Goal: Information Seeking & Learning: Learn about a topic

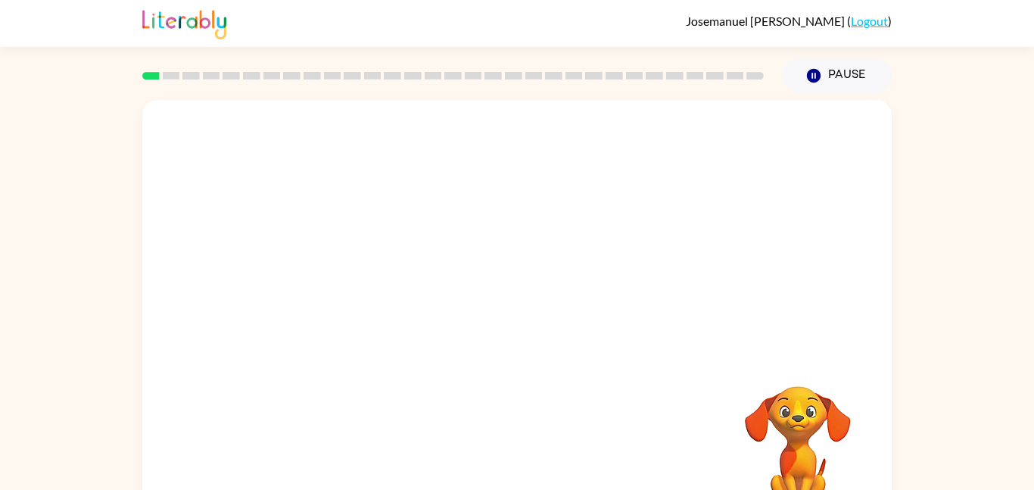
click at [338, 277] on video "Your browser must support playing .mp4 files to use Literably. Please try using…" at bounding box center [517, 227] width 750 height 254
click at [342, 281] on video "Your browser must support playing .mp4 files to use Literably. Please try using…" at bounding box center [517, 227] width 750 height 254
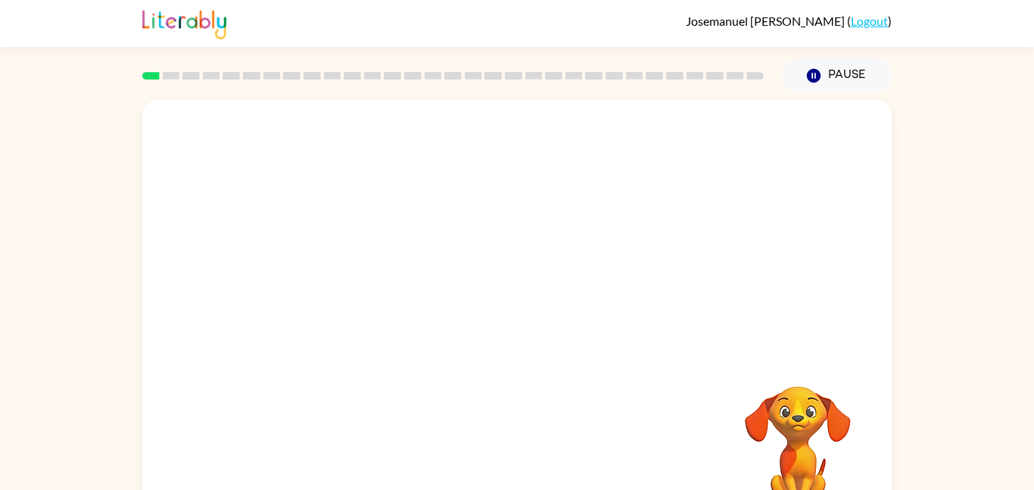
click at [342, 282] on video "Your browser must support playing .mp4 files to use Literably. Please try using…" at bounding box center [517, 227] width 750 height 254
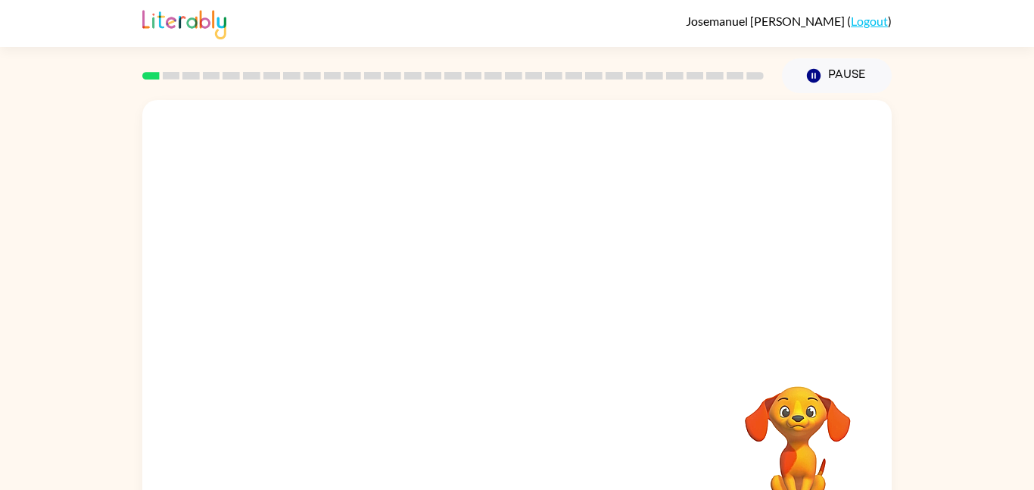
click at [343, 282] on video "Your browser must support playing .mp4 files to use Literably. Please try using…" at bounding box center [517, 227] width 750 height 254
click at [343, 286] on video "Your browser must support playing .mp4 files to use Literably. Please try using…" at bounding box center [517, 227] width 750 height 254
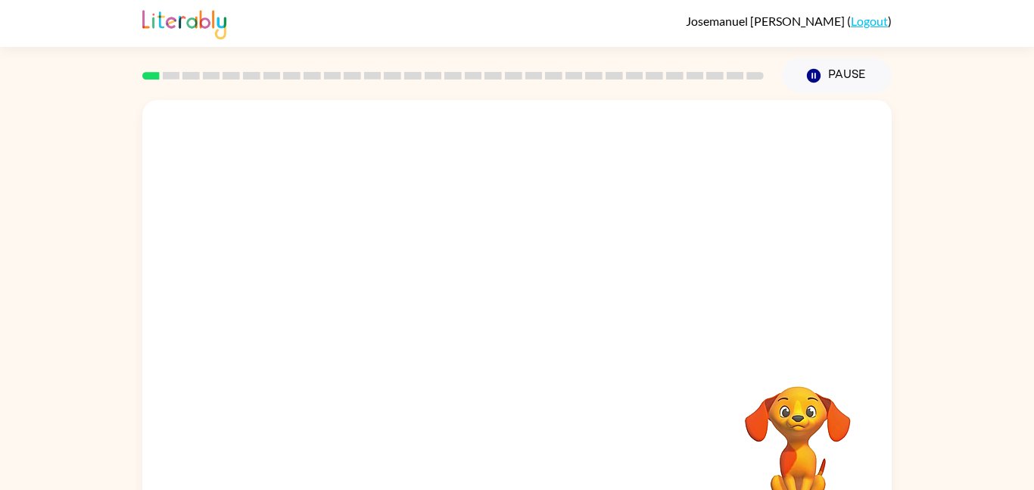
click at [343, 286] on video "Your browser must support playing .mp4 files to use Literably. Please try using…" at bounding box center [517, 227] width 750 height 254
click at [344, 286] on video "Your browser must support playing .mp4 files to use Literably. Please try using…" at bounding box center [517, 227] width 750 height 254
click at [416, 395] on div at bounding box center [517, 316] width 750 height 432
click at [544, 315] on button "button" at bounding box center [517, 323] width 97 height 55
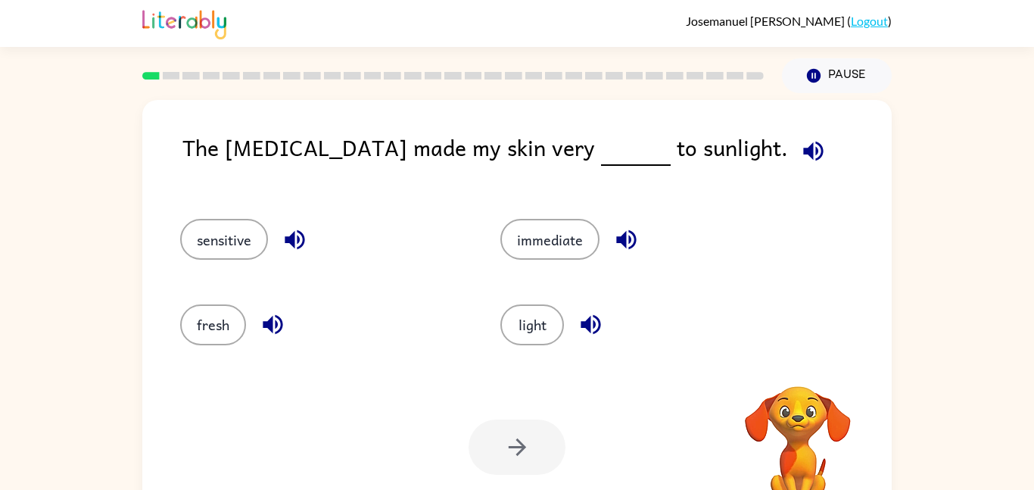
click at [803, 152] on icon "button" at bounding box center [813, 151] width 20 height 20
click at [800, 161] on icon "button" at bounding box center [813, 151] width 27 height 27
click at [800, 159] on icon "button" at bounding box center [813, 151] width 27 height 27
click at [803, 149] on icon "button" at bounding box center [813, 151] width 20 height 20
click at [252, 227] on button "sensitive" at bounding box center [224, 239] width 88 height 41
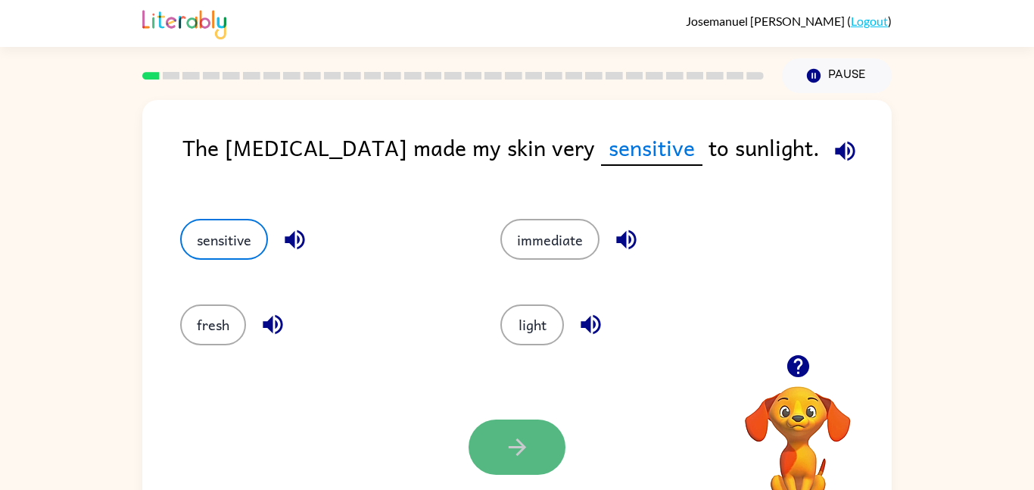
click at [553, 434] on button "button" at bounding box center [517, 447] width 97 height 55
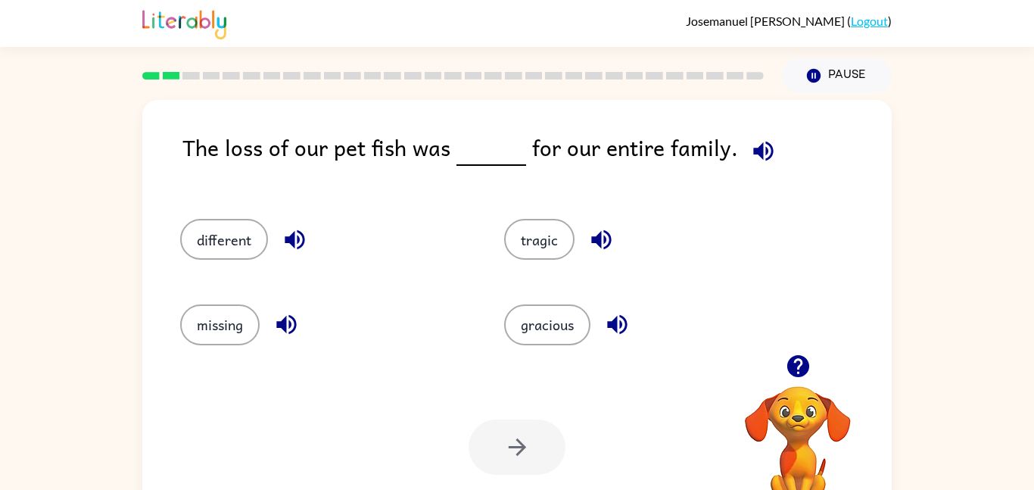
click at [763, 156] on icon "button" at bounding box center [763, 151] width 27 height 27
click at [543, 259] on button "tragic" at bounding box center [539, 239] width 70 height 41
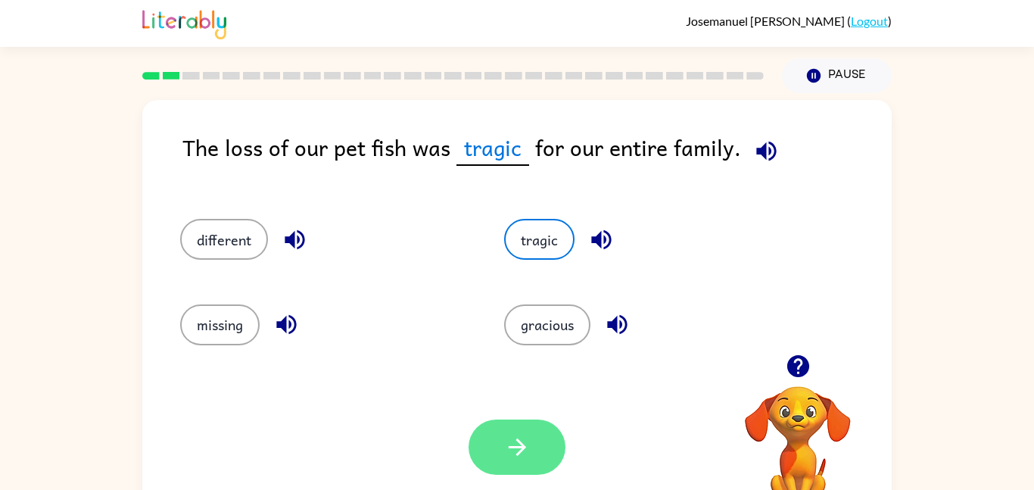
click at [532, 463] on button "button" at bounding box center [517, 447] width 97 height 55
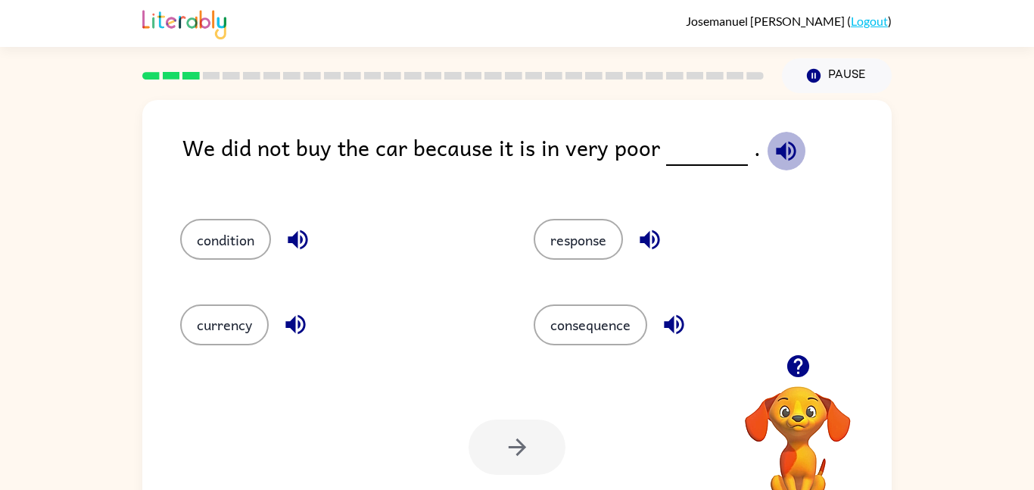
click at [773, 154] on icon "button" at bounding box center [786, 151] width 27 height 27
drag, startPoint x: 597, startPoint y: 328, endPoint x: 254, endPoint y: 242, distance: 353.5
click at [254, 242] on div "condition response currency consequence" at bounding box center [504, 275] width 707 height 170
click at [254, 242] on button "condition" at bounding box center [225, 239] width 91 height 41
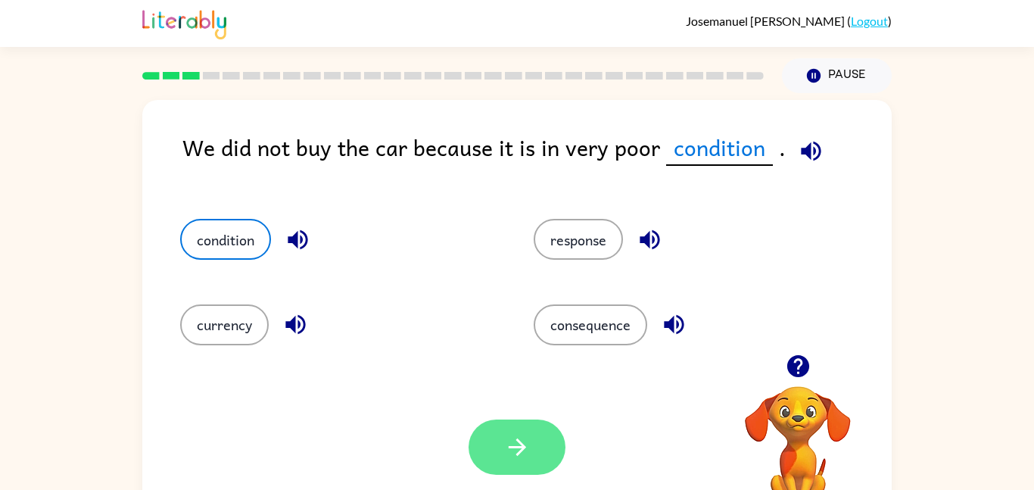
click at [502, 463] on button "button" at bounding box center [517, 447] width 97 height 55
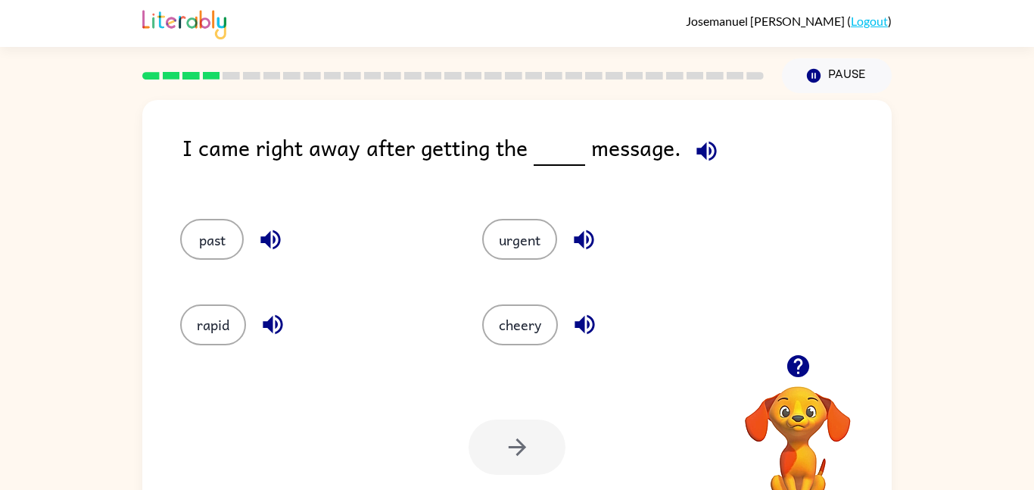
click at [694, 156] on icon "button" at bounding box center [707, 151] width 27 height 27
click at [529, 257] on button "urgent" at bounding box center [519, 239] width 75 height 41
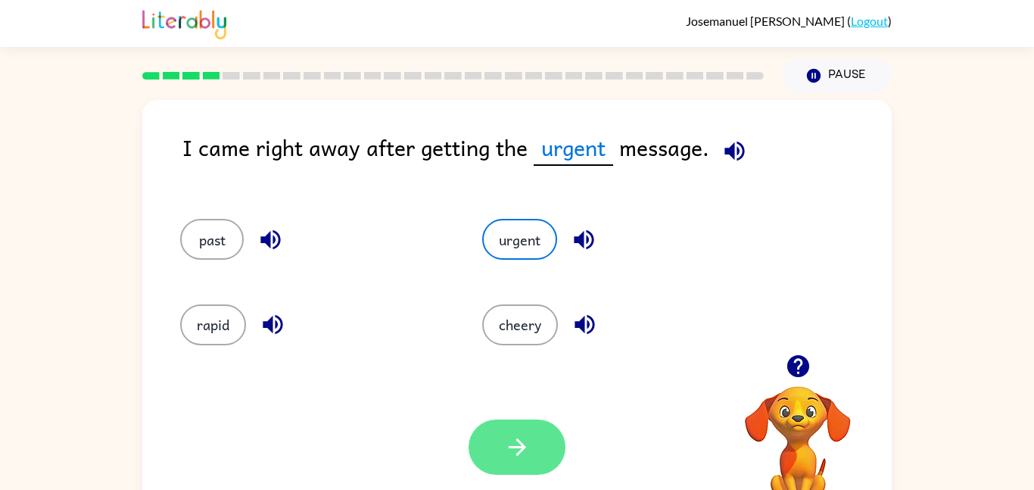
click at [526, 450] on icon "button" at bounding box center [517, 447] width 27 height 27
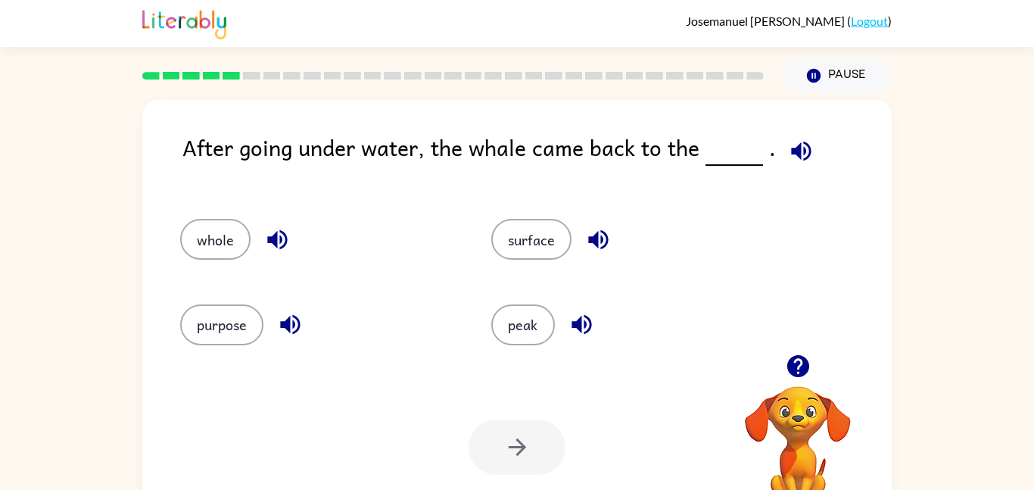
click at [806, 151] on icon "button" at bounding box center [801, 151] width 27 height 27
click at [535, 255] on button "surface" at bounding box center [531, 239] width 80 height 41
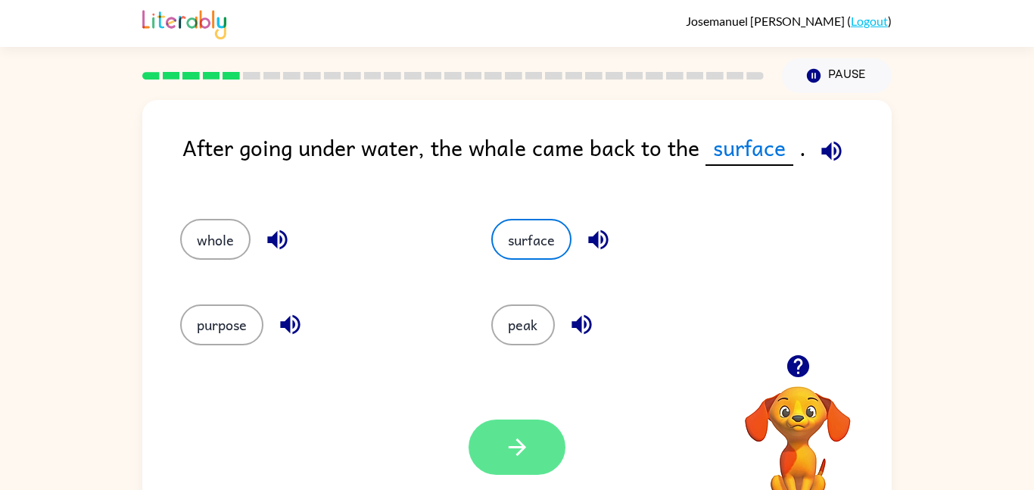
click at [516, 443] on icon "button" at bounding box center [517, 447] width 27 height 27
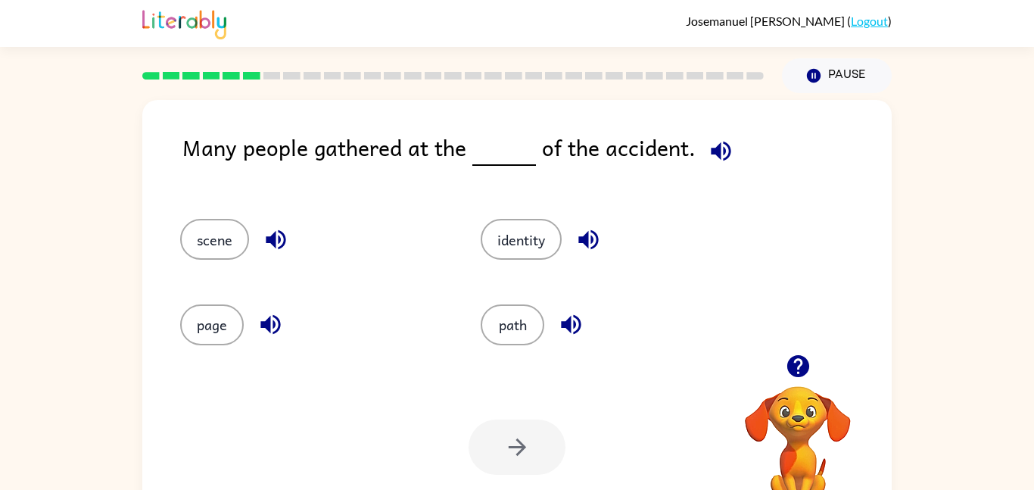
click at [713, 147] on icon "button" at bounding box center [721, 151] width 20 height 20
click at [236, 243] on button "scene" at bounding box center [214, 239] width 69 height 41
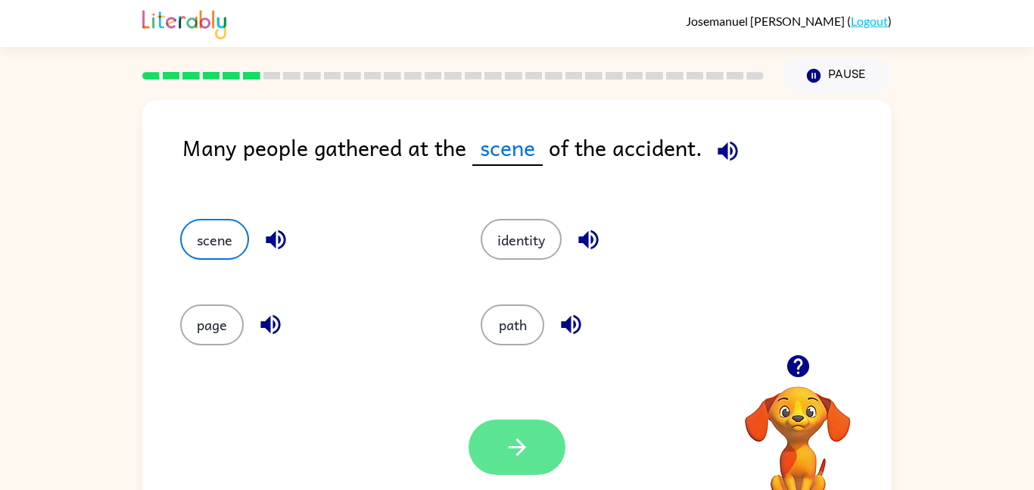
click at [513, 428] on button "button" at bounding box center [517, 447] width 97 height 55
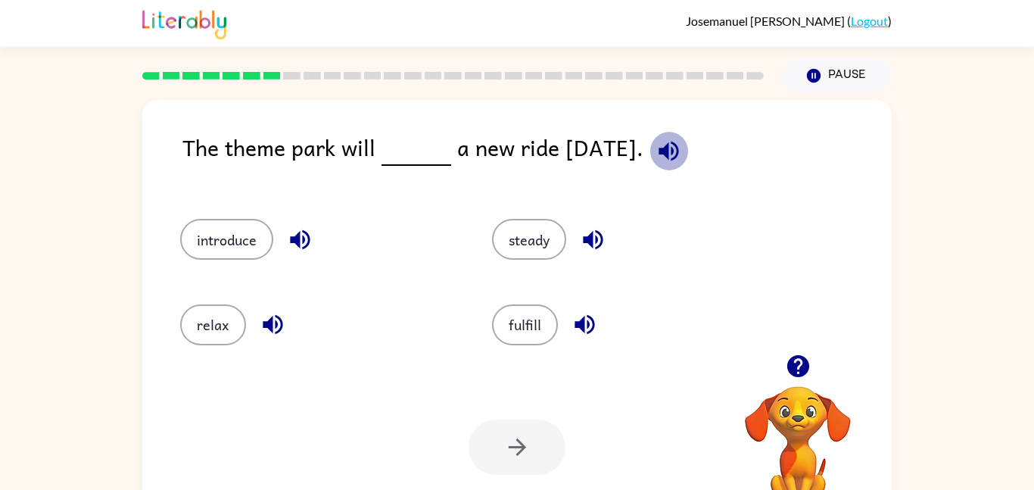
click at [679, 148] on icon "button" at bounding box center [669, 151] width 20 height 20
click at [591, 236] on icon "button" at bounding box center [593, 240] width 20 height 20
click at [587, 326] on icon "button" at bounding box center [585, 325] width 20 height 20
click at [243, 241] on button "introduce" at bounding box center [226, 239] width 93 height 41
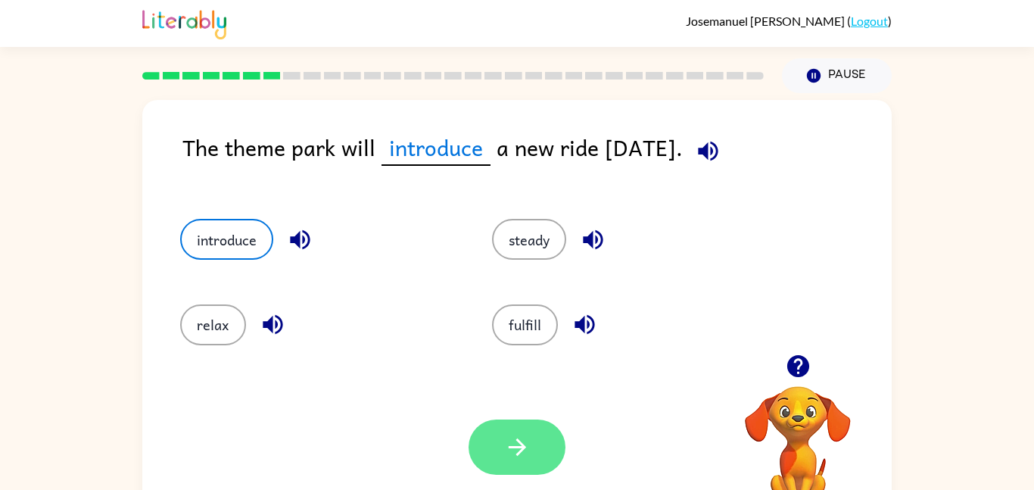
click at [545, 445] on button "button" at bounding box center [517, 447] width 97 height 55
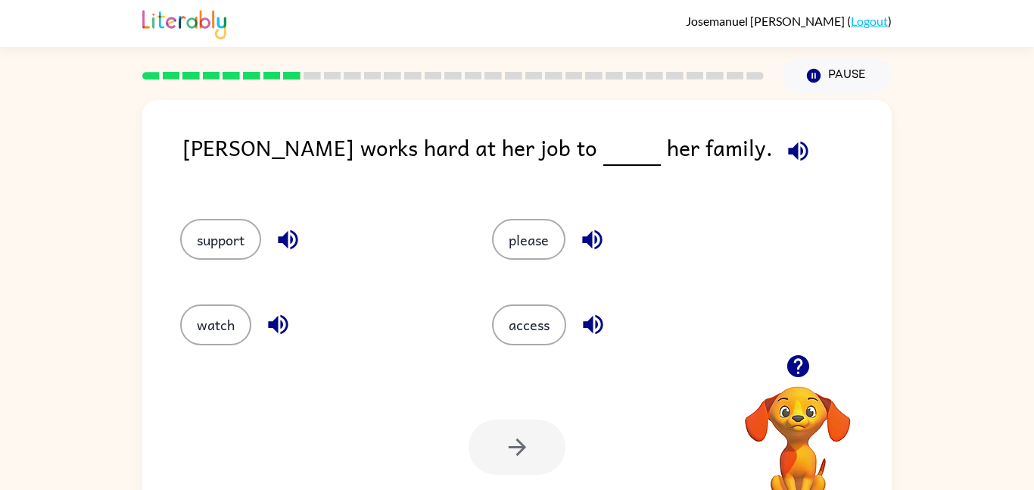
click at [785, 146] on icon "button" at bounding box center [798, 151] width 27 height 27
click at [243, 232] on button "support" at bounding box center [220, 239] width 81 height 41
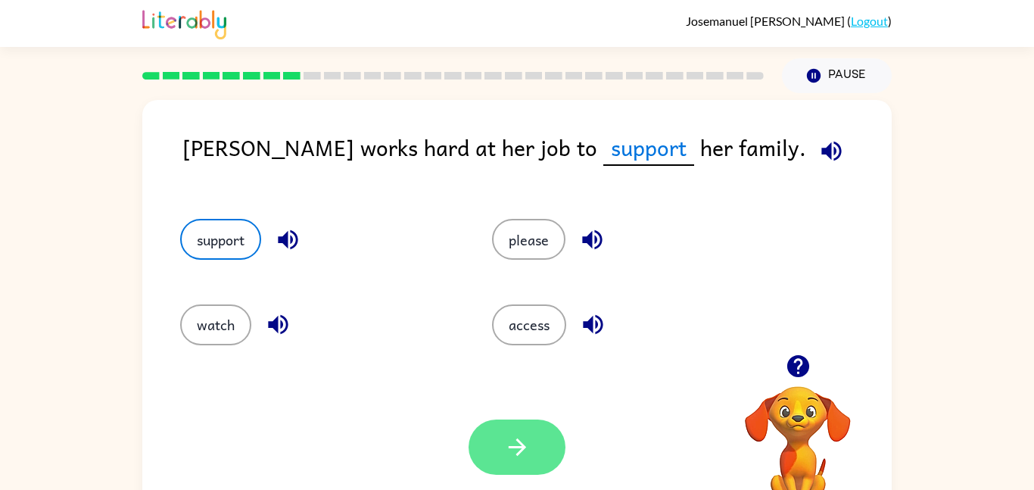
click at [501, 448] on button "button" at bounding box center [517, 447] width 97 height 55
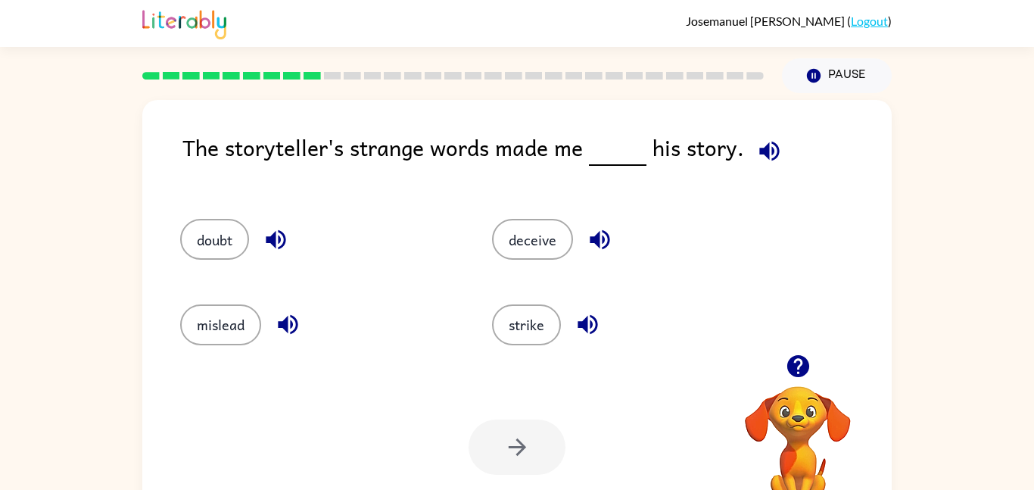
click at [767, 151] on icon "button" at bounding box center [770, 151] width 20 height 20
click at [272, 239] on icon "button" at bounding box center [276, 240] width 20 height 20
click at [223, 239] on button "doubt" at bounding box center [214, 239] width 69 height 41
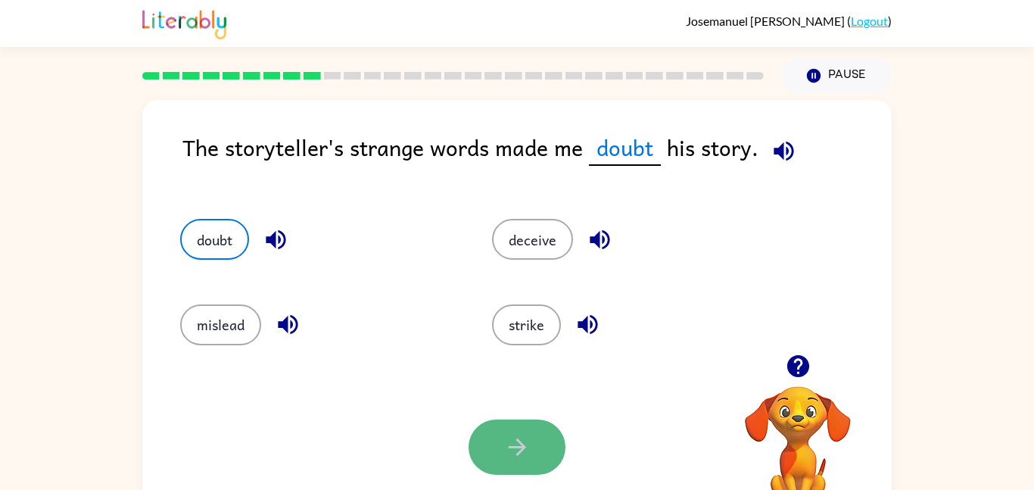
click at [551, 440] on button "button" at bounding box center [517, 447] width 97 height 55
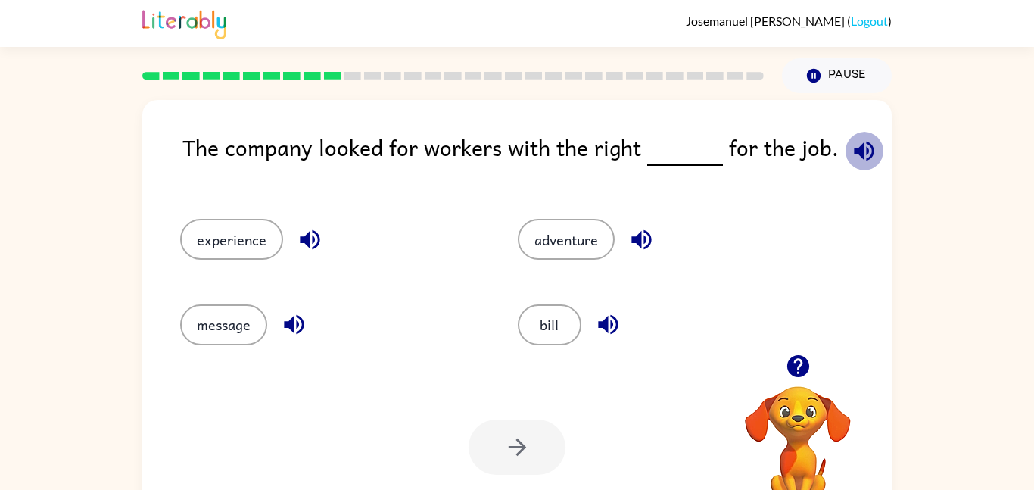
click at [858, 148] on icon "button" at bounding box center [864, 151] width 27 height 27
click at [224, 241] on button "experience" at bounding box center [231, 239] width 103 height 41
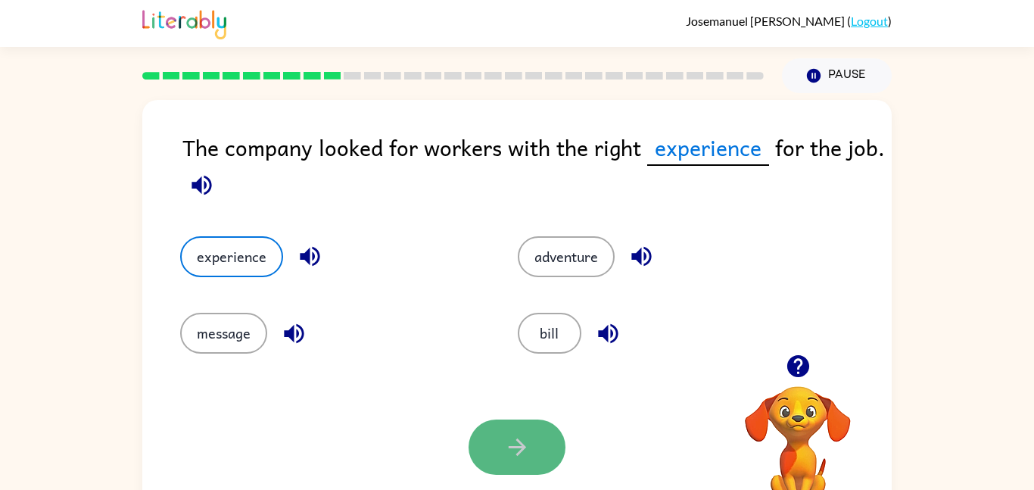
click at [505, 441] on icon "button" at bounding box center [517, 447] width 27 height 27
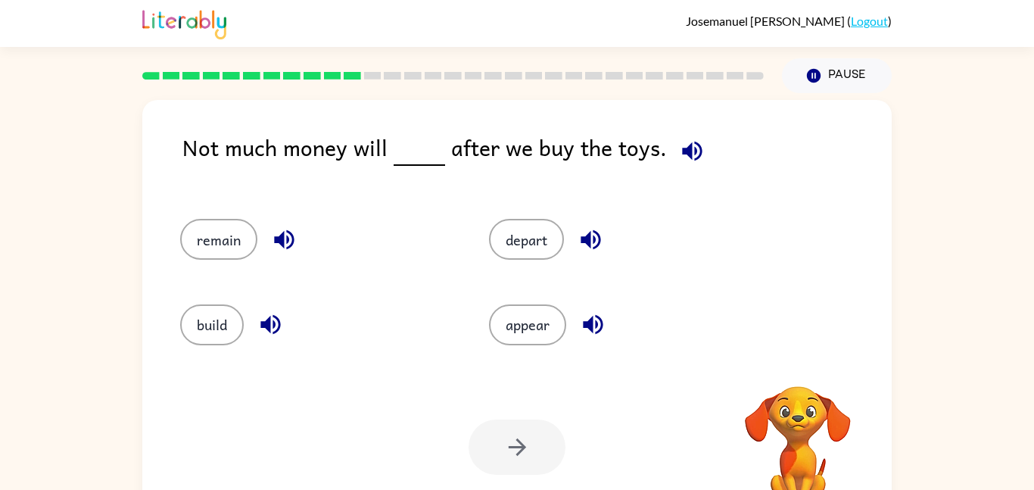
click at [687, 145] on icon "button" at bounding box center [692, 151] width 27 height 27
click at [208, 248] on button "remain" at bounding box center [218, 239] width 77 height 41
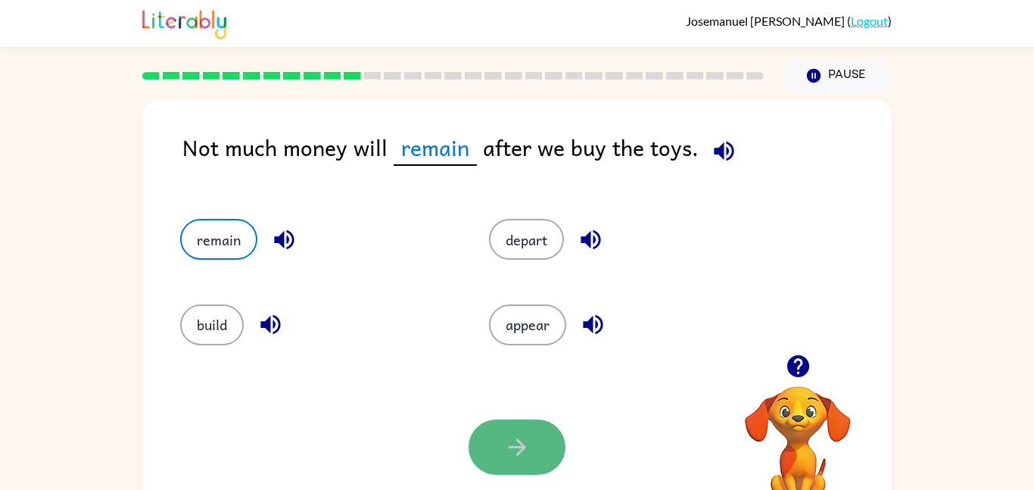
click at [501, 465] on button "button" at bounding box center [517, 447] width 97 height 55
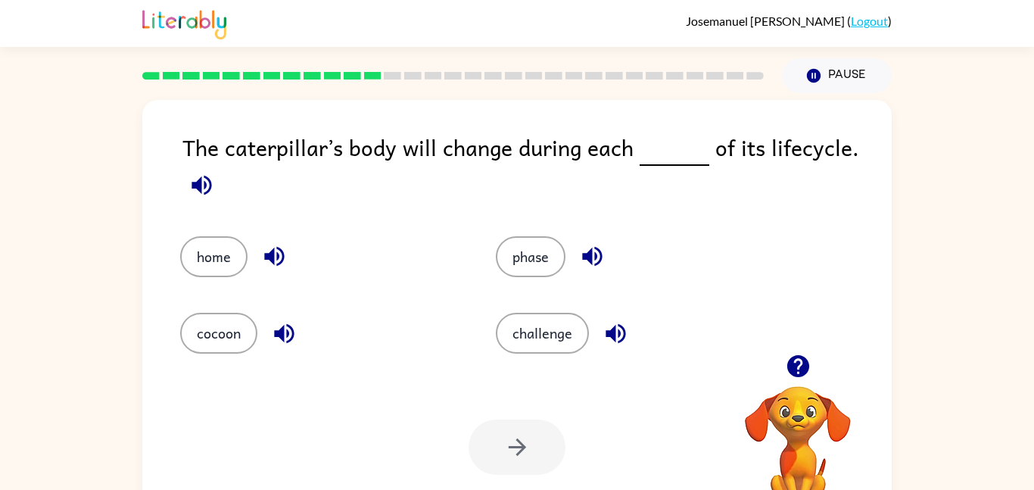
click at [187, 198] on button "button" at bounding box center [201, 185] width 39 height 39
click at [201, 187] on icon "button" at bounding box center [202, 185] width 20 height 20
click at [208, 182] on icon "button" at bounding box center [202, 185] width 27 height 27
click at [535, 267] on button "phase" at bounding box center [531, 256] width 70 height 41
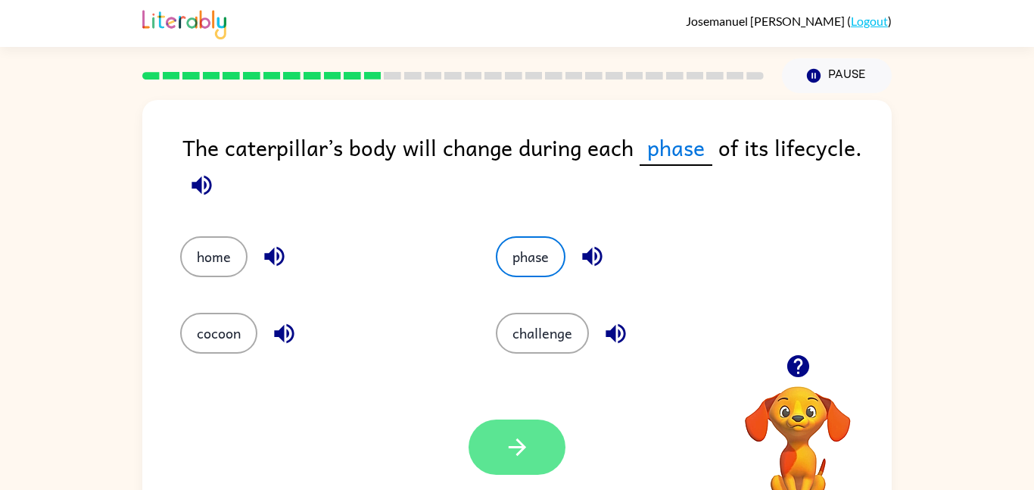
click at [551, 438] on button "button" at bounding box center [517, 447] width 97 height 55
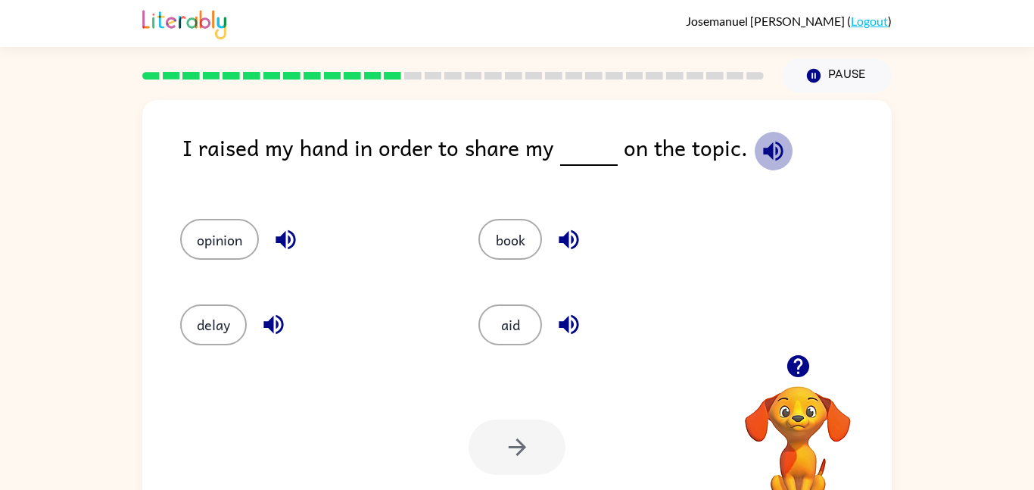
click at [763, 155] on icon "button" at bounding box center [773, 151] width 20 height 20
click at [224, 234] on button "opinion" at bounding box center [219, 239] width 79 height 41
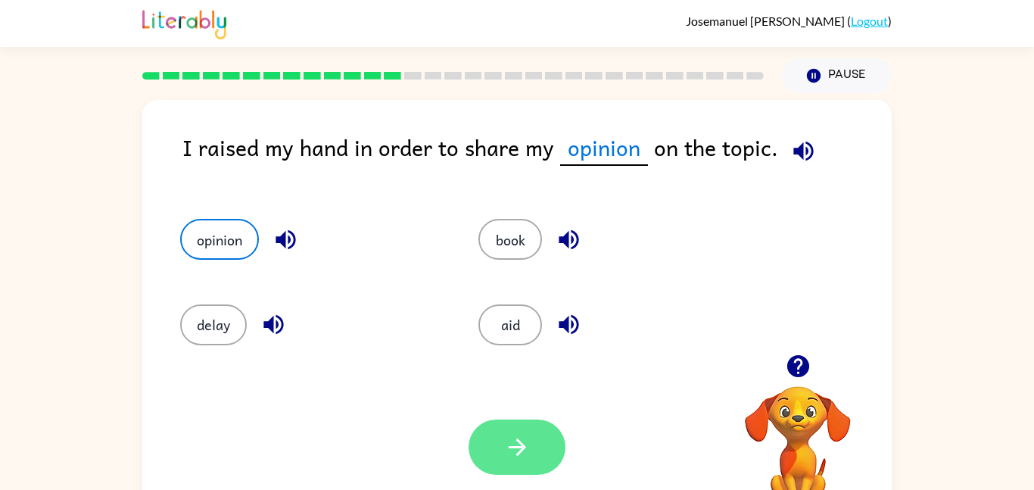
click at [523, 467] on button "button" at bounding box center [517, 447] width 97 height 55
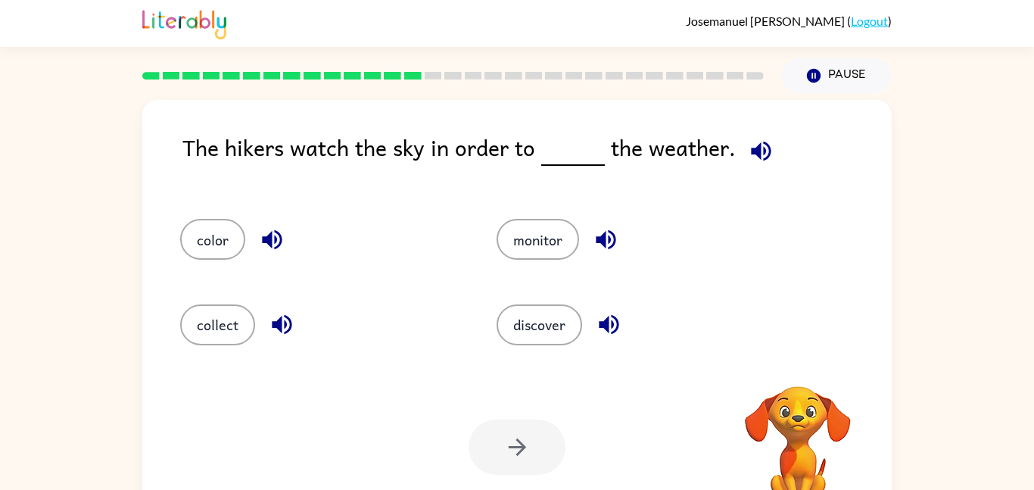
click at [752, 156] on icon "button" at bounding box center [761, 151] width 27 height 27
click at [558, 236] on button "monitor" at bounding box center [538, 239] width 83 height 41
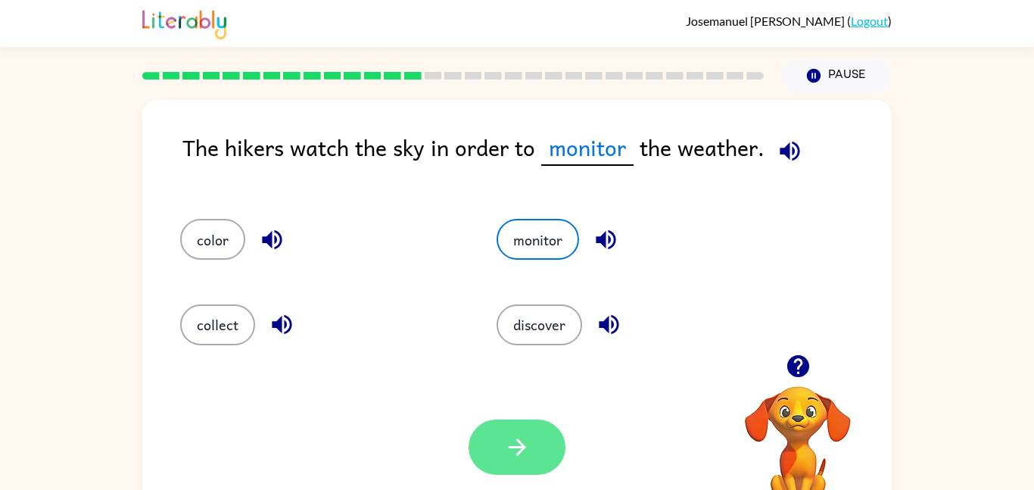
click at [524, 435] on icon "button" at bounding box center [517, 447] width 27 height 27
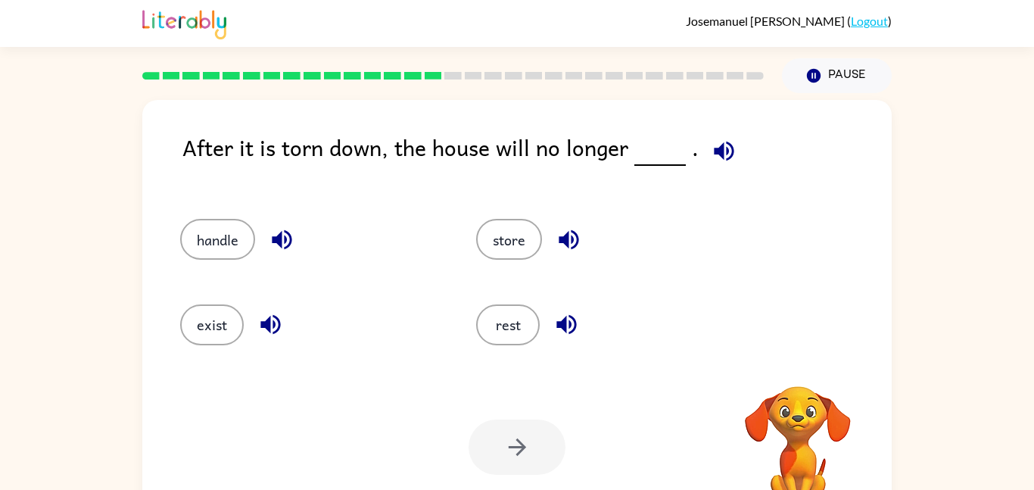
click at [718, 159] on icon "button" at bounding box center [724, 151] width 27 height 27
click at [227, 311] on button "exist" at bounding box center [212, 324] width 64 height 41
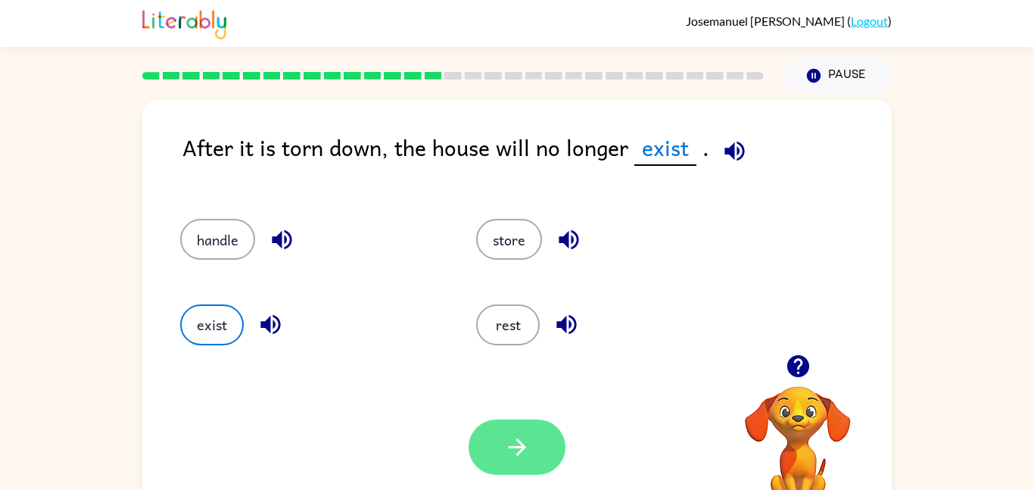
click at [562, 453] on button "button" at bounding box center [517, 447] width 97 height 55
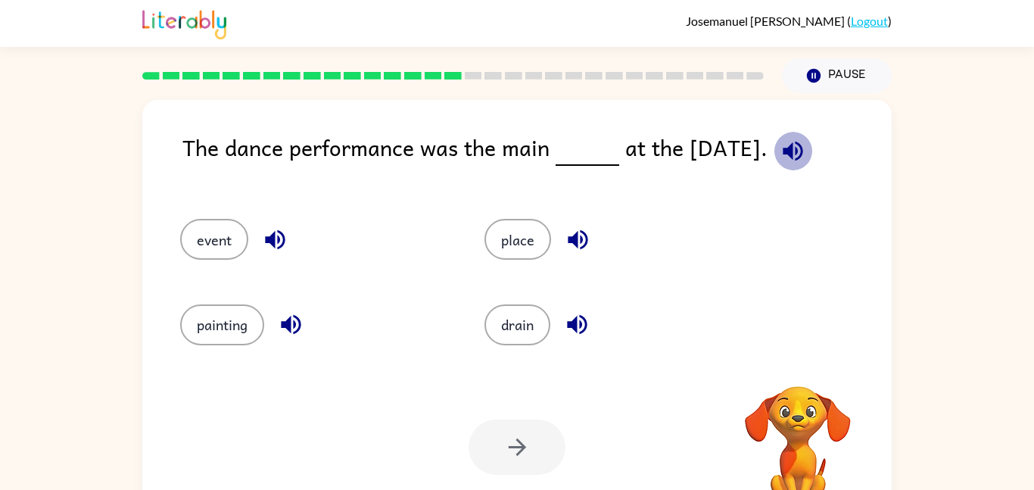
click at [781, 147] on icon "button" at bounding box center [793, 151] width 27 height 27
click at [228, 231] on button "event" at bounding box center [214, 239] width 68 height 41
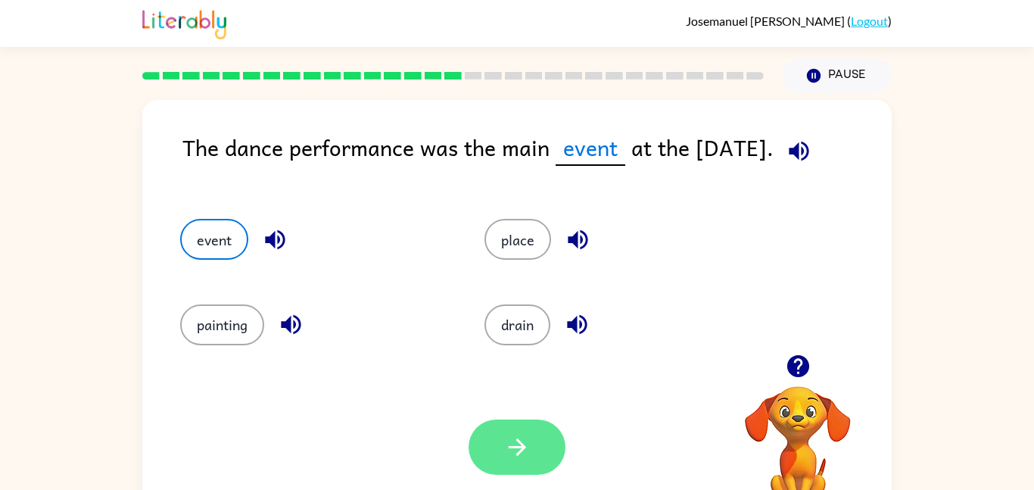
click at [495, 425] on button "button" at bounding box center [517, 447] width 97 height 55
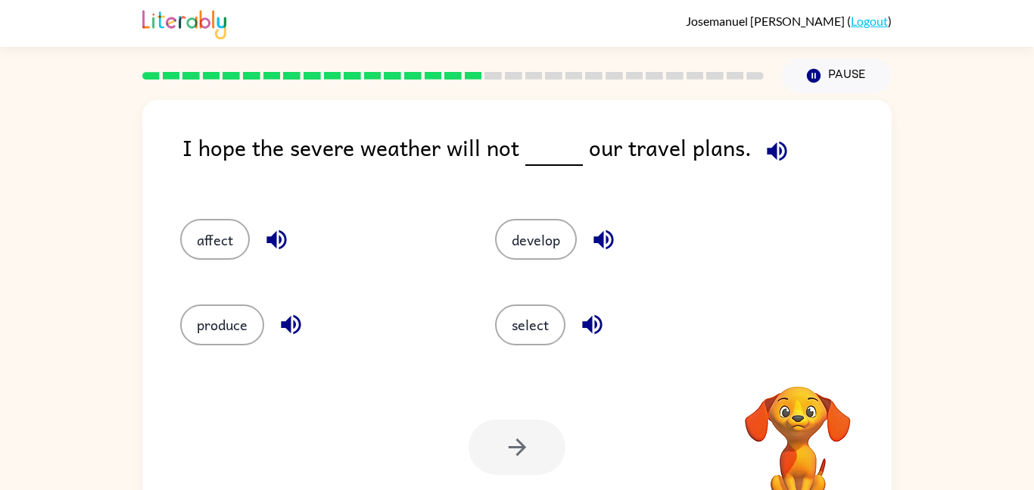
click at [773, 158] on icon "button" at bounding box center [777, 151] width 20 height 20
click at [229, 254] on button "affect" at bounding box center [215, 239] width 70 height 41
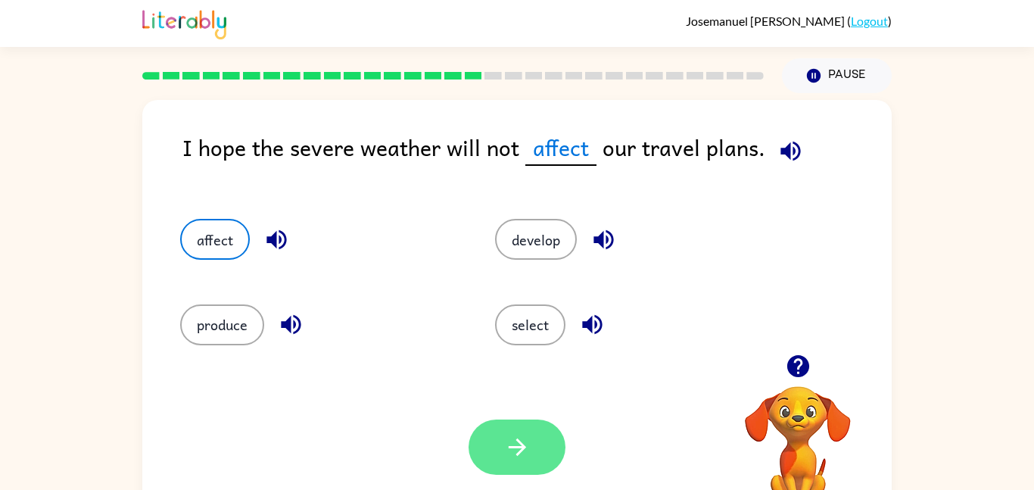
click at [497, 459] on button "button" at bounding box center [517, 447] width 97 height 55
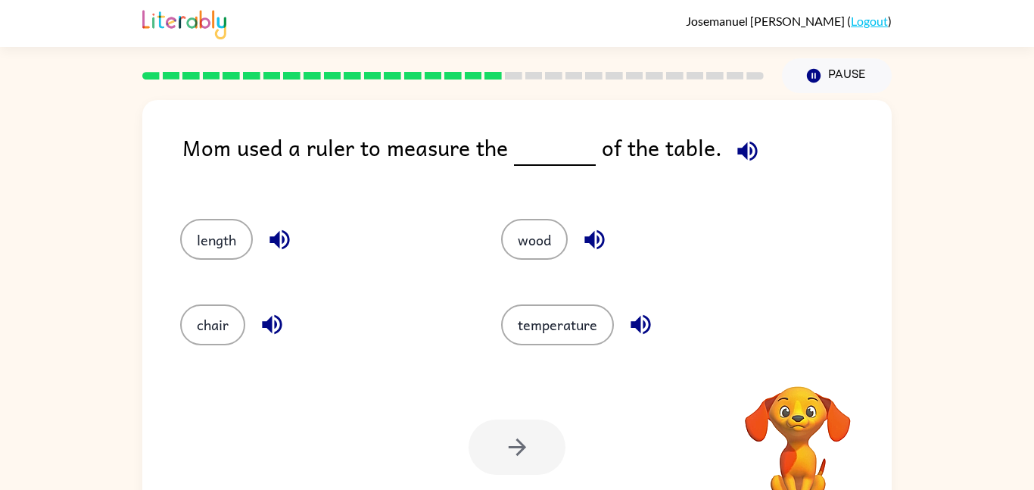
click at [764, 148] on div "Mom used a ruler to measure the of the table." at bounding box center [537, 159] width 710 height 58
click at [735, 147] on icon "button" at bounding box center [748, 151] width 27 height 27
click at [240, 245] on button "length" at bounding box center [216, 239] width 73 height 41
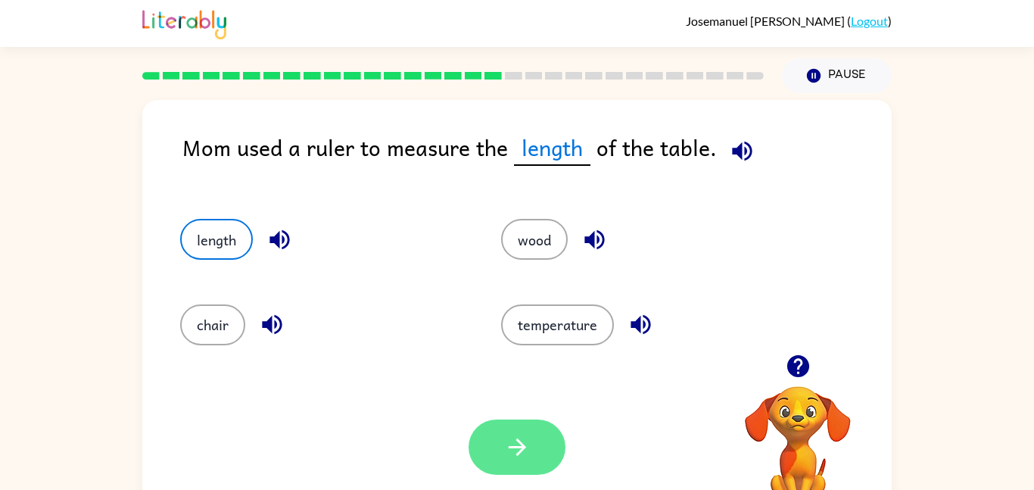
click at [527, 445] on icon "button" at bounding box center [517, 447] width 27 height 27
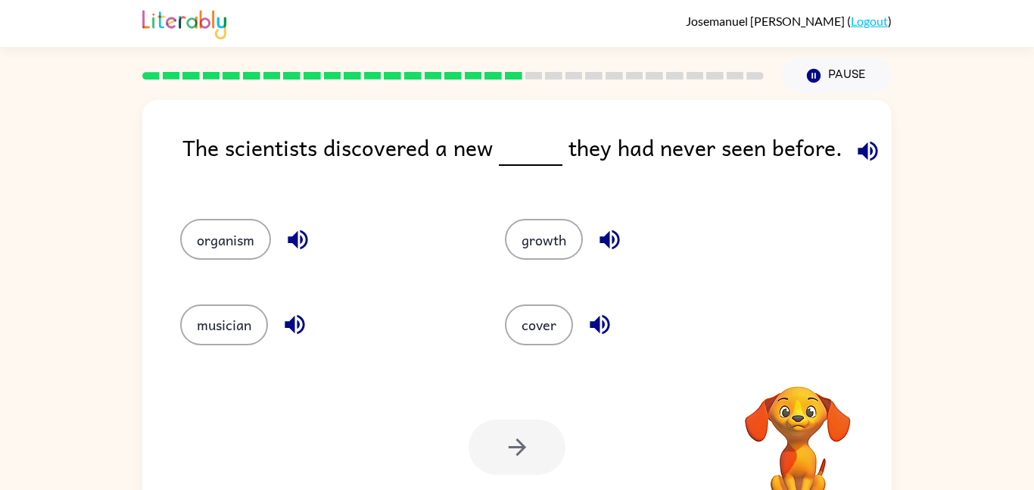
click at [855, 158] on icon "button" at bounding box center [868, 151] width 27 height 27
click at [808, 364] on icon "button" at bounding box center [798, 366] width 22 height 22
click at [544, 329] on button "cover" at bounding box center [539, 324] width 68 height 41
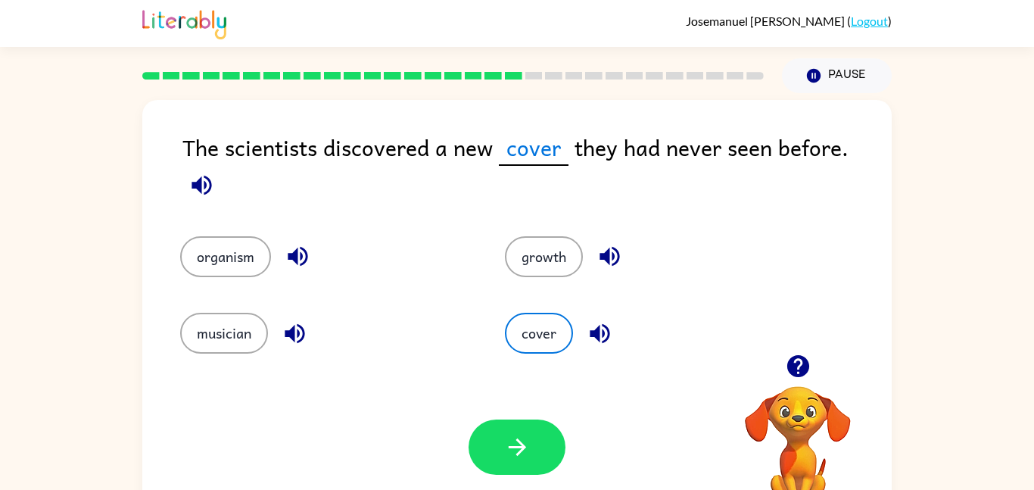
click at [591, 323] on icon "button" at bounding box center [600, 333] width 20 height 20
click at [294, 326] on icon "button" at bounding box center [295, 333] width 20 height 20
click at [295, 245] on icon "button" at bounding box center [298, 256] width 27 height 27
click at [245, 236] on button "organism" at bounding box center [225, 256] width 91 height 41
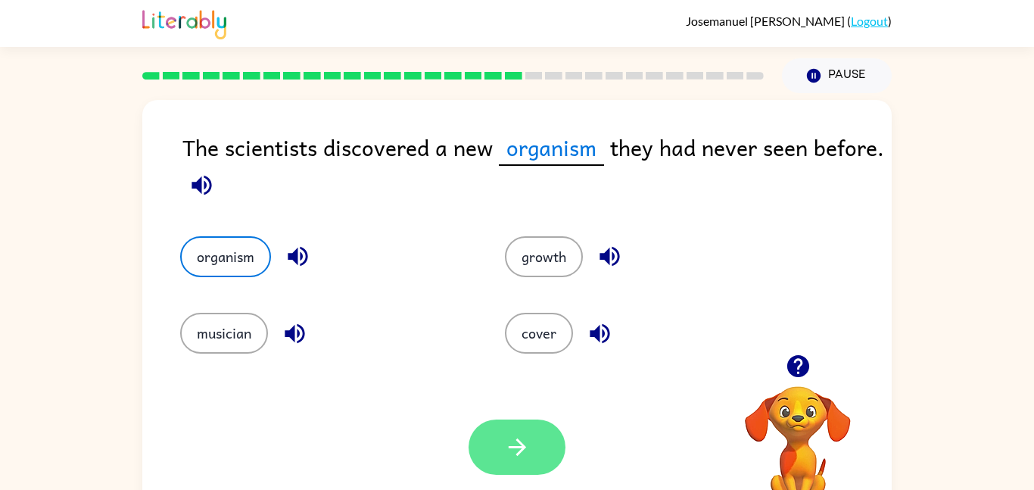
click at [515, 440] on icon "button" at bounding box center [517, 447] width 27 height 27
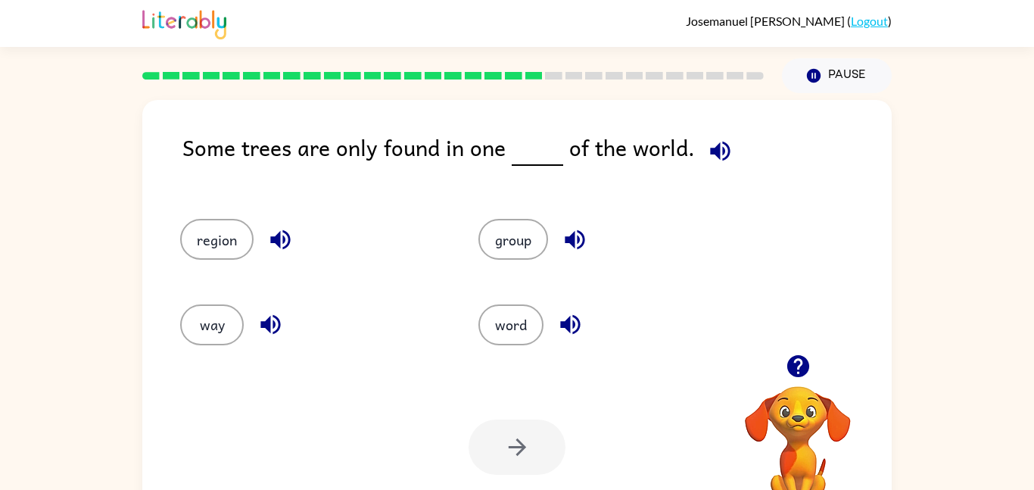
click at [716, 176] on div "Some trees are only found in one of the world." at bounding box center [537, 159] width 710 height 58
click at [710, 142] on icon "button" at bounding box center [720, 151] width 27 height 27
drag, startPoint x: 510, startPoint y: 317, endPoint x: 311, endPoint y: 289, distance: 200.4
click at [311, 289] on div "region group way word" at bounding box center [449, 275] width 596 height 170
click at [532, 236] on button "group" at bounding box center [514, 239] width 70 height 41
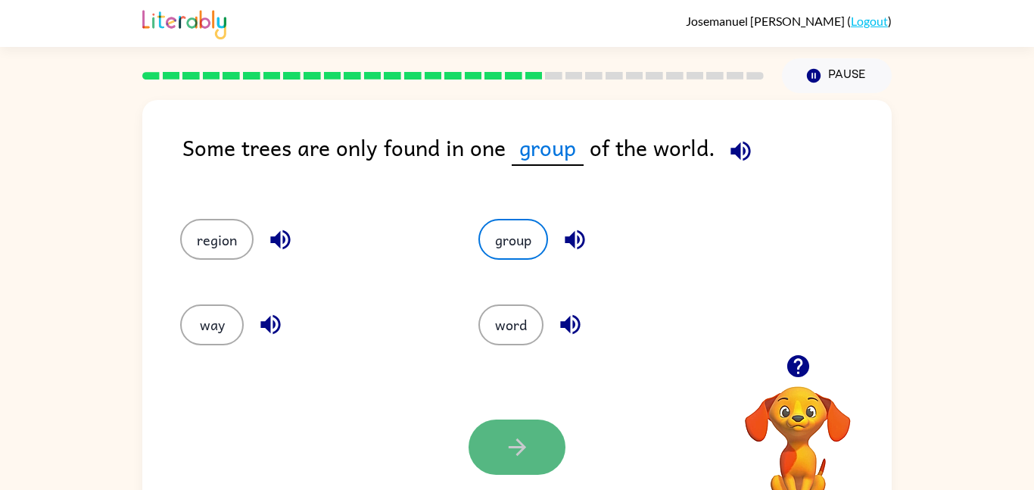
click at [560, 436] on button "button" at bounding box center [517, 447] width 97 height 55
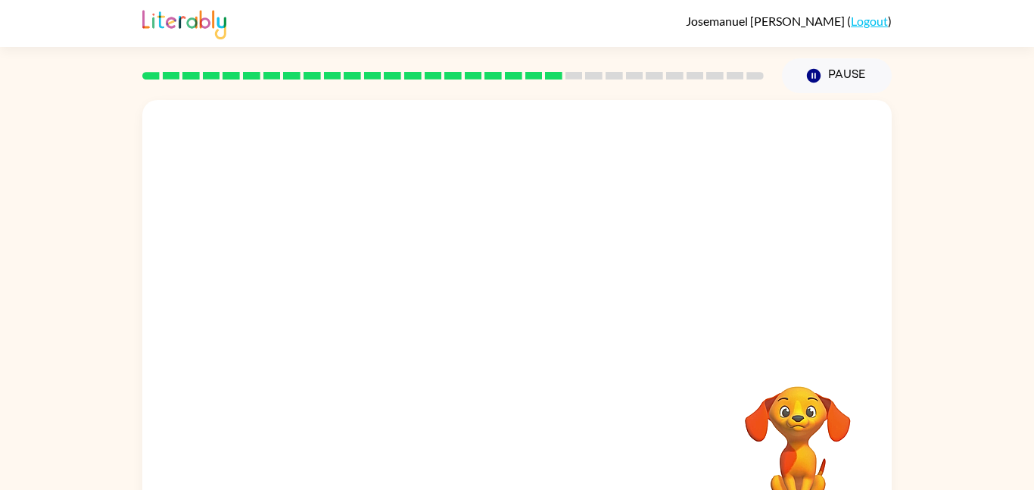
click at [377, 308] on video "Your browser must support playing .mp4 files to use Literably. Please try using…" at bounding box center [517, 227] width 750 height 254
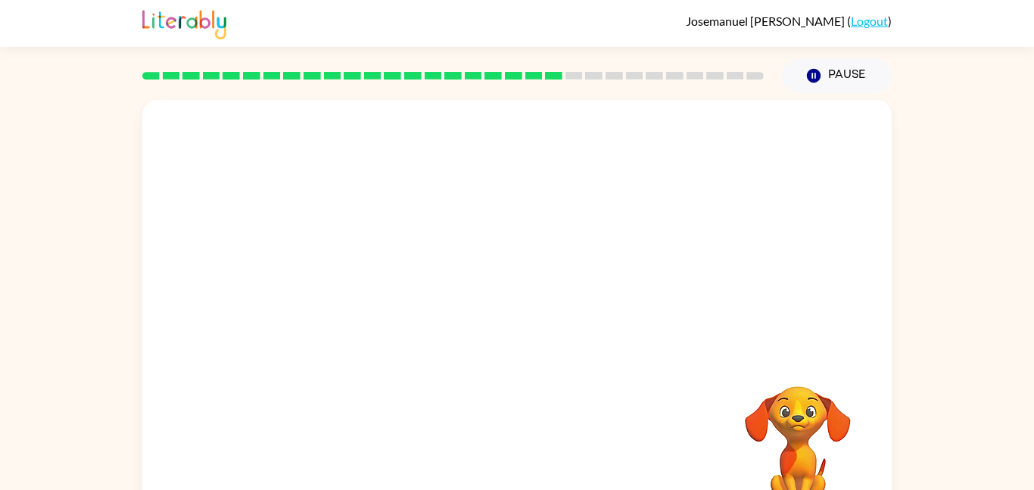
click at [377, 308] on video "Your browser must support playing .mp4 files to use Literably. Please try using…" at bounding box center [517, 227] width 750 height 254
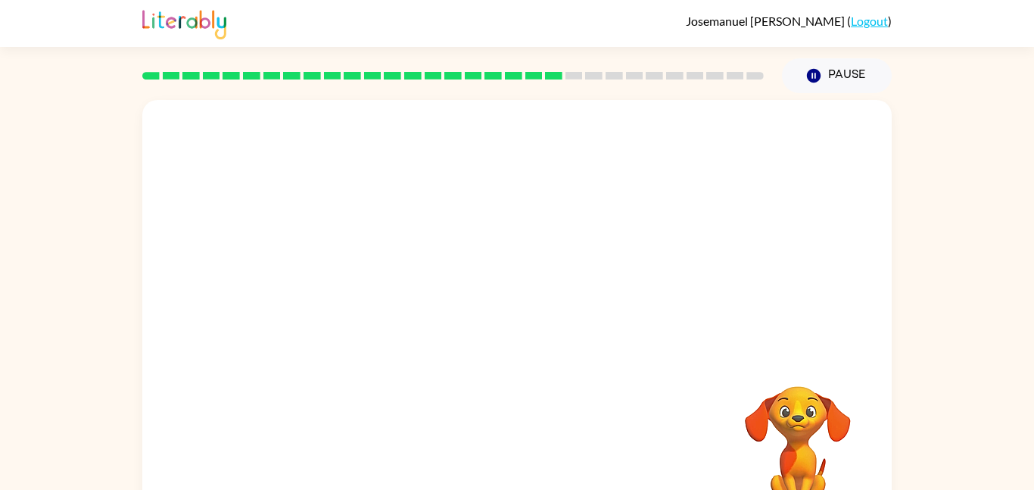
click at [384, 310] on video "Your browser must support playing .mp4 files to use Literably. Please try using…" at bounding box center [517, 227] width 750 height 254
click at [531, 340] on button "button" at bounding box center [517, 323] width 97 height 55
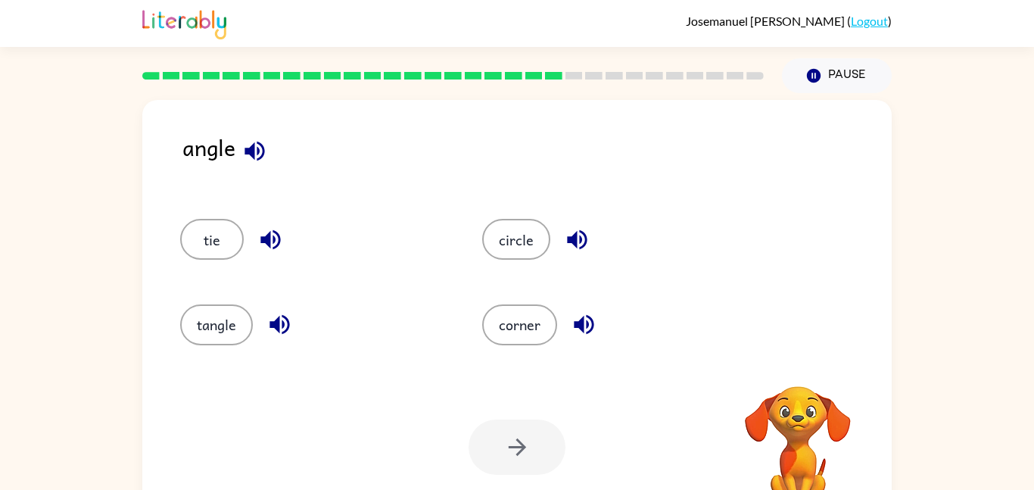
click at [258, 136] on button "button" at bounding box center [255, 151] width 39 height 39
click at [241, 324] on button "tangle" at bounding box center [216, 324] width 73 height 41
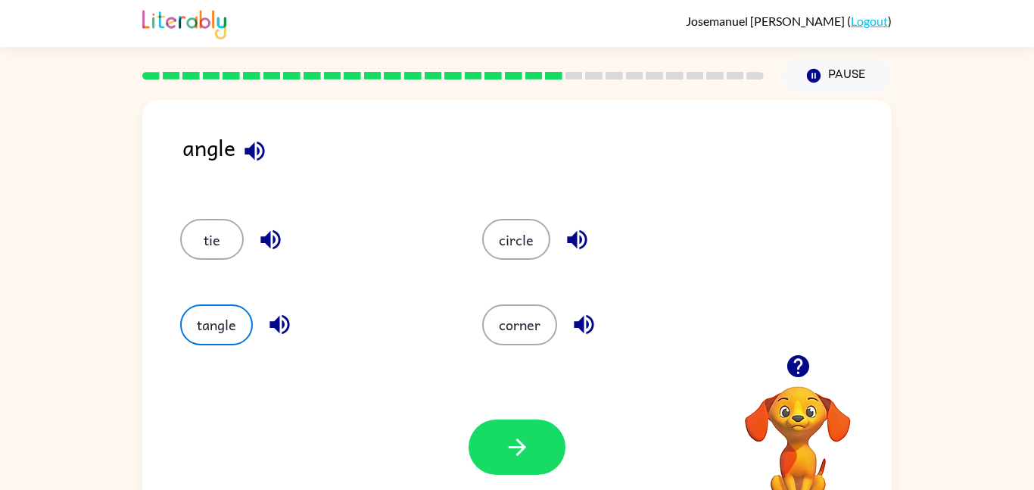
click at [277, 328] on icon "button" at bounding box center [280, 325] width 20 height 20
click at [257, 147] on icon "button" at bounding box center [255, 151] width 20 height 20
click at [583, 315] on icon "button" at bounding box center [584, 324] width 27 height 27
click at [508, 329] on button "corner" at bounding box center [519, 324] width 75 height 41
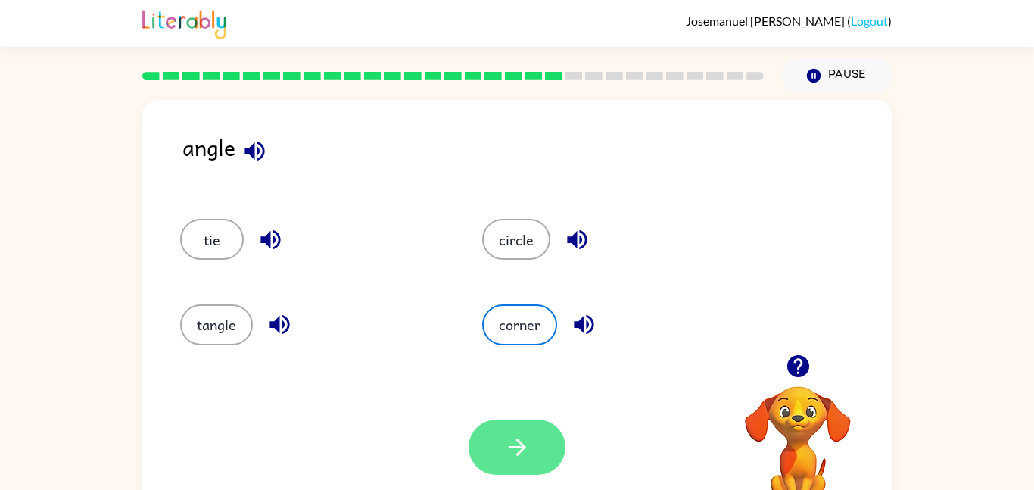
click at [522, 435] on icon "button" at bounding box center [517, 447] width 27 height 27
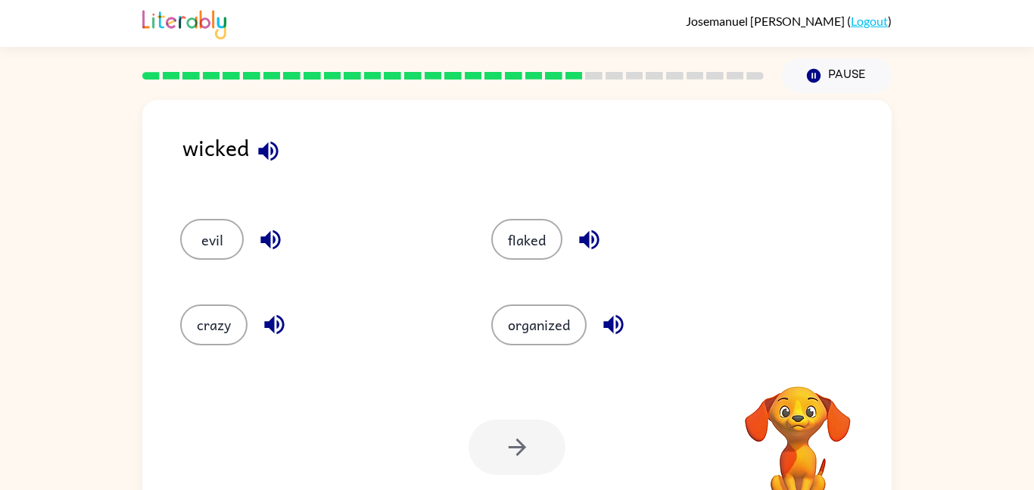
click at [269, 155] on icon "button" at bounding box center [268, 151] width 27 height 27
click at [242, 237] on button "evil" at bounding box center [212, 239] width 64 height 41
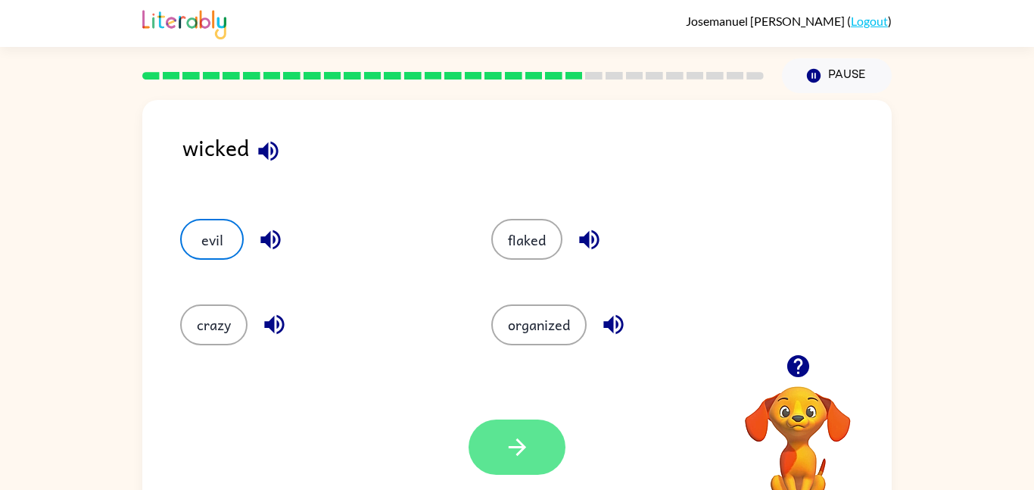
click at [538, 461] on button "button" at bounding box center [517, 447] width 97 height 55
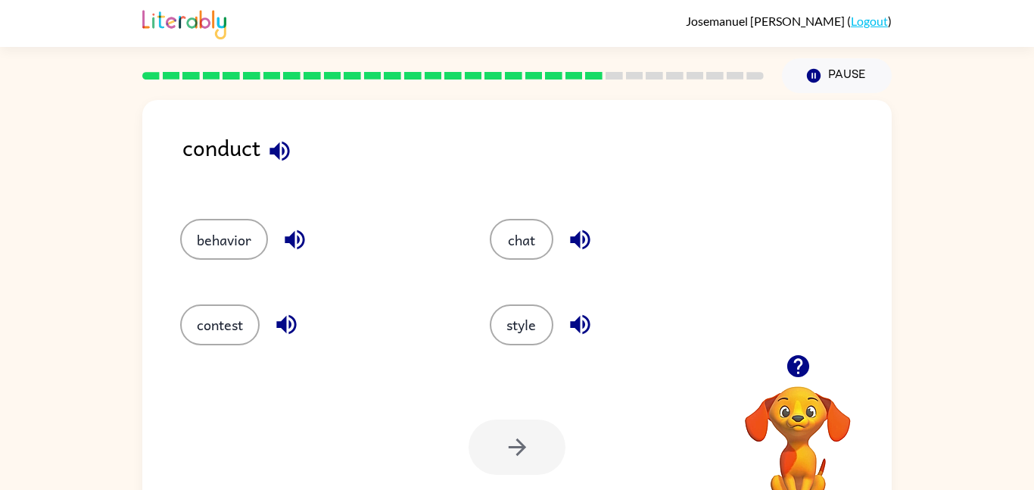
click at [276, 167] on button "button" at bounding box center [279, 151] width 39 height 39
click at [792, 374] on icon "button" at bounding box center [798, 366] width 22 height 22
click at [804, 375] on icon "button" at bounding box center [798, 366] width 27 height 27
click at [569, 324] on icon "button" at bounding box center [580, 324] width 27 height 27
click at [295, 326] on icon "button" at bounding box center [286, 325] width 20 height 20
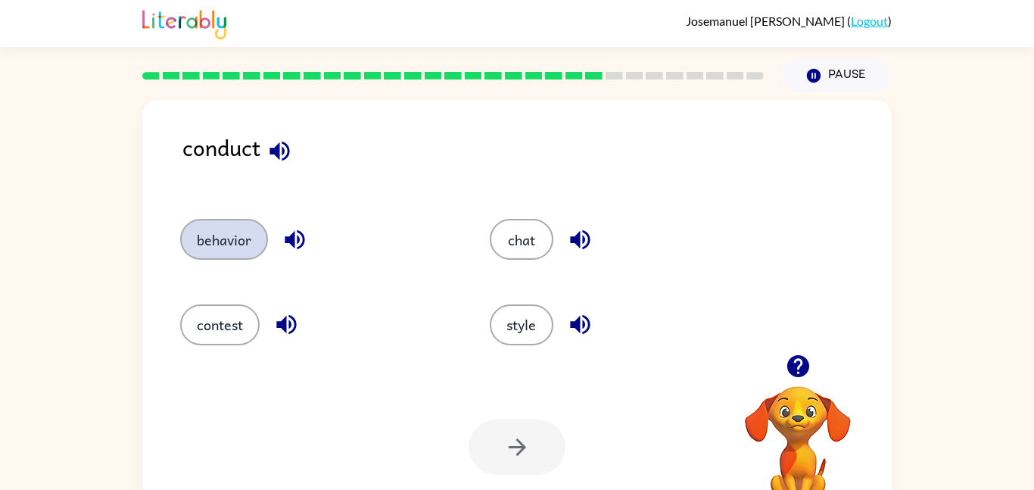
click at [246, 232] on button "behavior" at bounding box center [224, 239] width 88 height 41
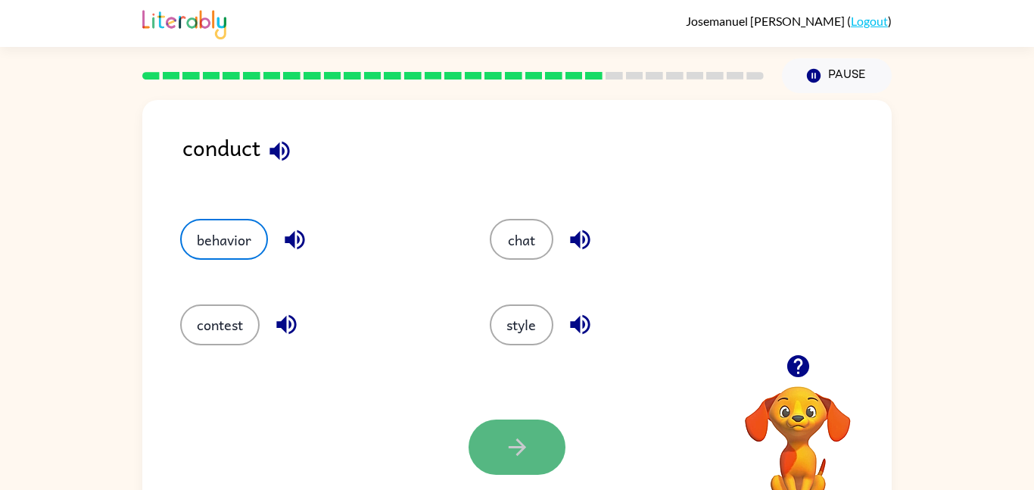
click at [535, 454] on button "button" at bounding box center [517, 447] width 97 height 55
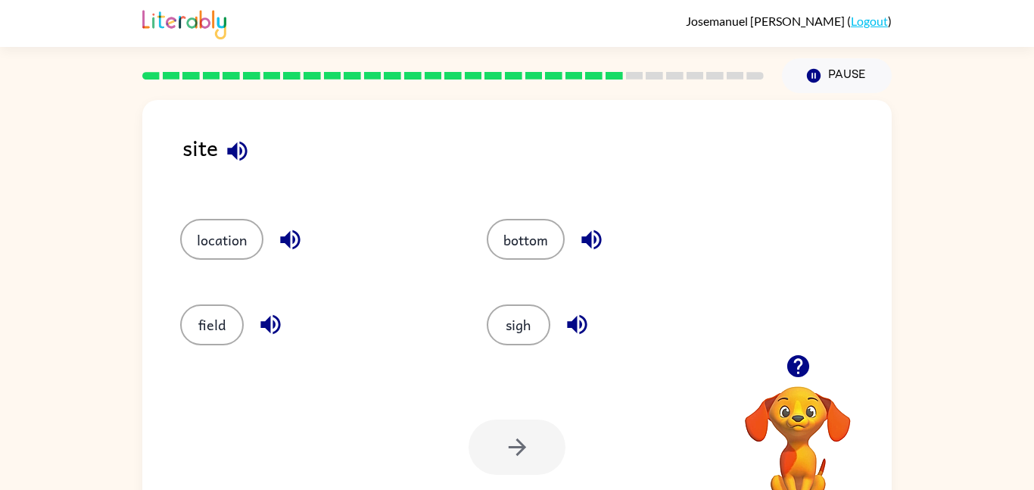
click at [237, 161] on icon "button" at bounding box center [237, 151] width 27 height 27
click at [255, 234] on button "location" at bounding box center [221, 239] width 83 height 41
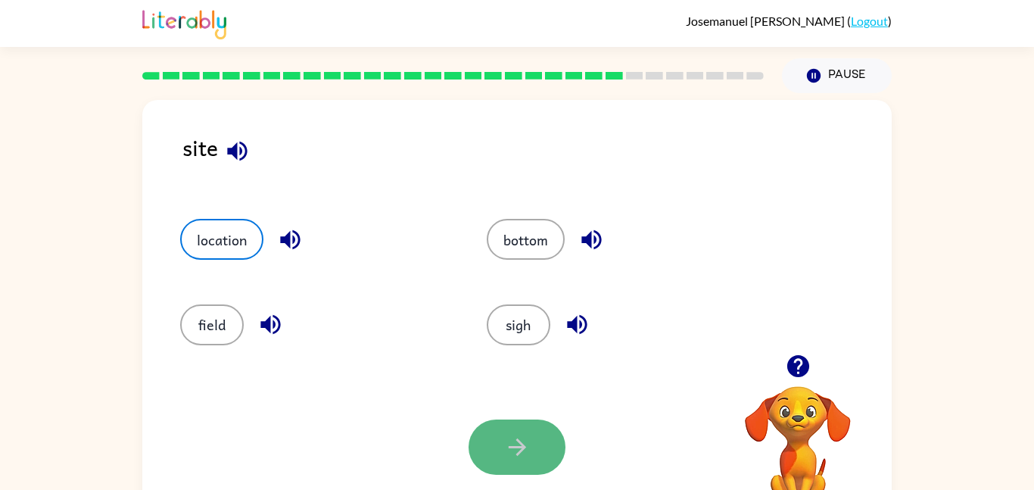
click at [491, 424] on button "button" at bounding box center [517, 447] width 97 height 55
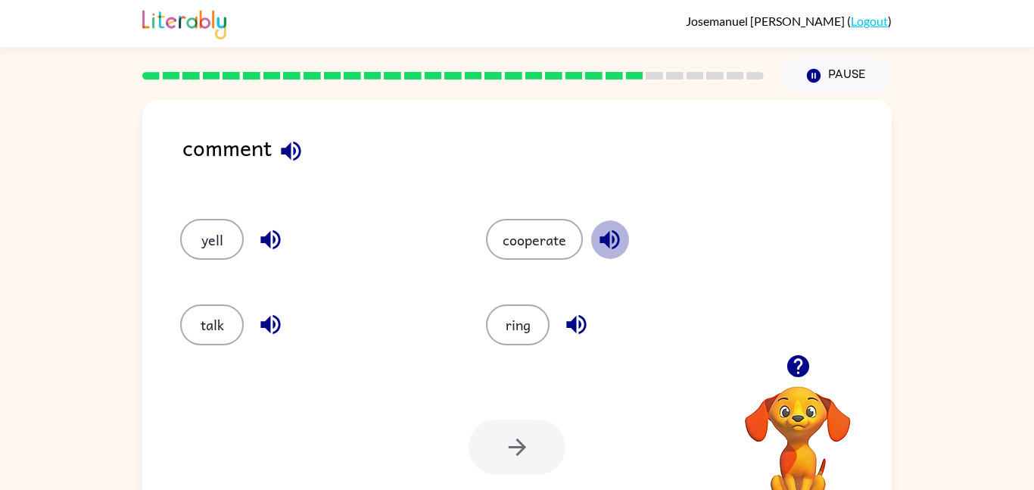
click at [615, 242] on icon "button" at bounding box center [610, 239] width 27 height 27
click at [579, 320] on icon "button" at bounding box center [576, 324] width 27 height 27
click at [296, 144] on icon "button" at bounding box center [291, 151] width 20 height 20
click at [274, 242] on icon "button" at bounding box center [270, 239] width 27 height 27
click at [262, 337] on icon "button" at bounding box center [270, 324] width 27 height 27
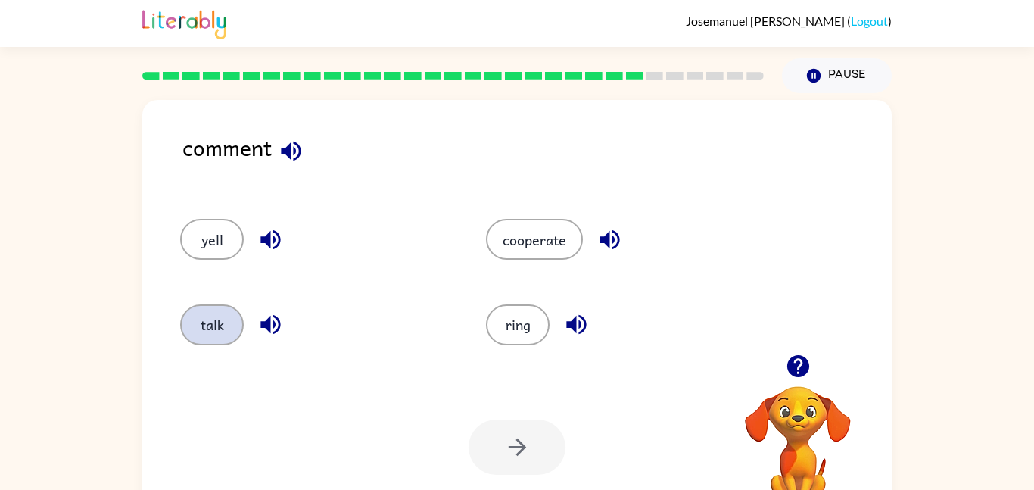
click at [215, 330] on button "talk" at bounding box center [212, 324] width 64 height 41
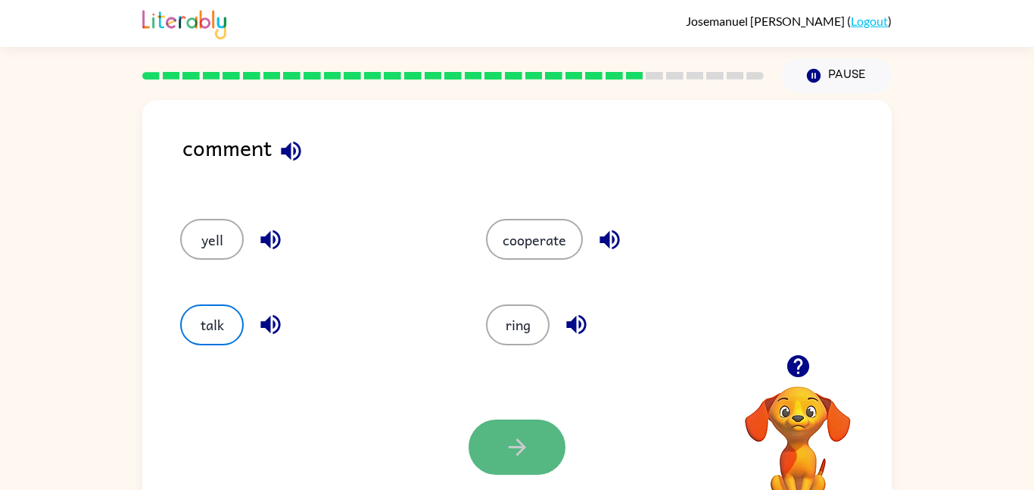
click at [513, 460] on button "button" at bounding box center [517, 447] width 97 height 55
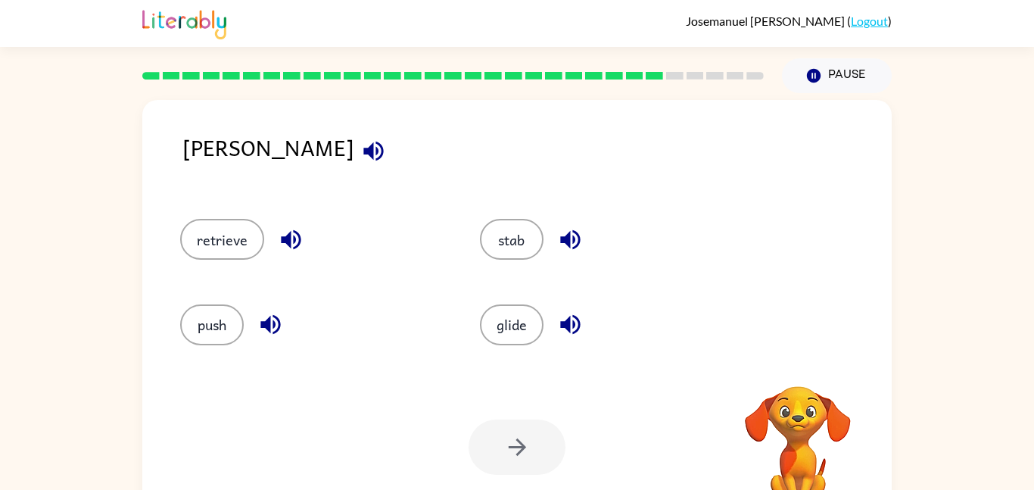
click at [354, 165] on button "button" at bounding box center [373, 151] width 39 height 39
click at [491, 252] on button "stab" at bounding box center [512, 239] width 64 height 41
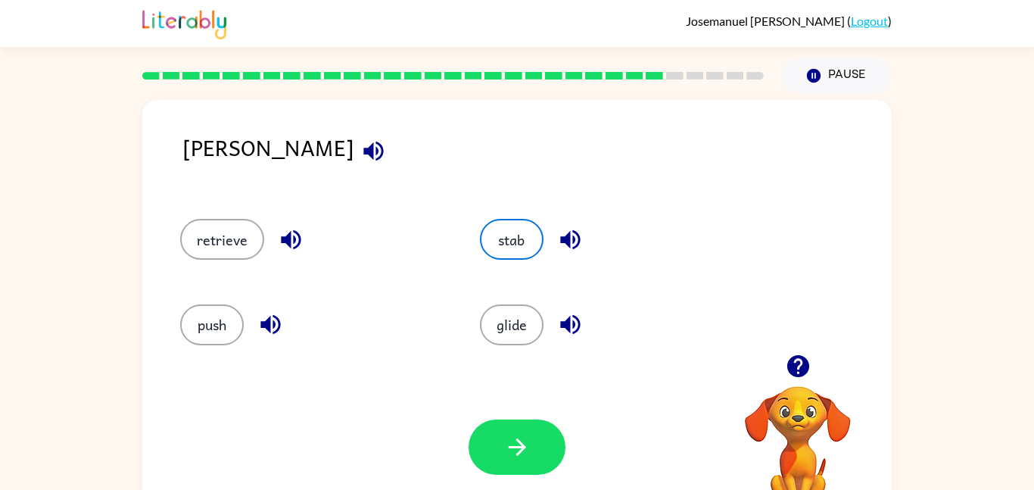
click at [529, 411] on div "Your browser must support playing .mp4 files to use Literably. Please try using…" at bounding box center [517, 447] width 750 height 170
click at [529, 431] on button "button" at bounding box center [517, 447] width 97 height 55
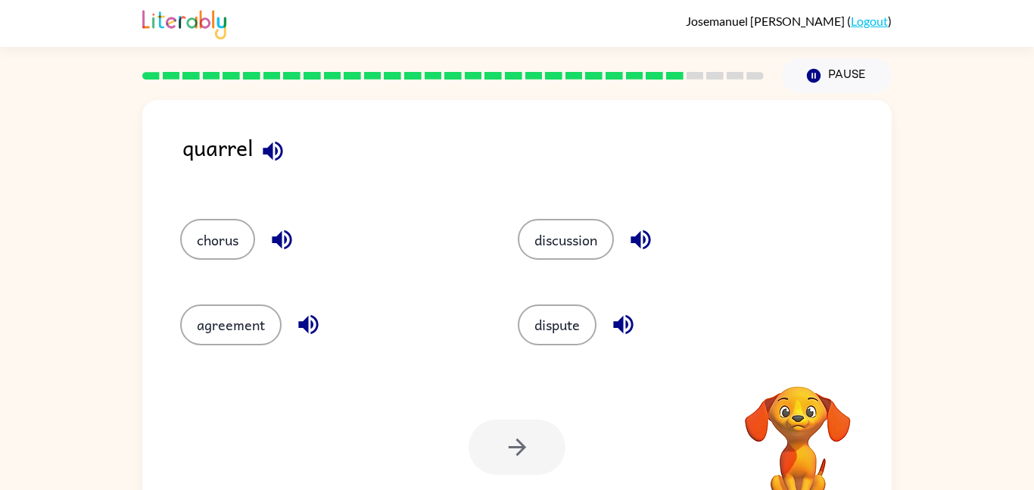
click at [278, 150] on icon "button" at bounding box center [273, 151] width 27 height 27
click at [272, 156] on icon "button" at bounding box center [273, 151] width 20 height 20
click at [280, 242] on icon "button" at bounding box center [282, 240] width 20 height 20
click at [310, 322] on icon "button" at bounding box center [308, 324] width 27 height 27
click at [647, 247] on icon "button" at bounding box center [641, 240] width 20 height 20
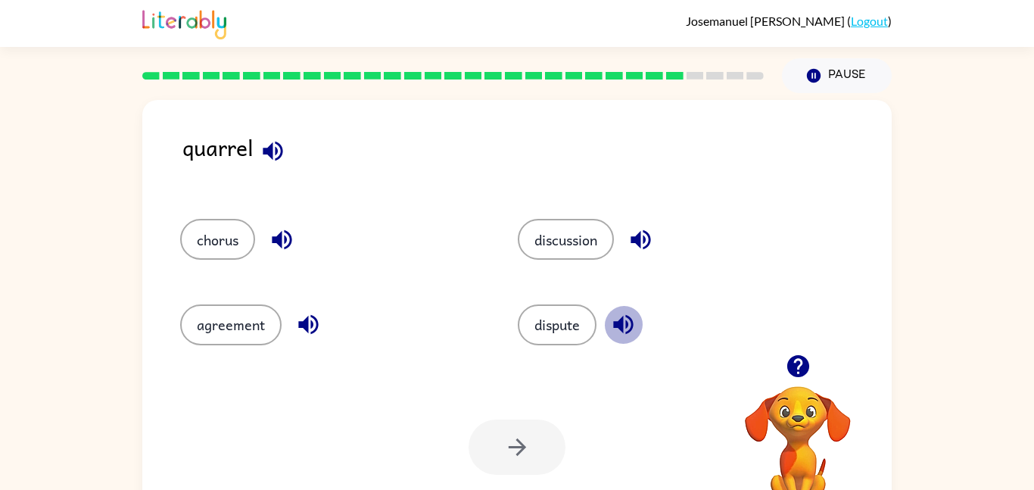
click at [633, 324] on icon "button" at bounding box center [623, 324] width 27 height 27
click at [558, 335] on button "dispute" at bounding box center [557, 324] width 79 height 41
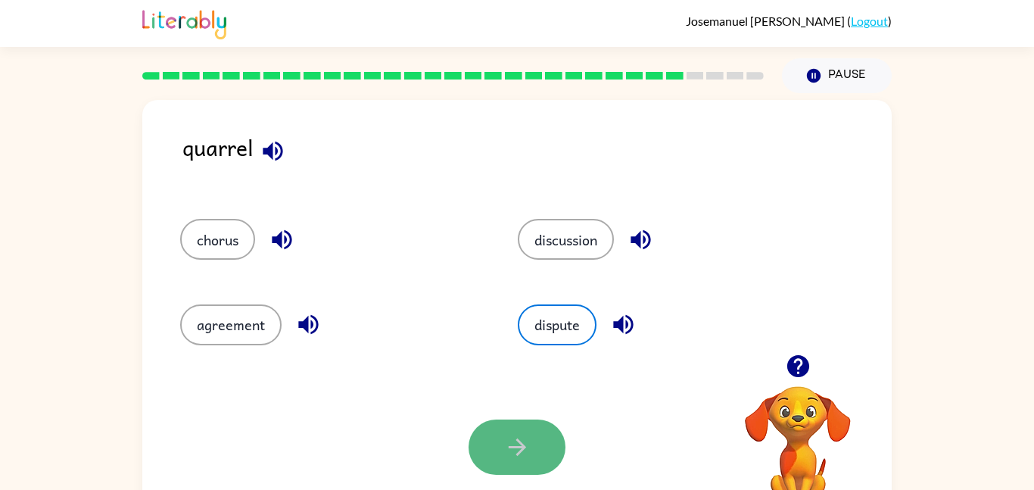
click at [504, 451] on icon "button" at bounding box center [517, 447] width 27 height 27
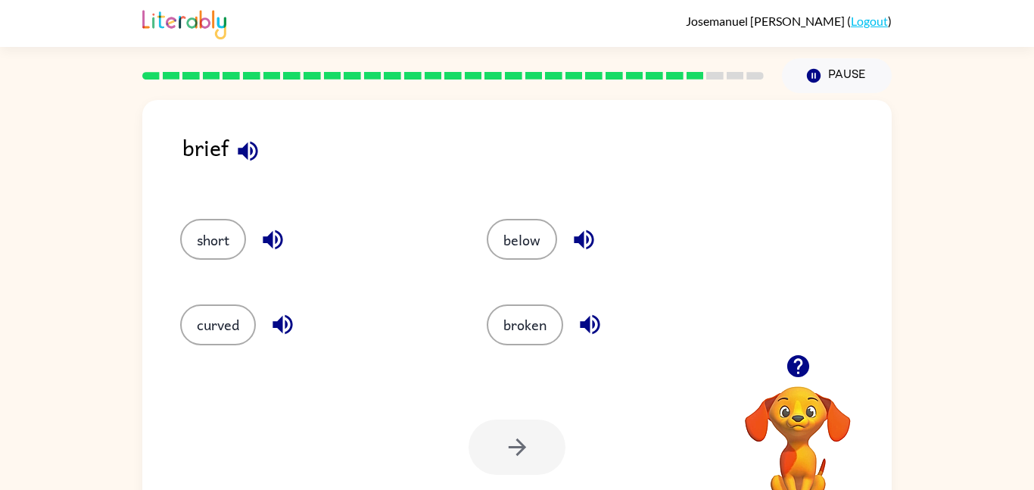
click at [258, 148] on icon "button" at bounding box center [248, 151] width 27 height 27
click at [280, 242] on icon "button" at bounding box center [273, 239] width 27 height 27
click at [236, 239] on button "short" at bounding box center [213, 239] width 66 height 41
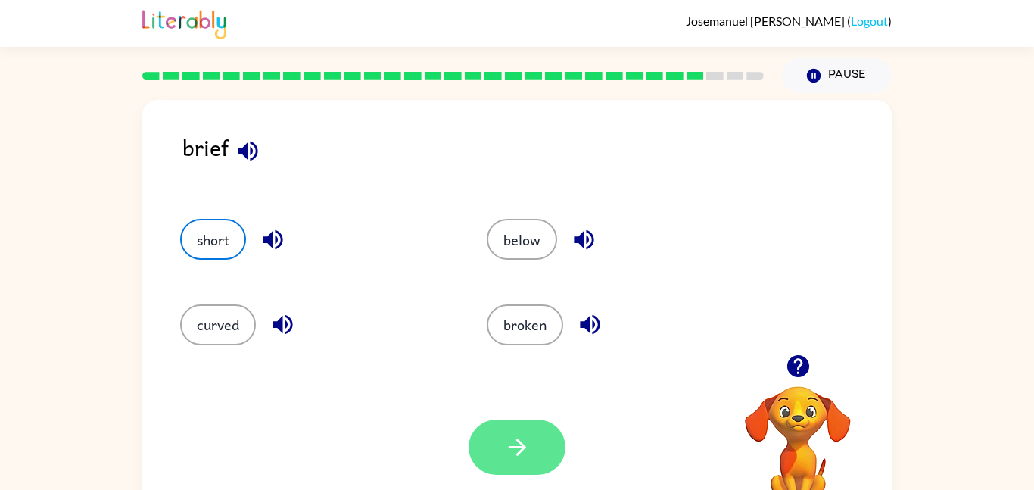
click at [508, 444] on icon "button" at bounding box center [517, 447] width 27 height 27
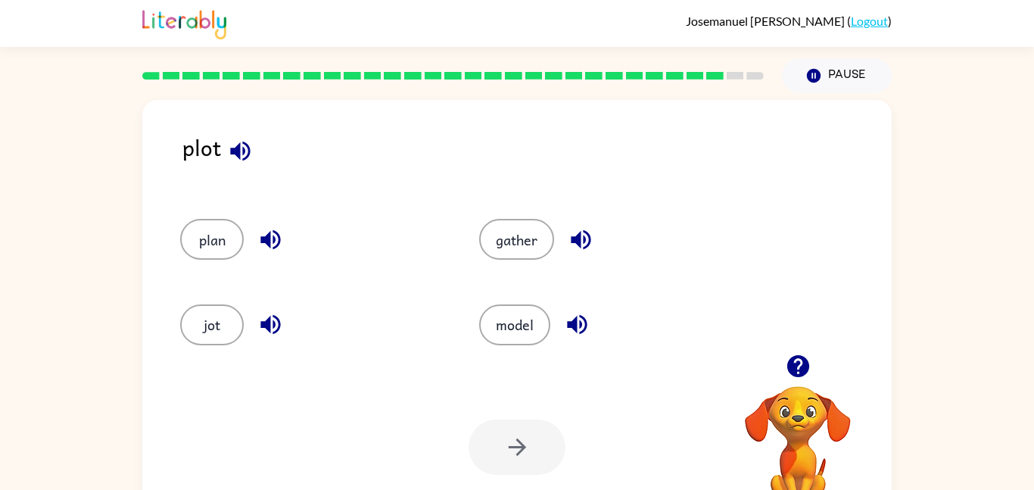
click at [242, 160] on icon "button" at bounding box center [240, 151] width 20 height 20
click at [270, 235] on icon "button" at bounding box center [270, 240] width 20 height 20
click at [579, 236] on icon "button" at bounding box center [581, 240] width 20 height 20
click at [218, 232] on button "plan" at bounding box center [212, 239] width 64 height 41
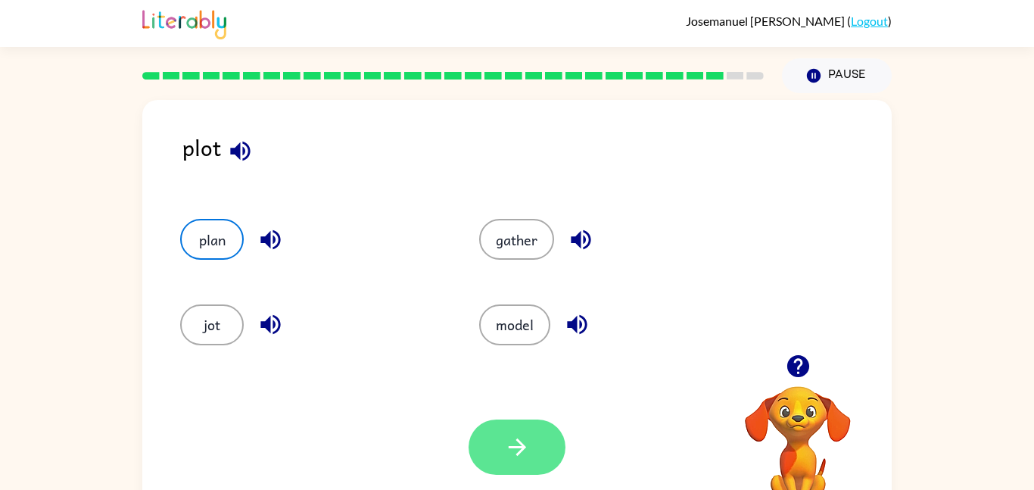
click at [494, 441] on button "button" at bounding box center [517, 447] width 97 height 55
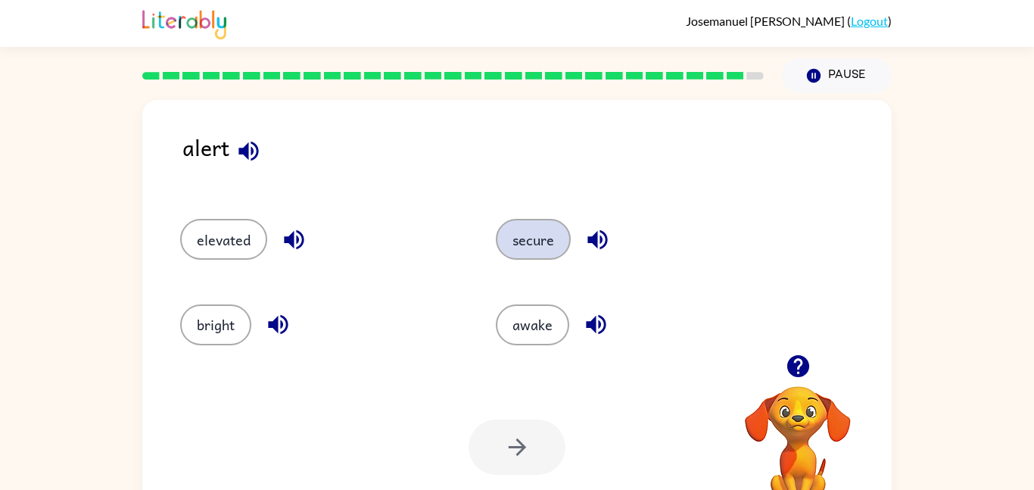
click at [545, 234] on button "secure" at bounding box center [533, 239] width 75 height 41
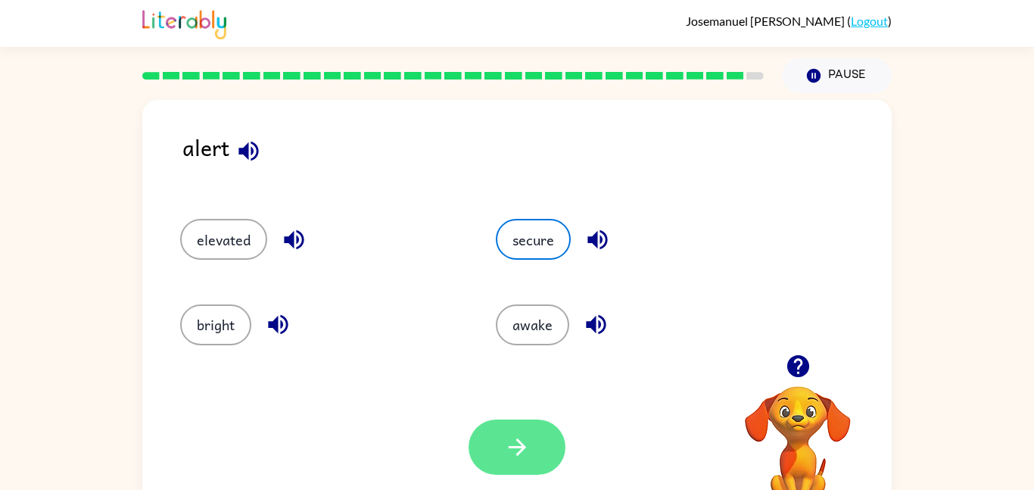
click at [547, 466] on button "button" at bounding box center [517, 447] width 97 height 55
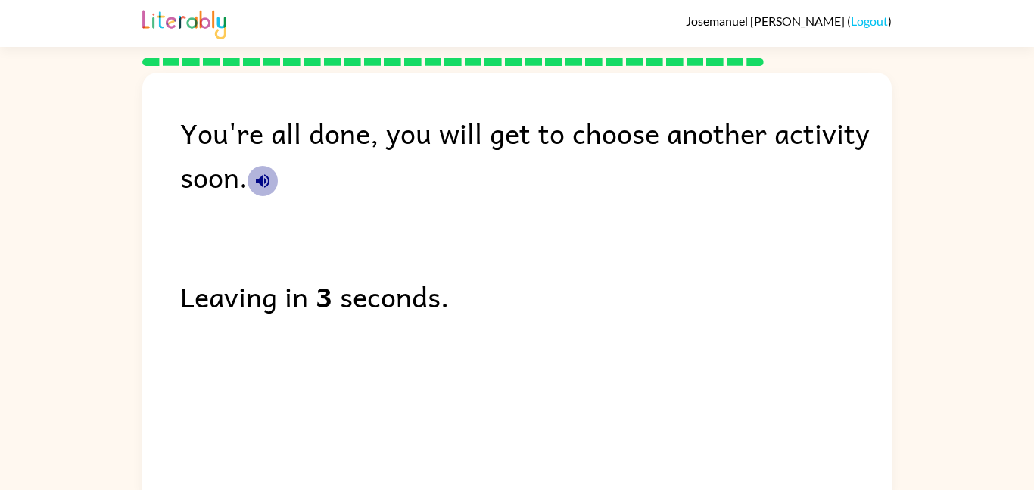
click at [260, 186] on icon "button" at bounding box center [263, 181] width 18 height 18
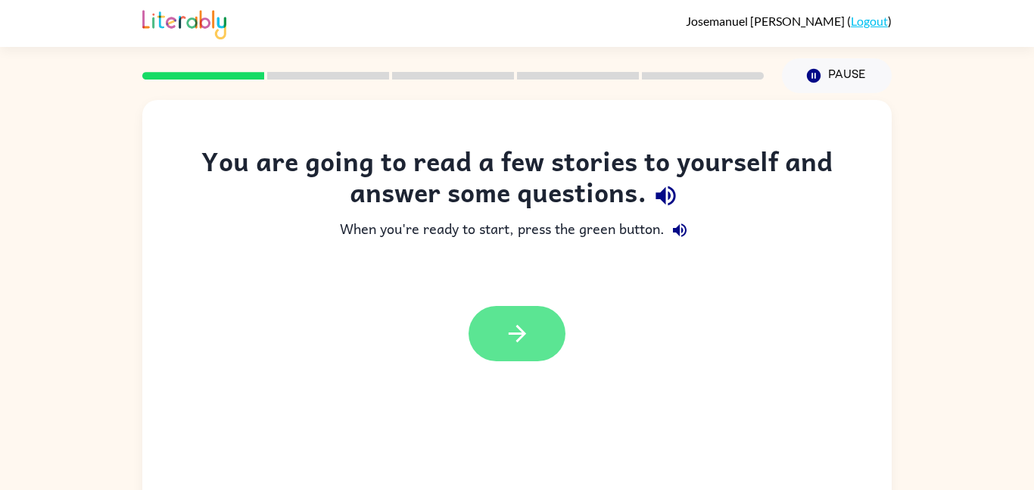
click at [522, 345] on icon "button" at bounding box center [517, 333] width 27 height 27
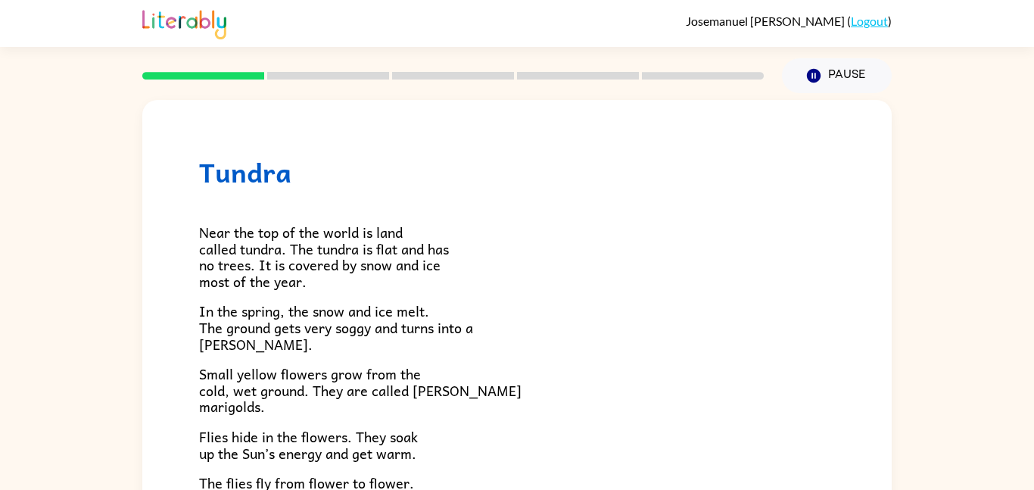
click at [472, 311] on p "In the spring, the snow and ice melt. The ground gets very soggy and turns into…" at bounding box center [517, 327] width 636 height 49
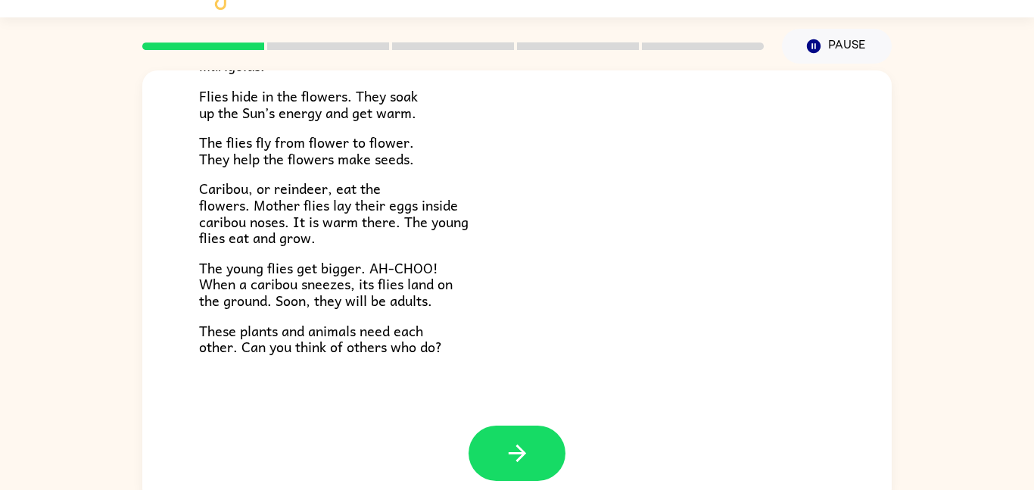
scroll to position [42, 0]
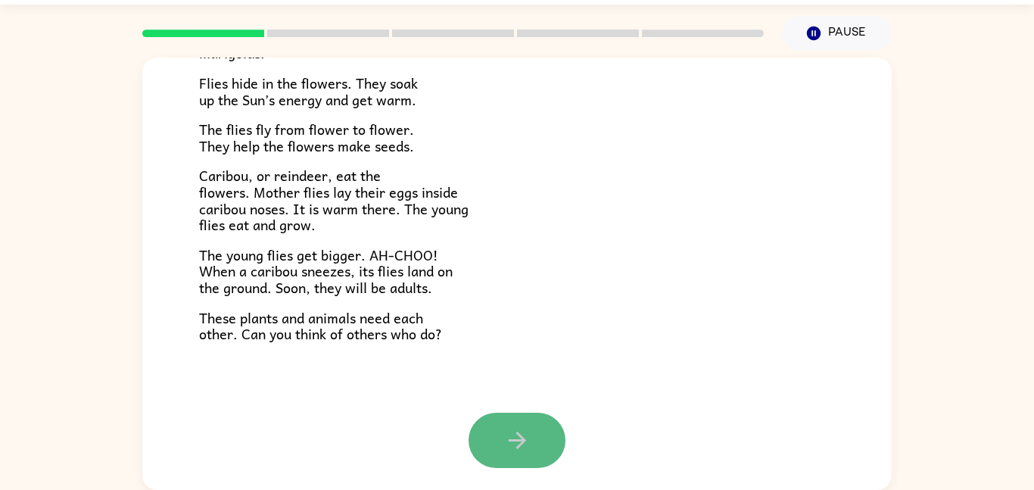
click at [510, 446] on icon "button" at bounding box center [517, 440] width 27 height 27
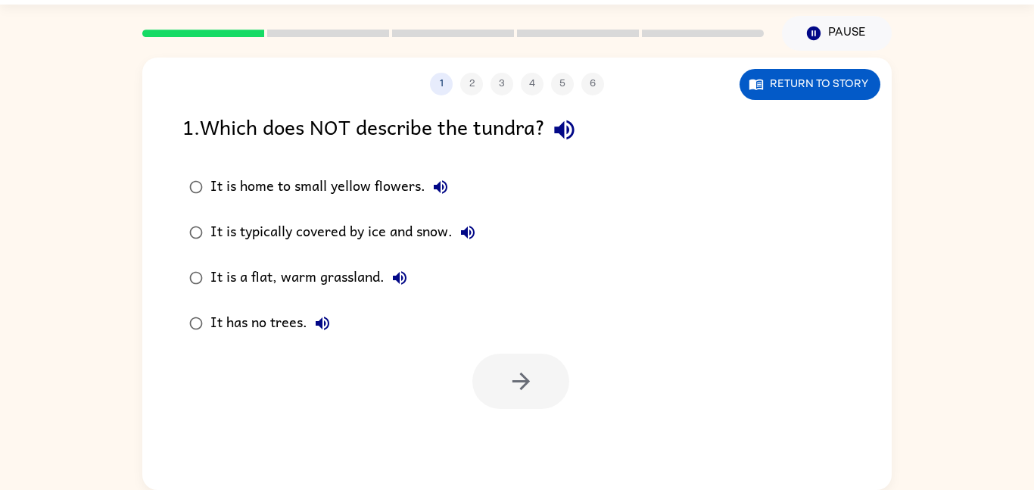
click at [573, 123] on icon "button" at bounding box center [564, 130] width 27 height 27
click at [443, 187] on icon "button" at bounding box center [441, 187] width 18 height 18
click at [469, 229] on icon "button" at bounding box center [468, 233] width 14 height 14
click at [398, 270] on icon "button" at bounding box center [400, 278] width 18 height 18
click at [360, 275] on div "It is a flat, warm grassland." at bounding box center [313, 278] width 204 height 30
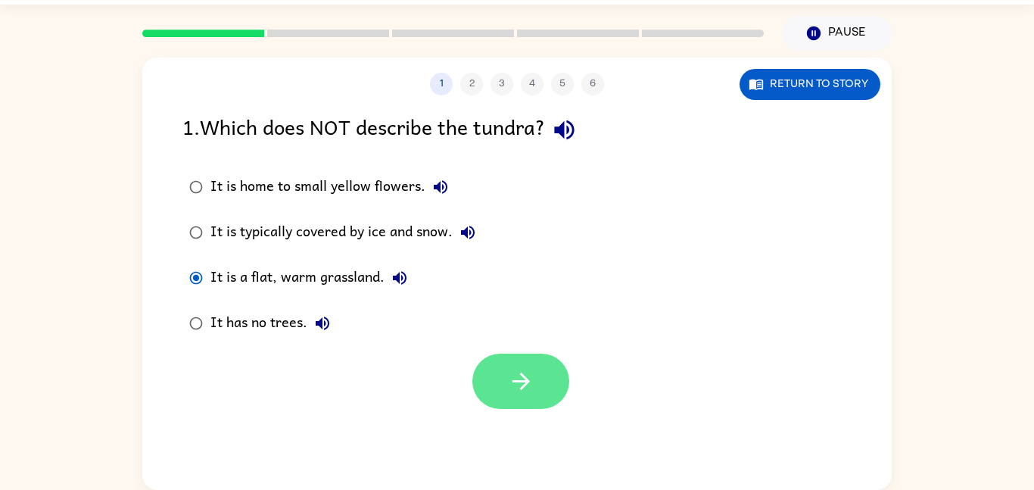
click at [547, 385] on button "button" at bounding box center [521, 381] width 97 height 55
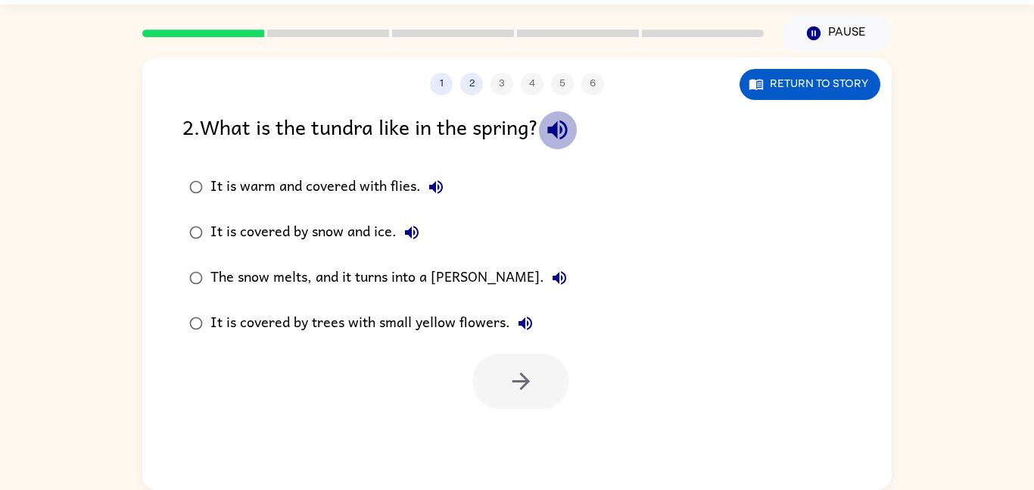
click at [551, 133] on icon "button" at bounding box center [557, 130] width 27 height 27
click at [740, 89] on button "Return to story" at bounding box center [810, 84] width 141 height 31
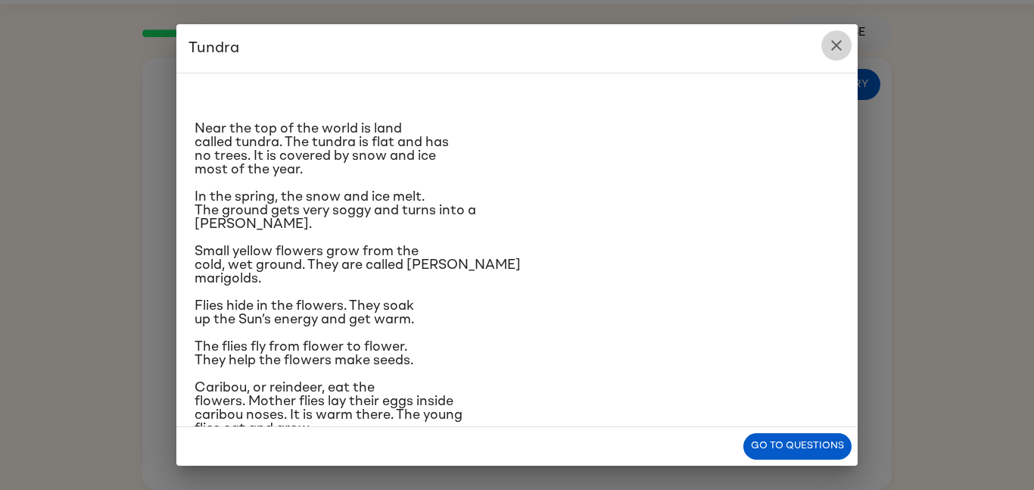
click at [828, 47] on icon "close" at bounding box center [837, 45] width 18 height 18
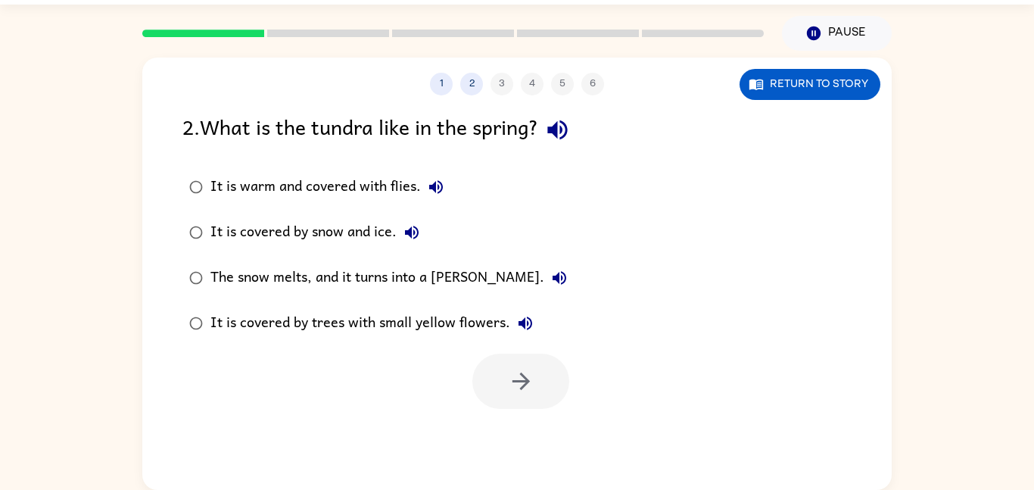
click at [557, 123] on icon "button" at bounding box center [557, 130] width 27 height 27
click at [427, 185] on icon "button" at bounding box center [436, 187] width 18 height 18
click at [411, 235] on icon "button" at bounding box center [412, 233] width 14 height 14
click at [551, 279] on icon "button" at bounding box center [560, 278] width 18 height 18
click at [432, 276] on div "The snow melts, and it turns into a marsh." at bounding box center [393, 278] width 364 height 30
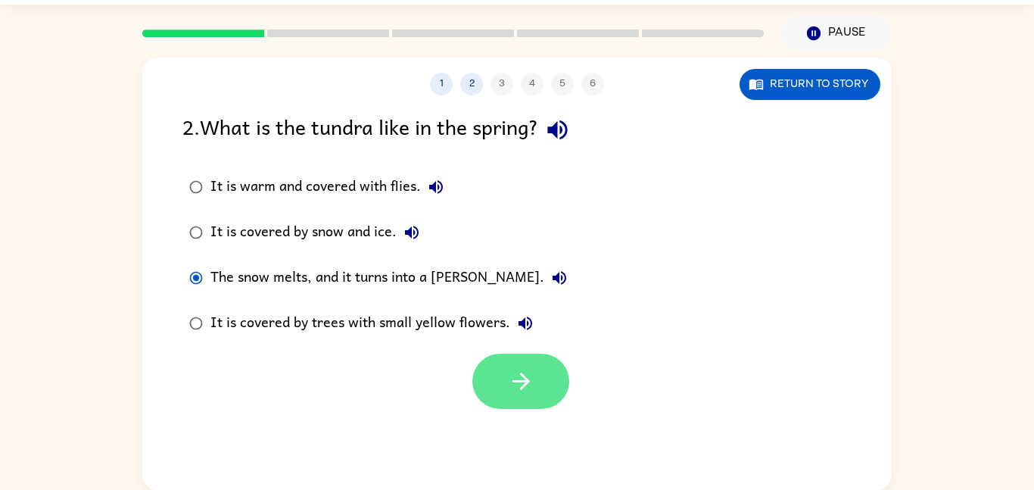
click at [524, 371] on icon "button" at bounding box center [521, 381] width 27 height 27
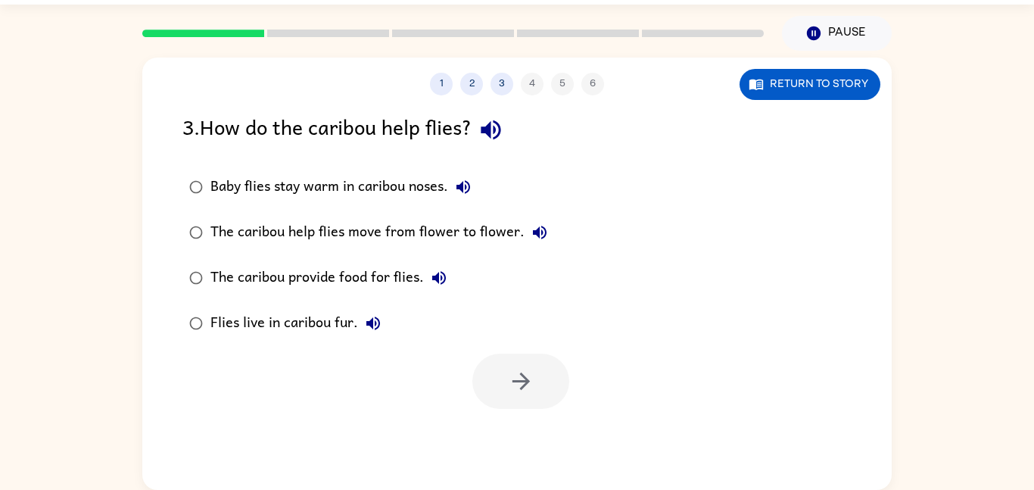
click at [497, 127] on icon "button" at bounding box center [491, 130] width 20 height 20
click at [466, 191] on icon "button" at bounding box center [463, 187] width 18 height 18
click at [538, 236] on icon "button" at bounding box center [540, 232] width 18 height 18
click at [834, 86] on button "Return to story" at bounding box center [810, 84] width 141 height 31
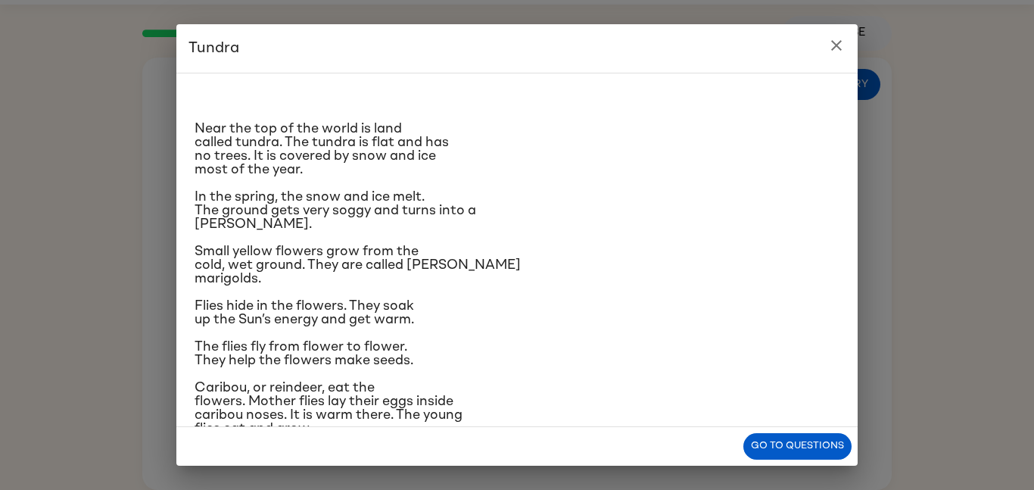
click at [689, 354] on p "The flies fly from flower to flower. They help the flowers make seeds." at bounding box center [517, 353] width 645 height 27
click at [422, 389] on p "Caribou, or reindeer, eat the flowers. Mother flies lay their eggs inside carib…" at bounding box center [517, 408] width 645 height 55
click at [263, 388] on span "Caribou, or reindeer, eat the flowers. Mother flies lay their eggs inside carib…" at bounding box center [329, 408] width 268 height 55
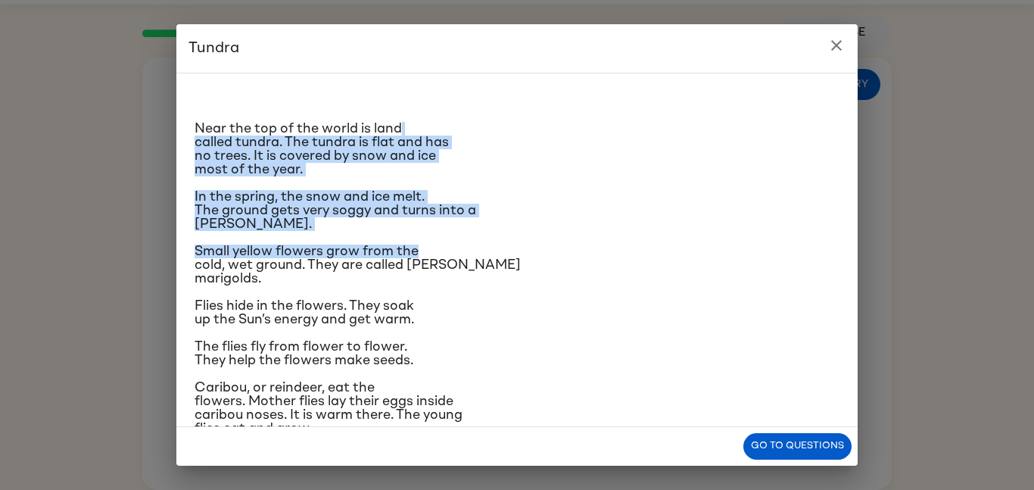
drag, startPoint x: 850, startPoint y: 114, endPoint x: 863, endPoint y: 243, distance: 130.1
click at [863, 243] on div "Tundra Near the top of the world is land called tundra. The tundra is flat and …" at bounding box center [517, 245] width 1034 height 490
click at [836, 44] on icon "close" at bounding box center [836, 45] width 11 height 11
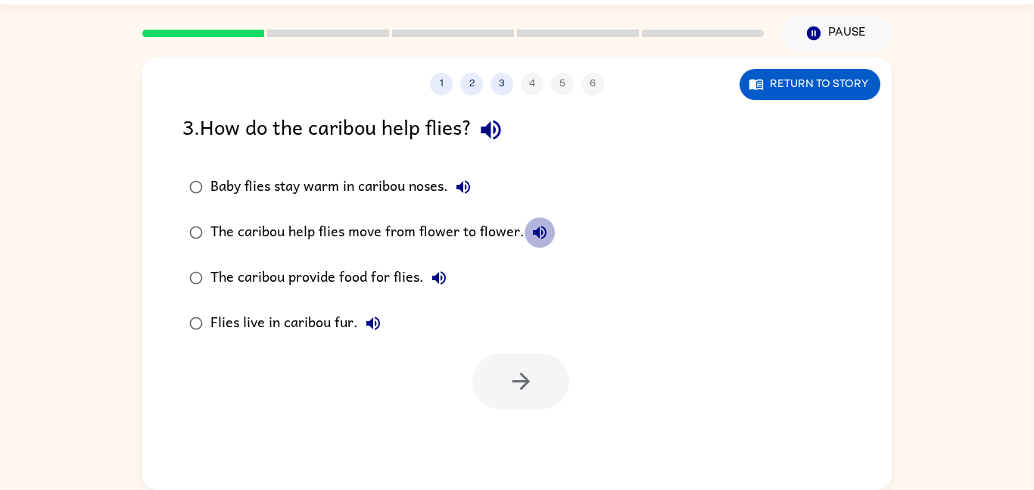
click at [538, 231] on icon "button" at bounding box center [540, 233] width 14 height 14
click at [438, 271] on icon "button" at bounding box center [439, 278] width 18 height 18
click at [367, 318] on icon "button" at bounding box center [373, 323] width 18 height 18
click at [328, 317] on div "Flies live in caribou fur." at bounding box center [300, 323] width 178 height 30
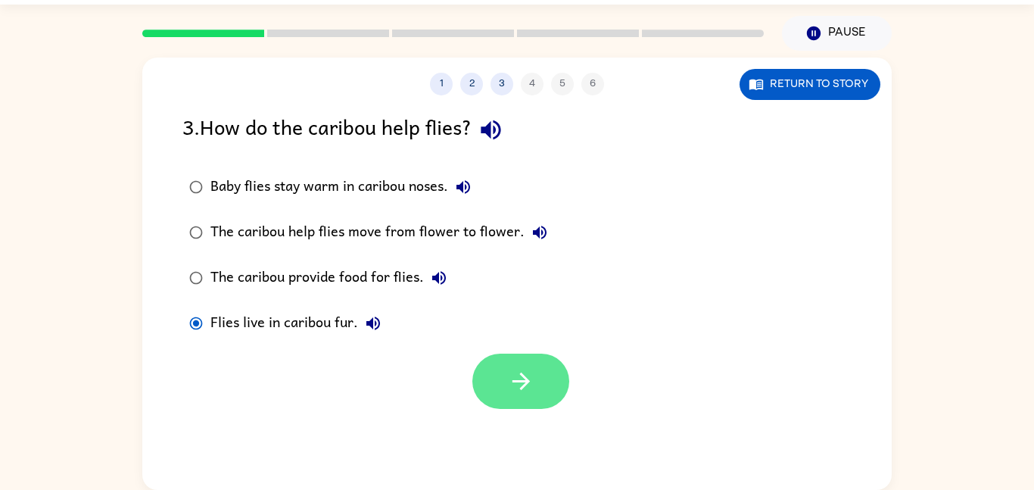
click at [530, 363] on button "button" at bounding box center [521, 381] width 97 height 55
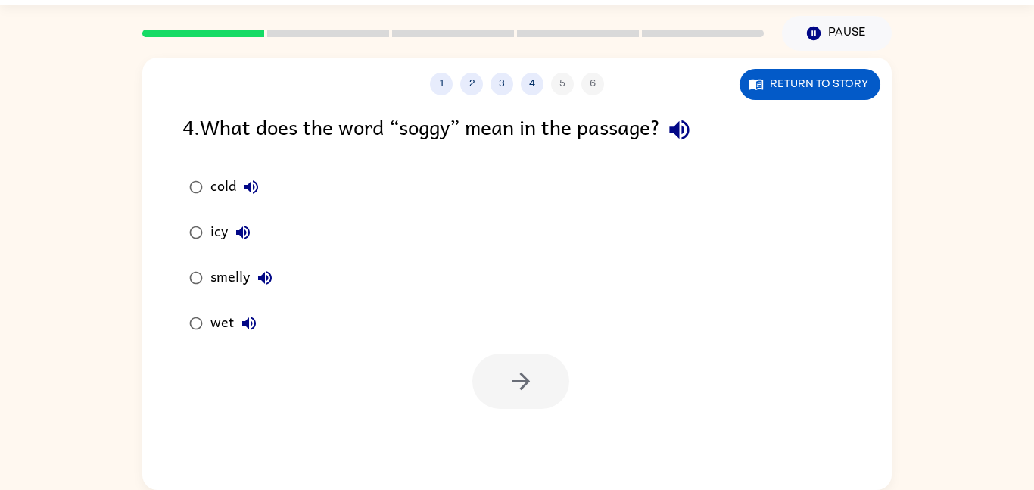
click at [691, 133] on icon "button" at bounding box center [679, 130] width 27 height 27
click at [244, 319] on icon "button" at bounding box center [249, 323] width 18 height 18
click at [215, 317] on div "wet" at bounding box center [238, 323] width 54 height 30
click at [512, 383] on icon "button" at bounding box center [521, 381] width 27 height 27
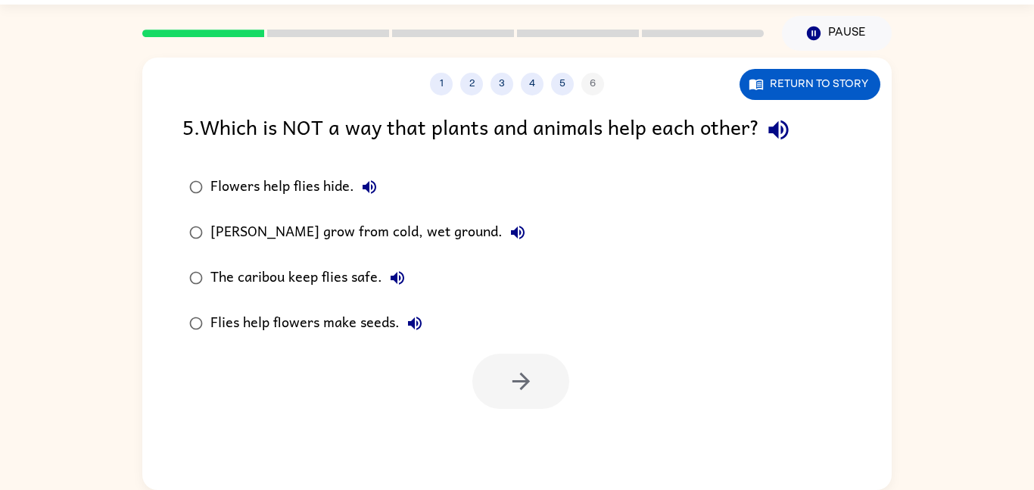
click at [783, 126] on icon "button" at bounding box center [779, 130] width 27 height 27
click at [785, 124] on icon "button" at bounding box center [779, 130] width 27 height 27
click at [774, 139] on icon "button" at bounding box center [779, 130] width 27 height 27
click at [363, 178] on icon "button" at bounding box center [369, 187] width 18 height 18
click at [513, 230] on icon "button" at bounding box center [518, 232] width 18 height 18
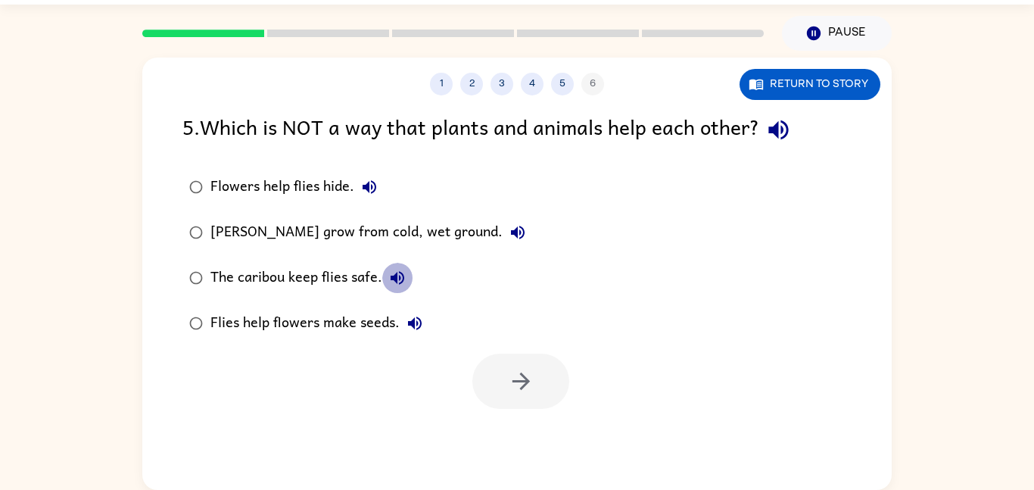
click at [404, 277] on icon "button" at bounding box center [397, 278] width 18 height 18
click at [438, 328] on label "Flies help flowers make seeds." at bounding box center [357, 323] width 367 height 45
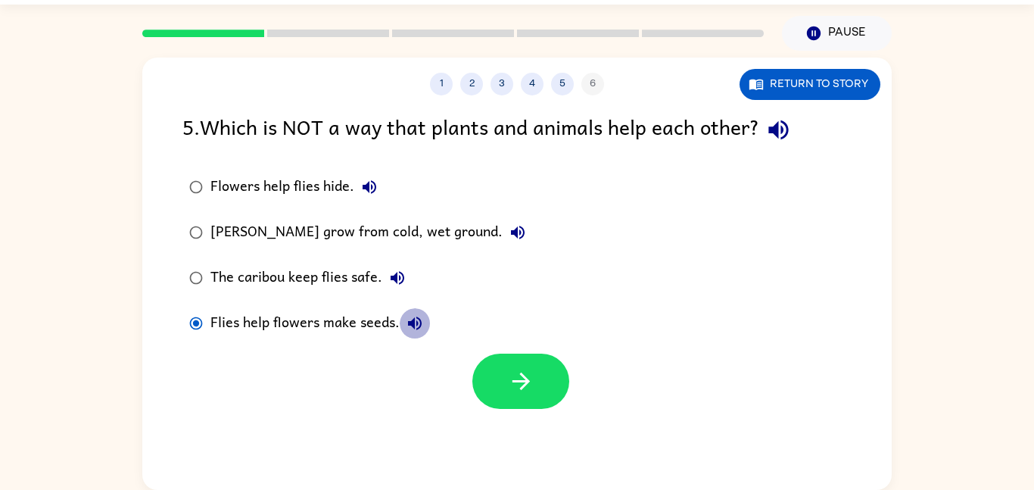
click at [422, 320] on icon "button" at bounding box center [415, 323] width 18 height 18
click at [503, 223] on button "Marsh marigolds grow from cold, wet ground." at bounding box center [518, 232] width 30 height 30
click at [519, 242] on button "Marsh marigolds grow from cold, wet ground." at bounding box center [518, 232] width 30 height 30
click at [509, 236] on icon "button" at bounding box center [518, 232] width 18 height 18
click at [509, 238] on icon "button" at bounding box center [518, 232] width 18 height 18
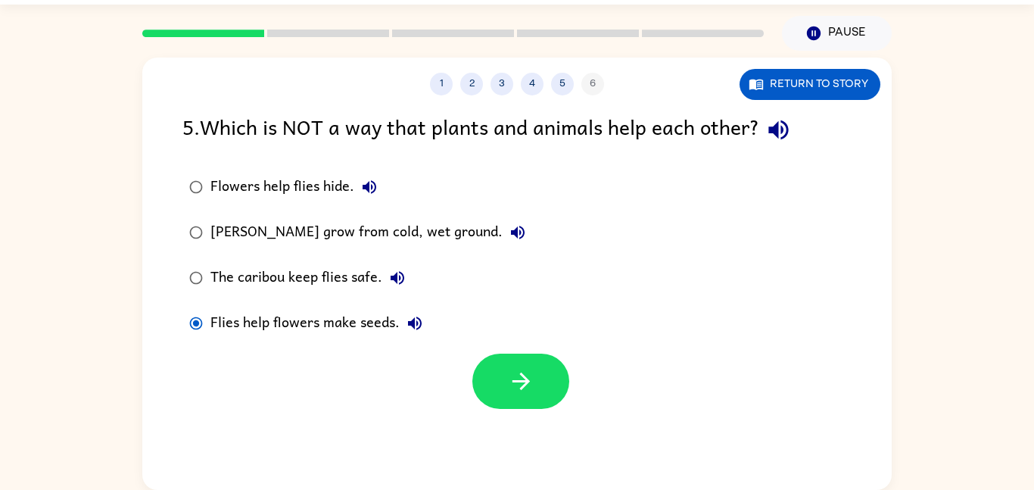
drag, startPoint x: 535, startPoint y: 360, endPoint x: 735, endPoint y: 99, distance: 328.4
click at [735, 99] on div "1 2 3 4 5 6 Return to story 5 . Which is NOT a way that plants and animals help…" at bounding box center [517, 274] width 750 height 432
click at [781, 124] on icon "button" at bounding box center [779, 130] width 20 height 20
click at [781, 122] on icon "button" at bounding box center [779, 130] width 20 height 20
click at [782, 125] on icon "button" at bounding box center [779, 130] width 27 height 27
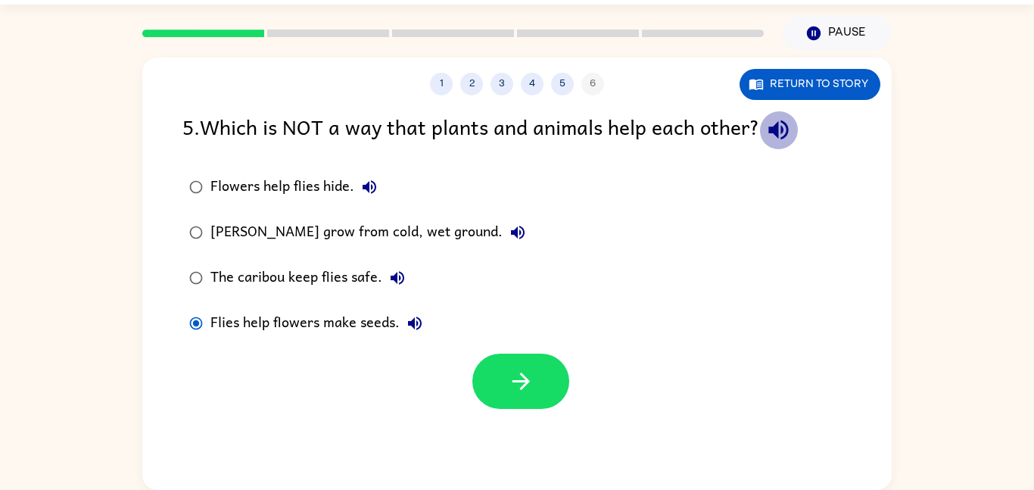
click at [782, 125] on icon "button" at bounding box center [779, 130] width 27 height 27
click at [783, 125] on icon "button" at bounding box center [779, 130] width 27 height 27
click at [785, 129] on icon "button" at bounding box center [779, 130] width 20 height 20
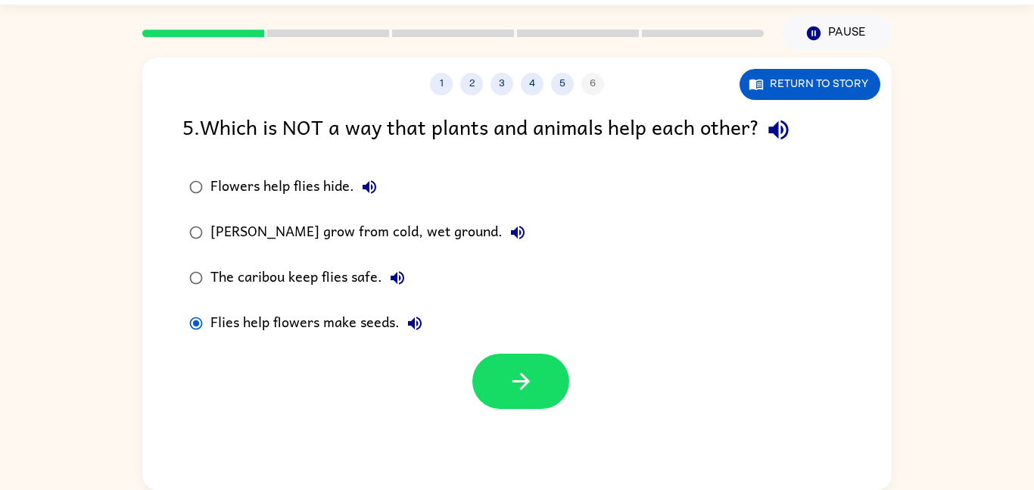
click at [783, 126] on icon "button" at bounding box center [779, 130] width 27 height 27
click at [494, 230] on div "Marsh marigolds grow from cold, wet ground." at bounding box center [372, 232] width 323 height 30
click at [532, 365] on button "button" at bounding box center [521, 381] width 97 height 55
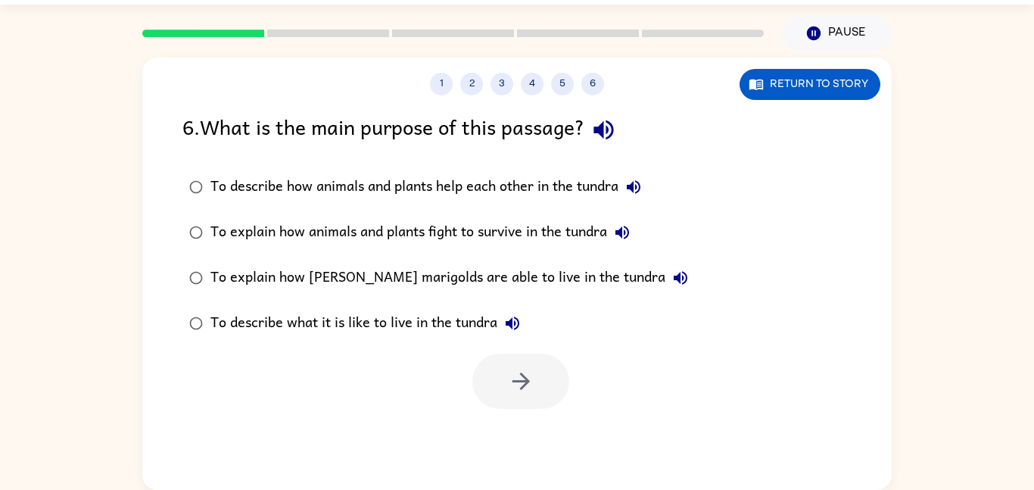
click at [611, 127] on icon "button" at bounding box center [604, 130] width 27 height 27
click at [630, 186] on icon "button" at bounding box center [634, 187] width 14 height 14
click at [539, 192] on div "To describe how animals and plants help each other in the tundra" at bounding box center [430, 187] width 438 height 30
click at [511, 388] on icon "button" at bounding box center [521, 381] width 27 height 27
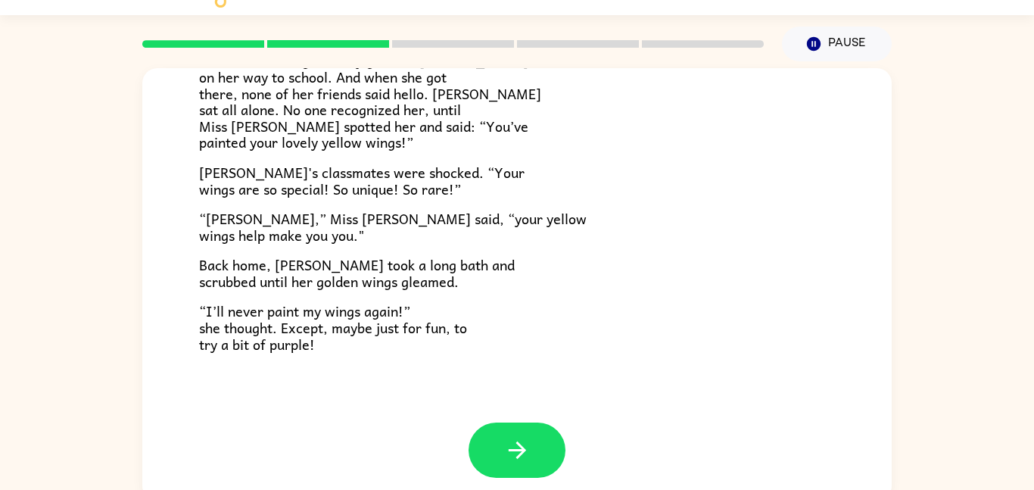
scroll to position [42, 0]
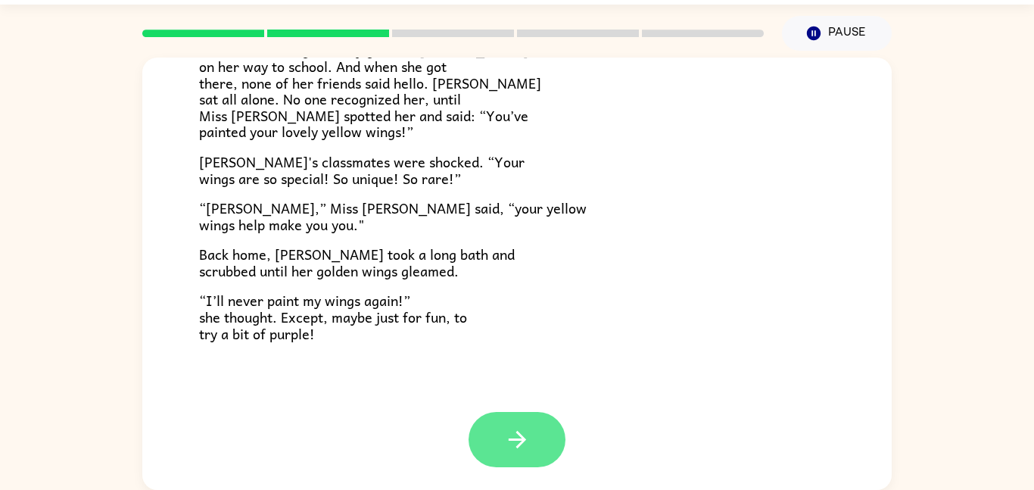
click at [513, 444] on icon "button" at bounding box center [517, 439] width 27 height 27
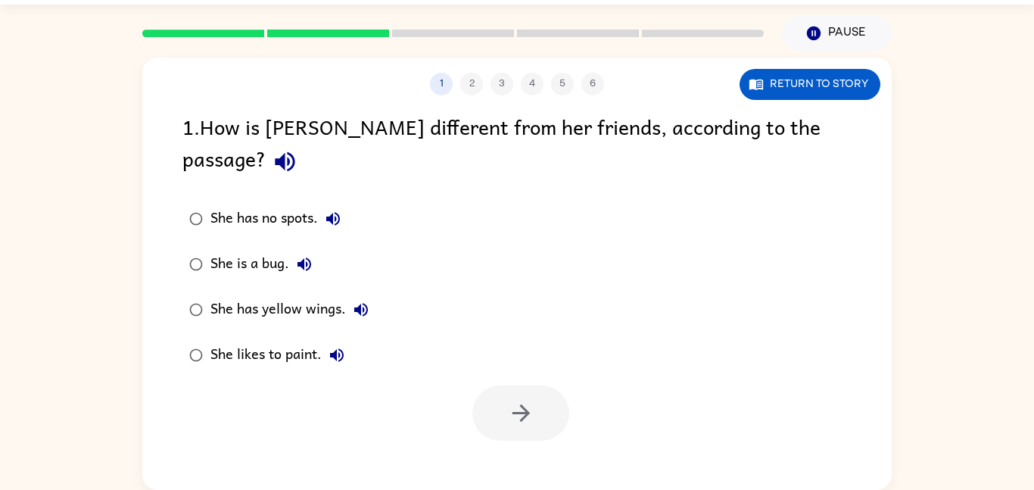
scroll to position [0, 0]
click at [513, 444] on div "1 2 3 4 5 6 Return to story 1 . How is Lily different from her friends, accordi…" at bounding box center [517, 274] width 750 height 432
click at [295, 152] on icon "button" at bounding box center [285, 162] width 20 height 20
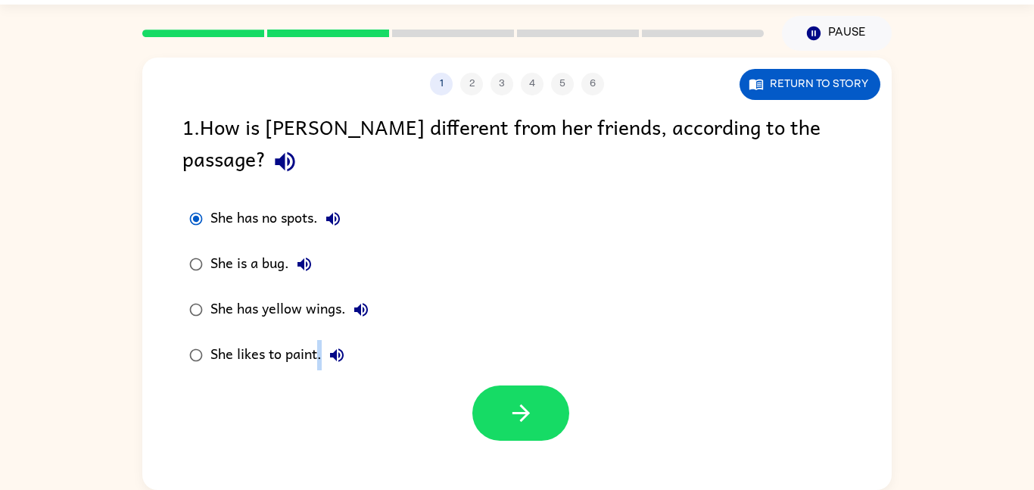
click at [335, 210] on icon "button" at bounding box center [333, 219] width 18 height 18
click at [752, 86] on icon "button" at bounding box center [757, 85] width 14 height 11
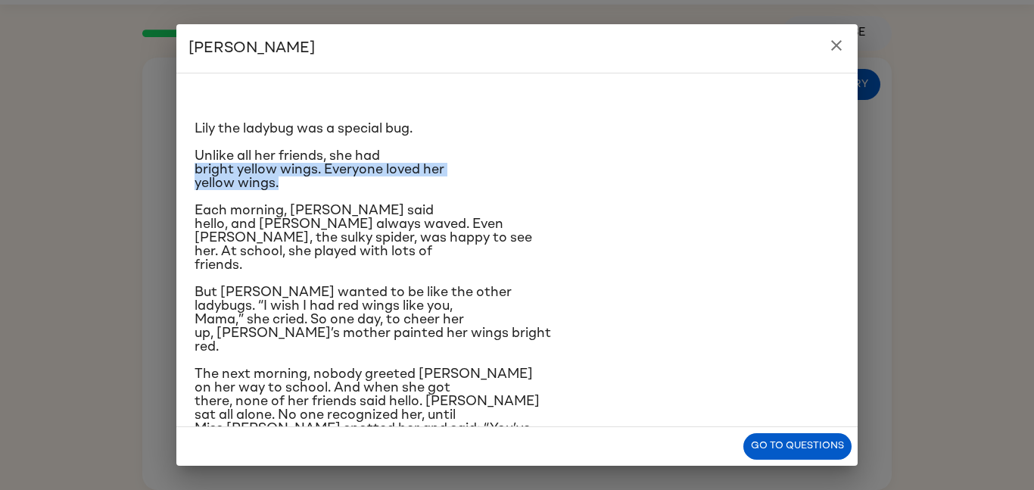
drag, startPoint x: 192, startPoint y: 169, endPoint x: 393, endPoint y: 179, distance: 201.0
click at [393, 179] on div "Lily the ladybug was a special bug. Unlike all her friends, she had bright yell…" at bounding box center [517, 250] width 682 height 354
click at [833, 48] on icon "close" at bounding box center [836, 45] width 11 height 11
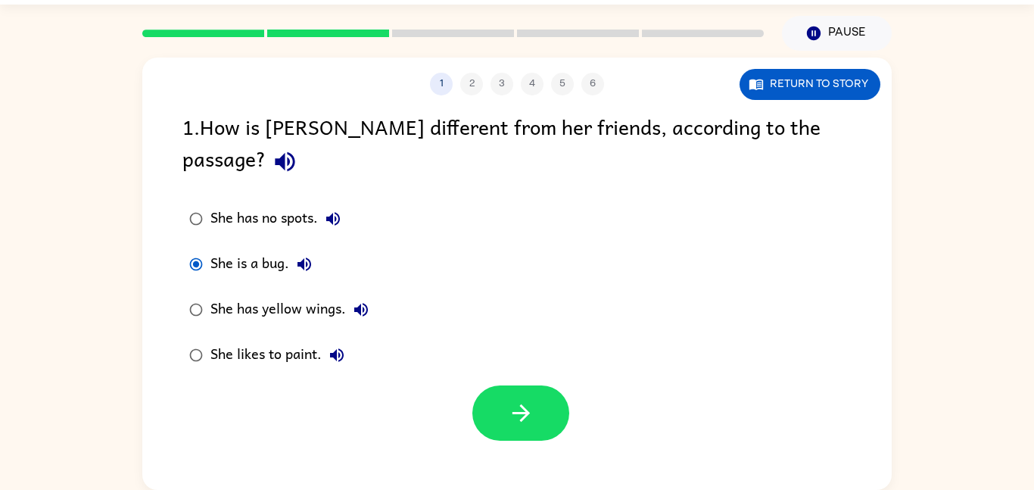
click at [231, 295] on div "She has yellow wings." at bounding box center [294, 310] width 166 height 30
click at [489, 385] on button "button" at bounding box center [521, 412] width 97 height 55
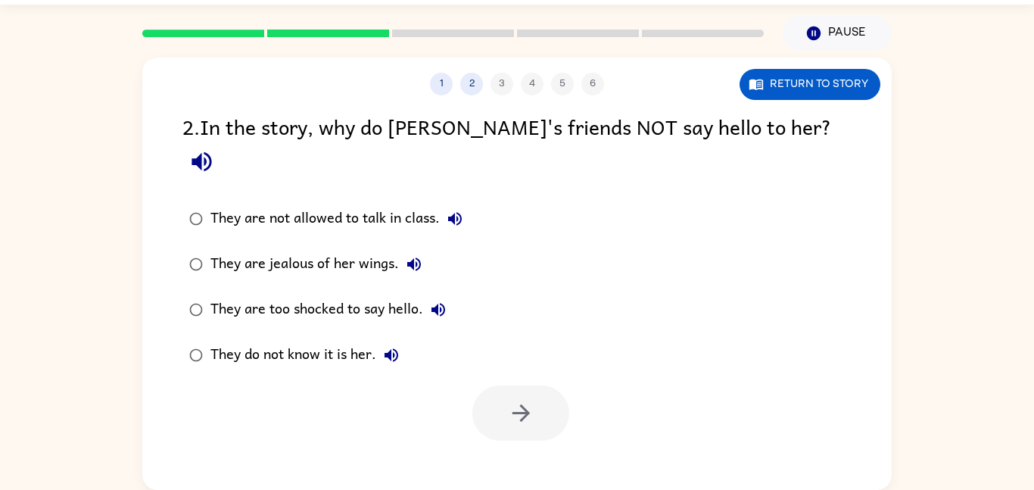
click at [211, 152] on icon "button" at bounding box center [202, 162] width 20 height 20
click at [760, 89] on icon "button" at bounding box center [756, 83] width 15 height 15
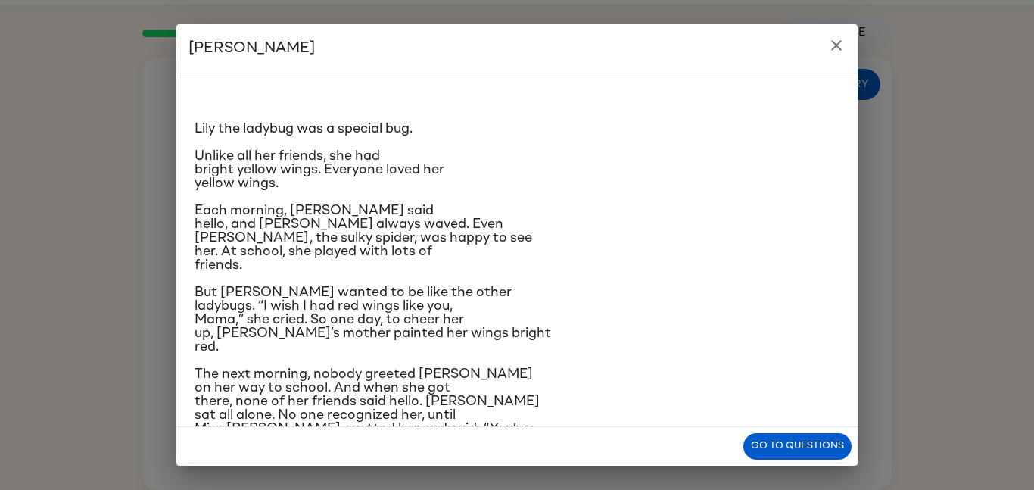
click at [735, 235] on p "Each morning, Blake Butterfly said hello, and Manny Mantis always waved. Even S…" at bounding box center [517, 238] width 645 height 68
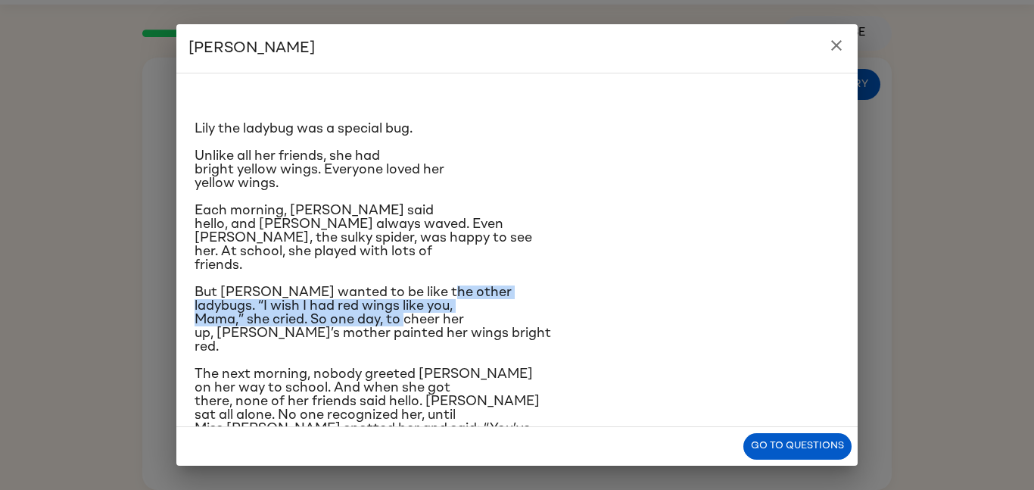
drag, startPoint x: 551, startPoint y: 326, endPoint x: 527, endPoint y: 275, distance: 55.9
click at [527, 275] on div "Lily the ladybug was a special bug. Unlike all her friends, she had bright yell…" at bounding box center [517, 356] width 645 height 541
click at [840, 55] on button "close" at bounding box center [837, 45] width 30 height 30
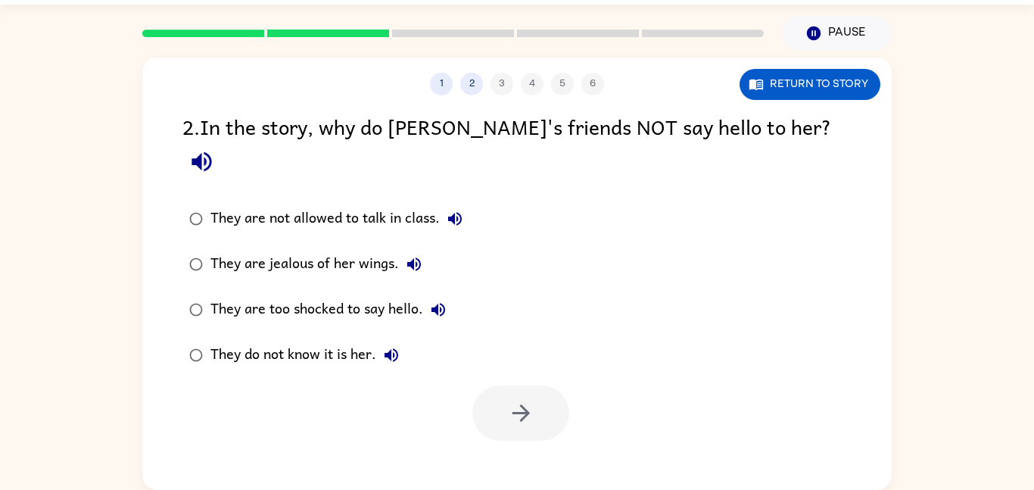
click at [211, 152] on icon "button" at bounding box center [202, 162] width 20 height 20
click at [457, 210] on icon "button" at bounding box center [455, 219] width 18 height 18
click at [416, 255] on icon "button" at bounding box center [414, 264] width 18 height 18
click at [451, 295] on button "They are too shocked to say hello." at bounding box center [438, 310] width 30 height 30
click at [398, 348] on icon "button" at bounding box center [392, 355] width 14 height 14
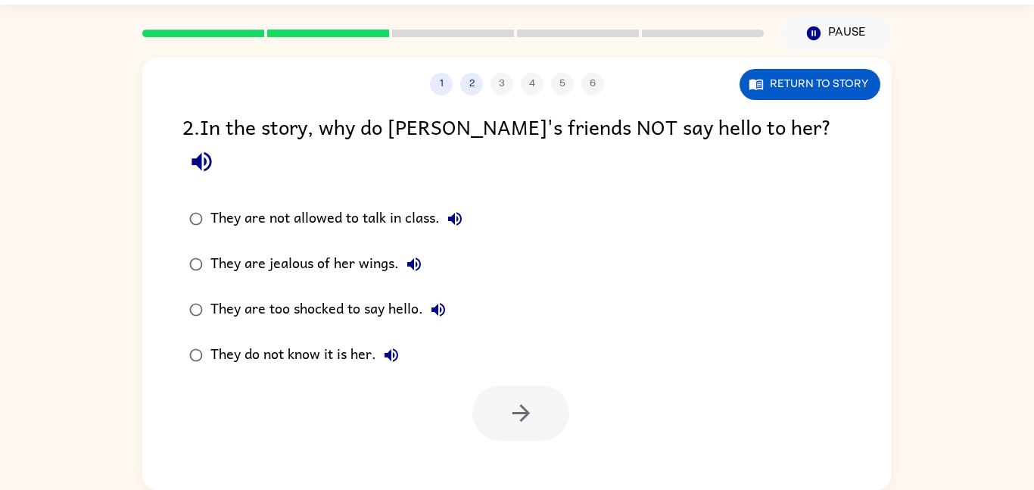
click at [360, 340] on div "They do not know it is her." at bounding box center [309, 355] width 196 height 30
click at [488, 385] on div at bounding box center [521, 412] width 97 height 55
click at [492, 385] on button "button" at bounding box center [521, 412] width 97 height 55
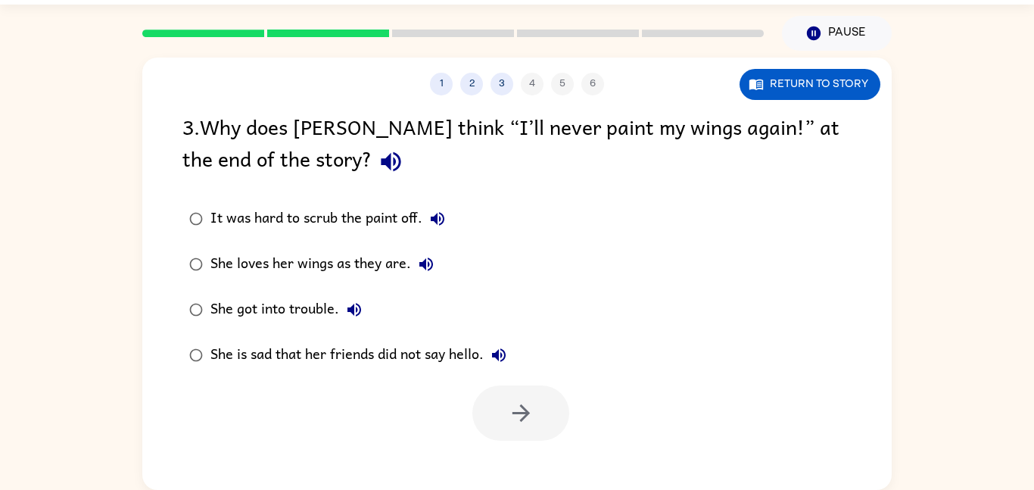
click at [378, 166] on icon "button" at bounding box center [391, 161] width 27 height 27
click at [432, 215] on icon "button" at bounding box center [438, 219] width 18 height 18
click at [431, 259] on icon "button" at bounding box center [426, 264] width 18 height 18
click at [356, 304] on icon "button" at bounding box center [354, 310] width 18 height 18
click at [499, 351] on icon "button" at bounding box center [499, 355] width 14 height 14
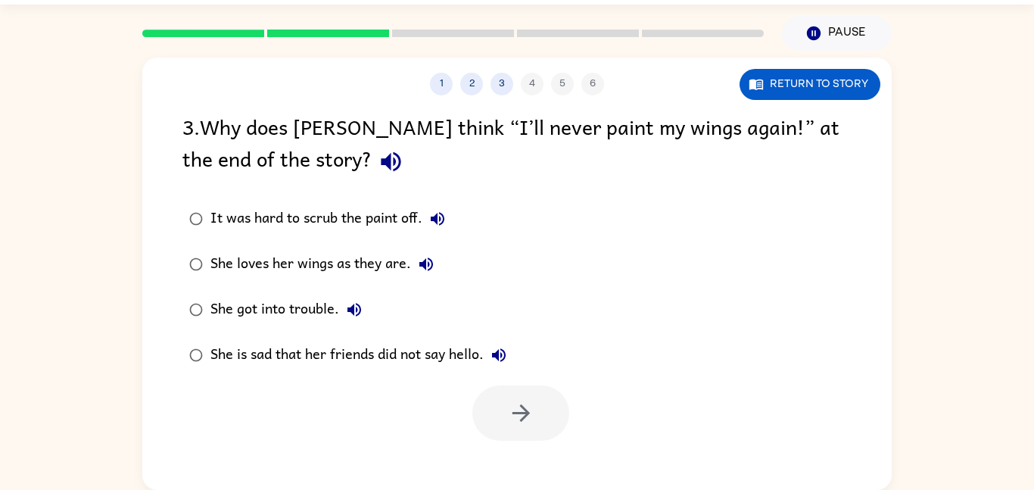
click at [518, 413] on div at bounding box center [521, 412] width 97 height 55
click at [457, 351] on div "She is sad that her friends did not say hello." at bounding box center [363, 355] width 304 height 30
click at [491, 404] on button "button" at bounding box center [521, 412] width 97 height 55
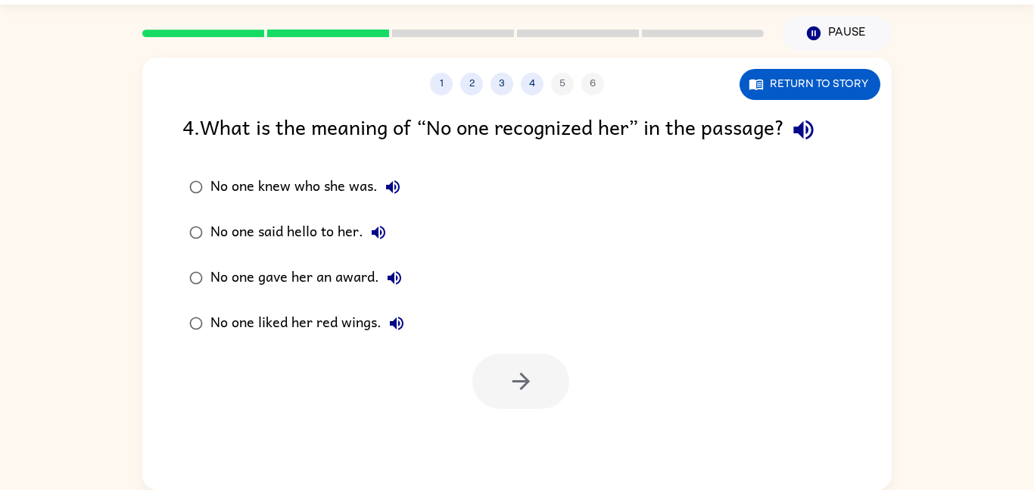
click at [167, 126] on div "4 . What is the meaning of “No one recognized her” in the passage? No one knew …" at bounding box center [517, 260] width 750 height 298
click at [812, 134] on icon "button" at bounding box center [804, 130] width 27 height 27
click at [392, 183] on icon "button" at bounding box center [393, 187] width 14 height 14
click at [353, 189] on div "No one knew who she was." at bounding box center [310, 187] width 198 height 30
click at [528, 354] on button "button" at bounding box center [521, 381] width 97 height 55
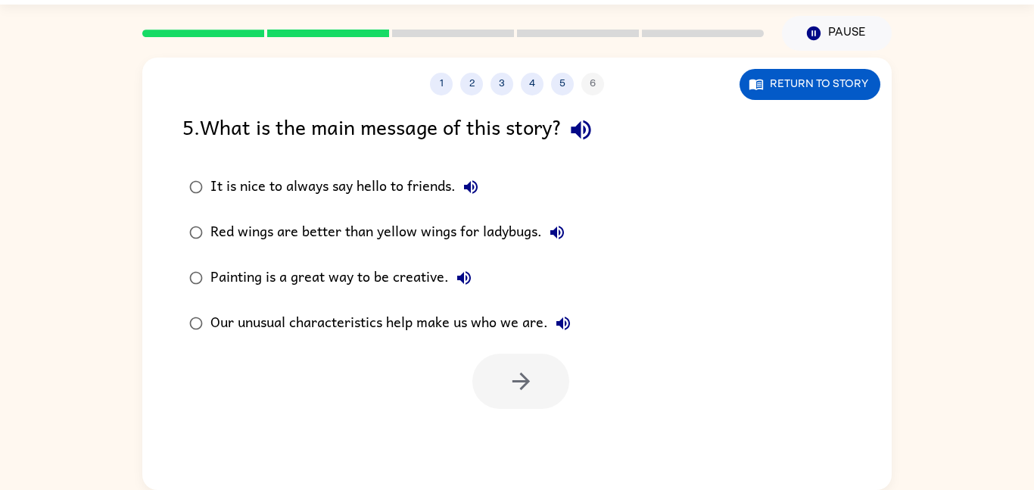
click at [591, 135] on icon "button" at bounding box center [581, 130] width 27 height 27
click at [471, 182] on icon "button" at bounding box center [471, 187] width 14 height 14
click at [556, 230] on icon "button" at bounding box center [558, 233] width 14 height 14
click at [468, 274] on icon "button" at bounding box center [464, 278] width 14 height 14
click at [465, 269] on icon "button" at bounding box center [464, 278] width 18 height 18
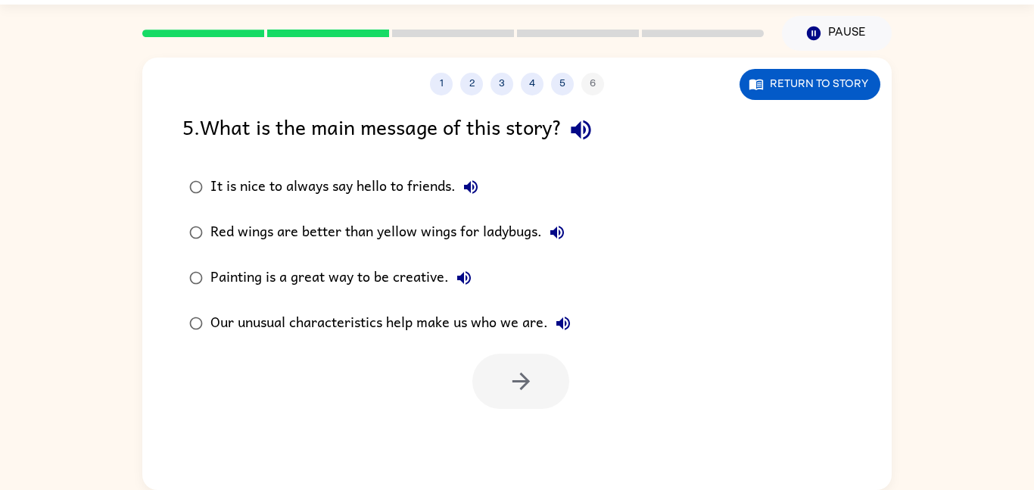
click at [466, 269] on icon "button" at bounding box center [464, 278] width 18 height 18
click at [546, 317] on div "Our unusual characteristics help make us who we are." at bounding box center [395, 323] width 368 height 30
click at [560, 327] on icon "button" at bounding box center [563, 323] width 18 height 18
click at [541, 360] on button "button" at bounding box center [521, 381] width 97 height 55
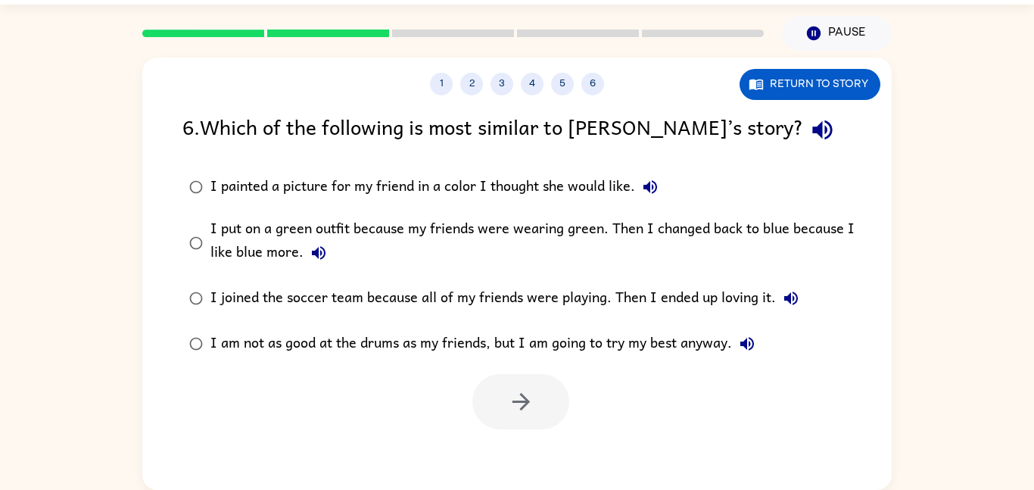
click at [810, 134] on icon "button" at bounding box center [823, 130] width 27 height 27
click at [649, 185] on icon "button" at bounding box center [651, 187] width 14 height 14
click at [319, 257] on icon "button" at bounding box center [319, 253] width 18 height 18
click at [785, 297] on icon "button" at bounding box center [792, 299] width 14 height 14
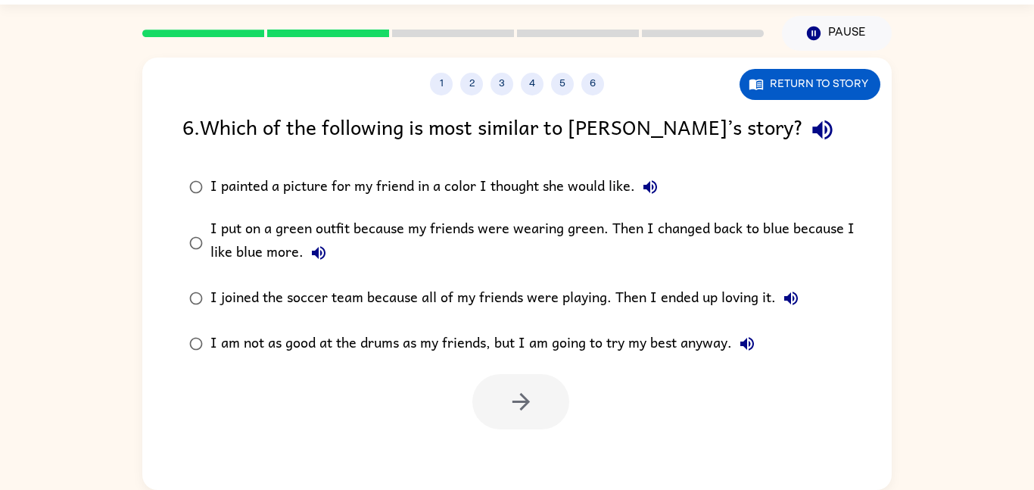
click at [740, 346] on icon "button" at bounding box center [747, 344] width 18 height 18
click at [783, 300] on icon "button" at bounding box center [791, 298] width 18 height 18
click at [315, 247] on icon "button" at bounding box center [319, 253] width 18 height 18
click at [324, 232] on div "I put on a green outfit because my friends were wearing green. Then I changed b…" at bounding box center [542, 242] width 662 height 51
click at [514, 398] on icon "button" at bounding box center [521, 401] width 27 height 27
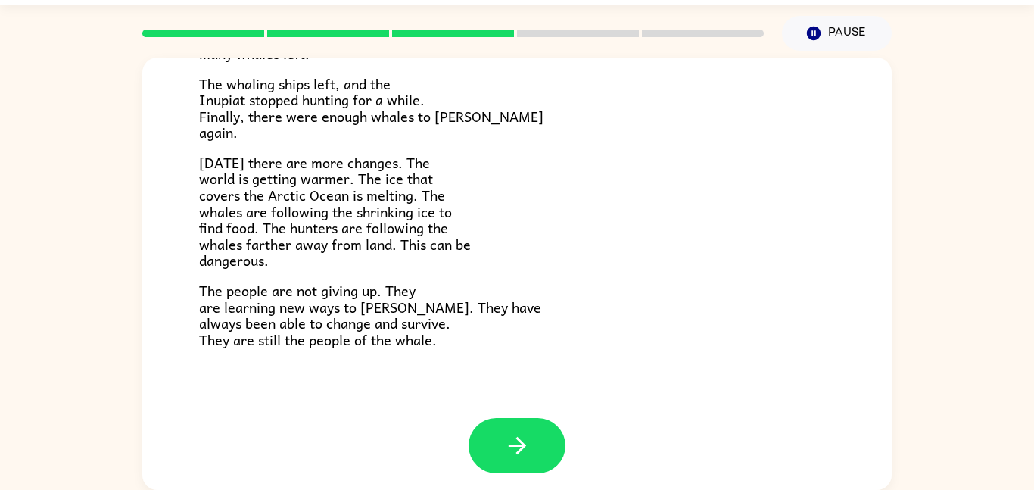
scroll to position [510, 0]
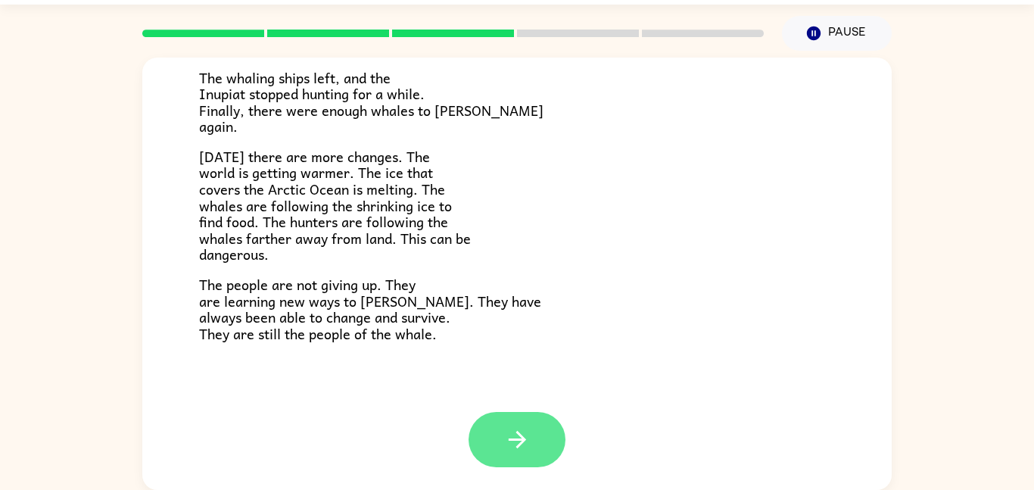
click at [504, 440] on icon "button" at bounding box center [517, 439] width 27 height 27
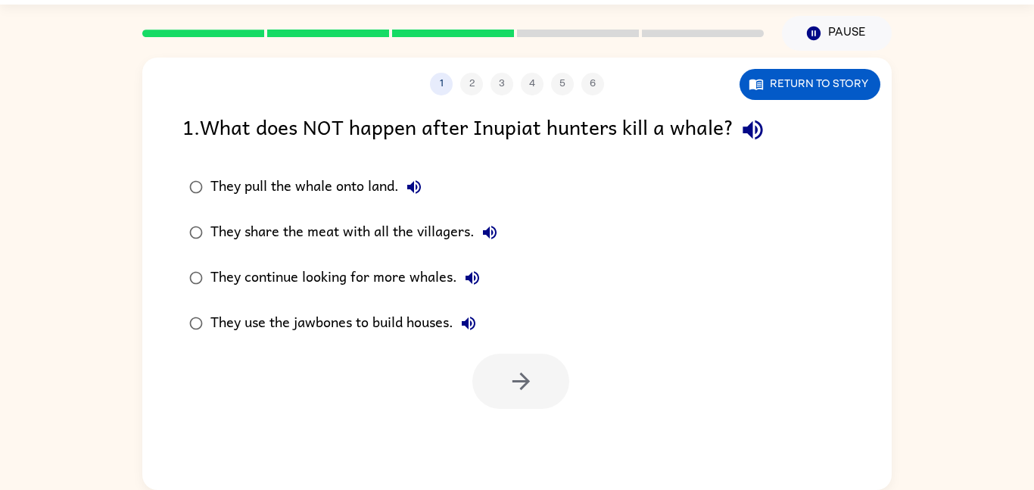
scroll to position [0, 0]
click at [747, 133] on icon "button" at bounding box center [753, 130] width 20 height 20
click at [412, 182] on icon "button" at bounding box center [414, 187] width 18 height 18
click at [487, 230] on icon "button" at bounding box center [490, 233] width 14 height 14
click at [469, 275] on icon "button" at bounding box center [473, 278] width 14 height 14
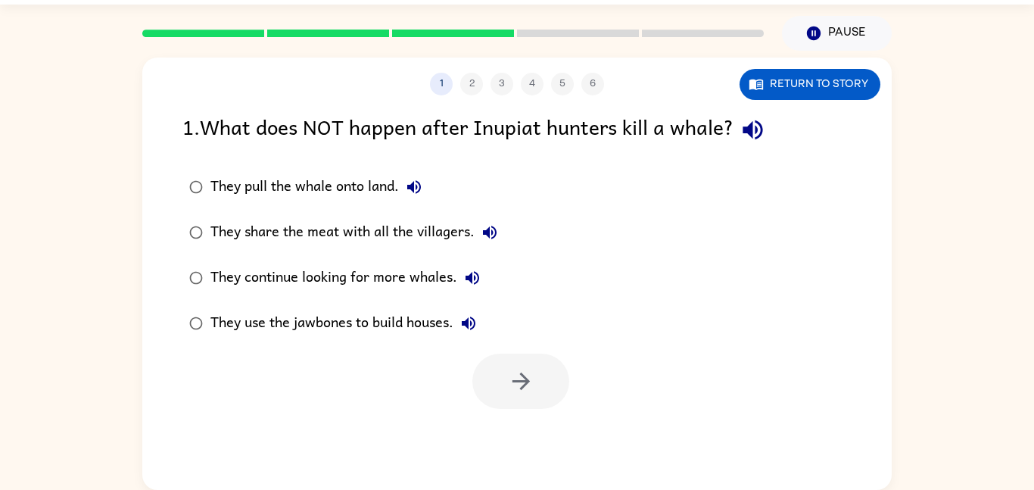
click at [471, 318] on icon "button" at bounding box center [469, 323] width 18 height 18
click at [470, 321] on icon "button" at bounding box center [469, 324] width 14 height 14
click at [787, 82] on button "Return to story" at bounding box center [810, 84] width 141 height 31
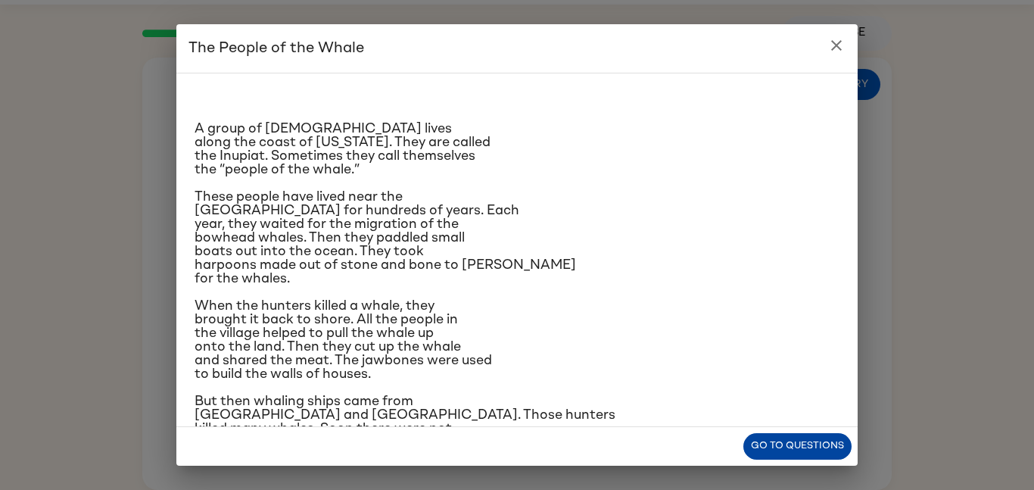
click at [819, 444] on button "Go to questions" at bounding box center [798, 446] width 108 height 27
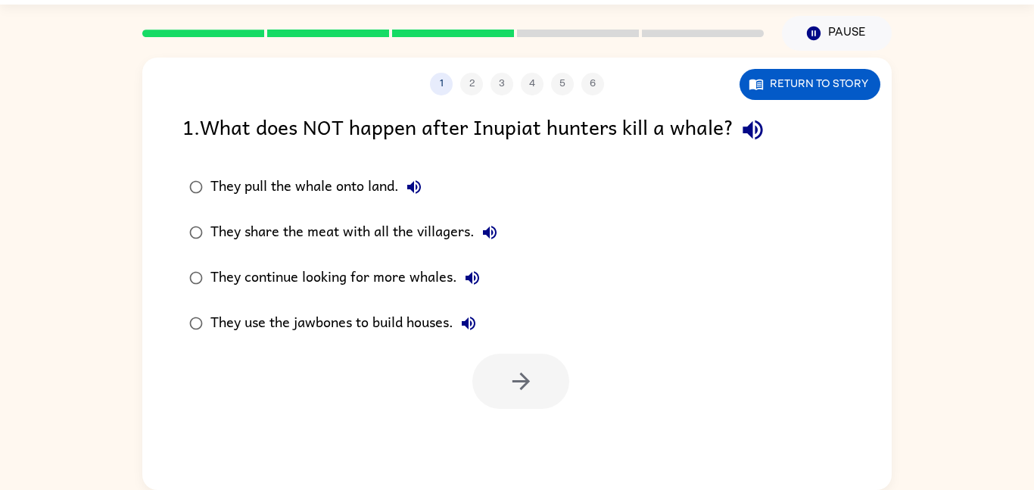
click at [416, 188] on icon "button" at bounding box center [414, 187] width 18 height 18
click at [487, 228] on icon "button" at bounding box center [490, 232] width 18 height 18
click at [822, 79] on button "Return to story" at bounding box center [810, 84] width 141 height 31
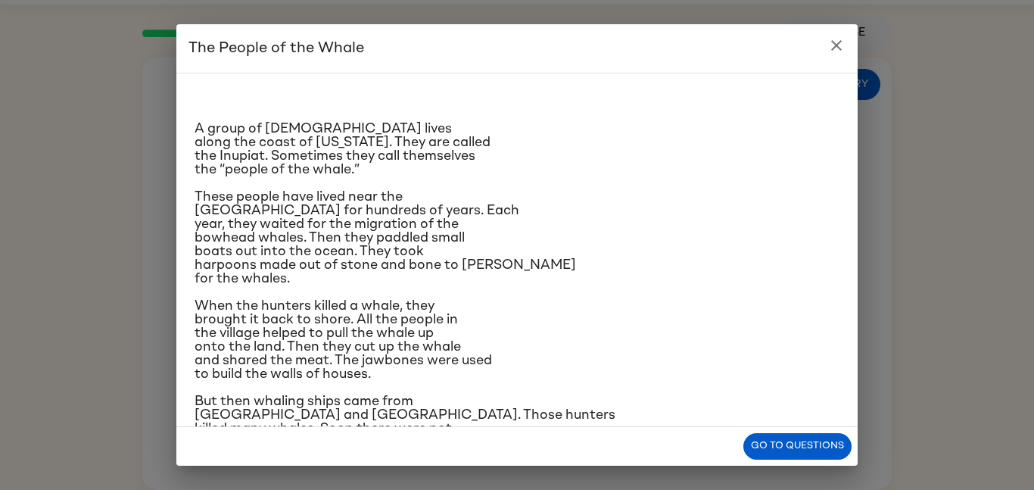
click at [826, 42] on button "close" at bounding box center [837, 45] width 30 height 30
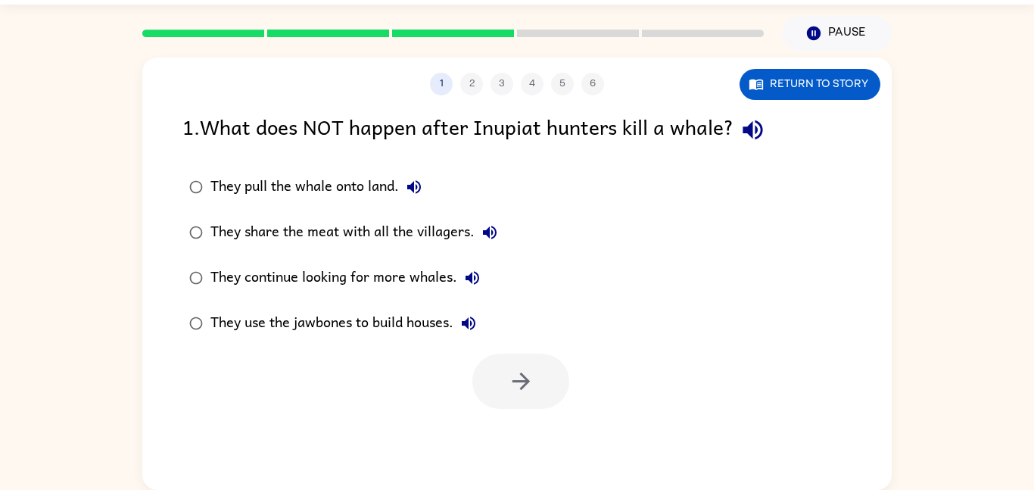
click at [381, 244] on div "They share the meat with all the villagers." at bounding box center [358, 232] width 295 height 30
click at [505, 365] on button "button" at bounding box center [521, 381] width 97 height 55
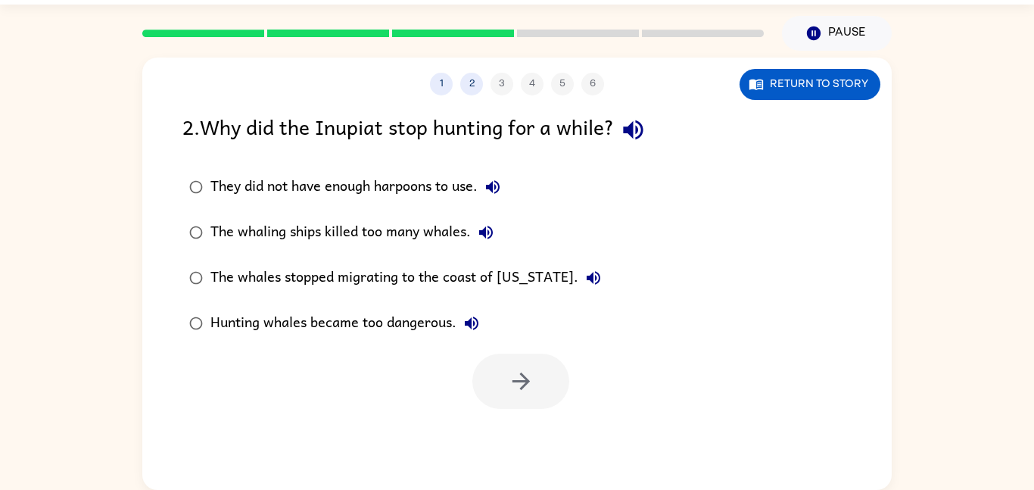
click at [512, 385] on div at bounding box center [521, 381] width 97 height 55
click at [399, 233] on div "The whaling ships killed too many whales." at bounding box center [356, 232] width 291 height 30
click at [638, 130] on icon "button" at bounding box center [633, 130] width 20 height 20
click at [488, 186] on icon "button" at bounding box center [493, 187] width 18 height 18
click at [485, 235] on icon "button" at bounding box center [486, 233] width 14 height 14
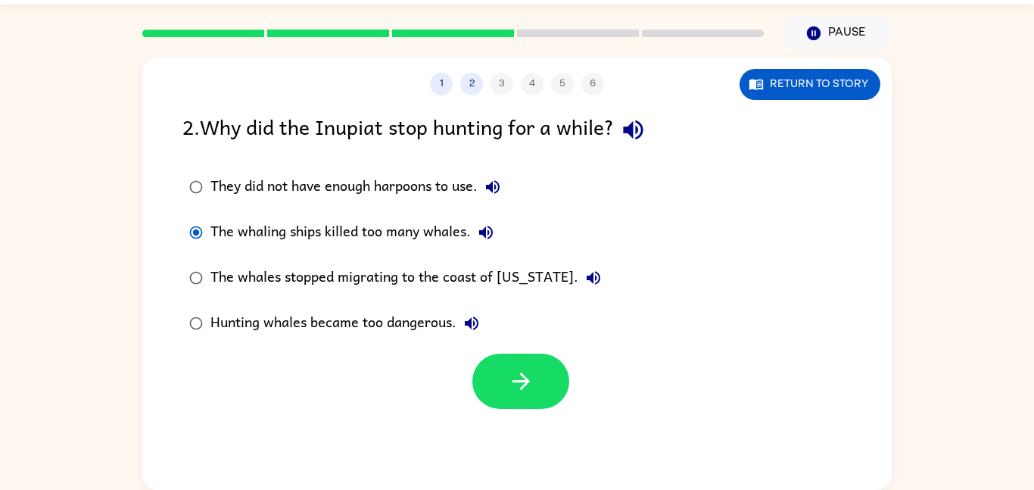
click at [585, 282] on icon "button" at bounding box center [594, 278] width 18 height 18
click at [473, 322] on icon "button" at bounding box center [472, 324] width 14 height 14
click at [777, 86] on button "Return to story" at bounding box center [810, 84] width 141 height 31
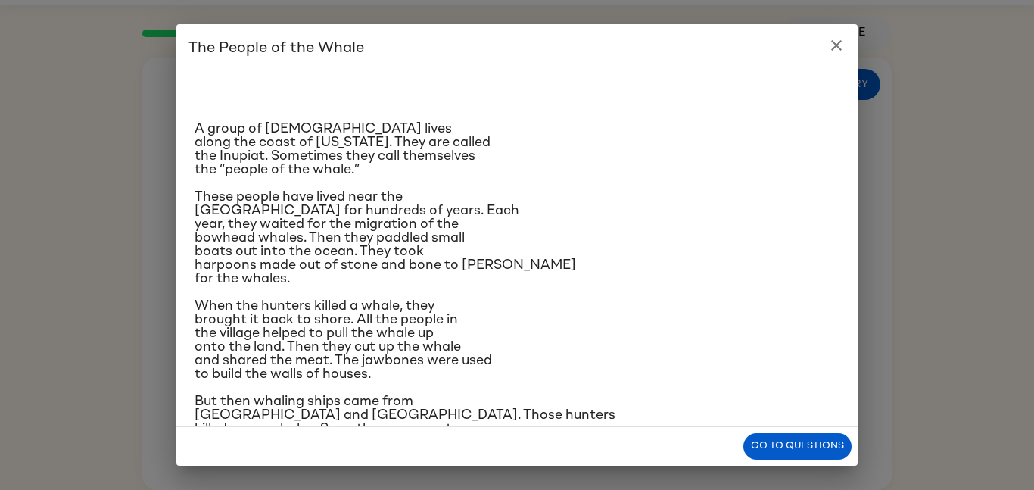
click at [832, 50] on icon "close" at bounding box center [836, 45] width 11 height 11
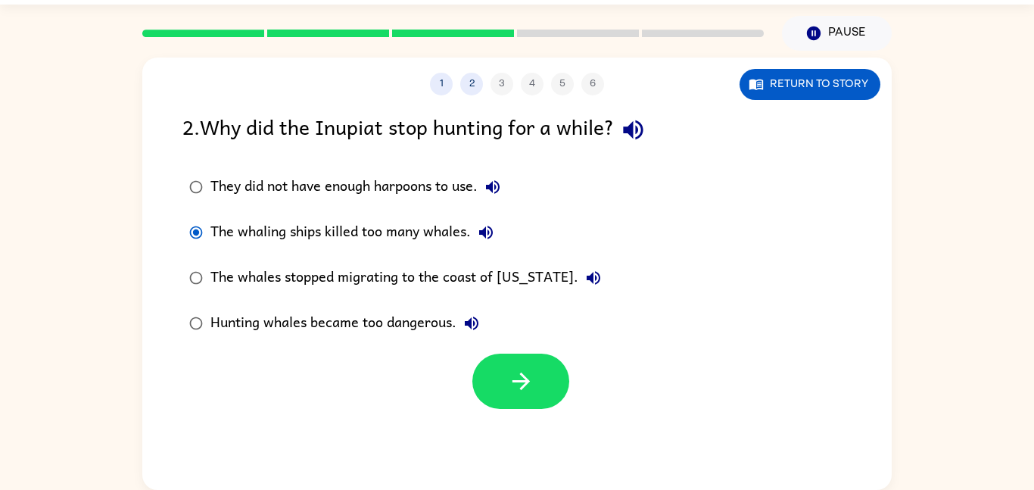
click at [416, 317] on div "Hunting whales became too dangerous." at bounding box center [349, 323] width 276 height 30
click at [535, 388] on button "button" at bounding box center [521, 381] width 97 height 55
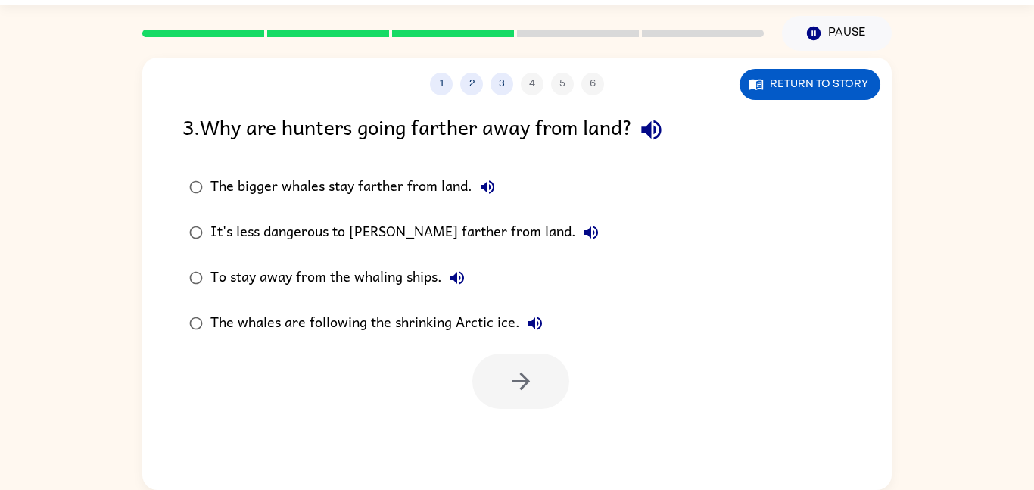
click at [652, 134] on icon "button" at bounding box center [651, 130] width 27 height 27
click at [488, 184] on icon "button" at bounding box center [488, 187] width 18 height 18
click at [585, 233] on icon "button" at bounding box center [592, 233] width 14 height 14
click at [460, 278] on icon "button" at bounding box center [457, 278] width 18 height 18
click at [538, 321] on icon "button" at bounding box center [535, 323] width 18 height 18
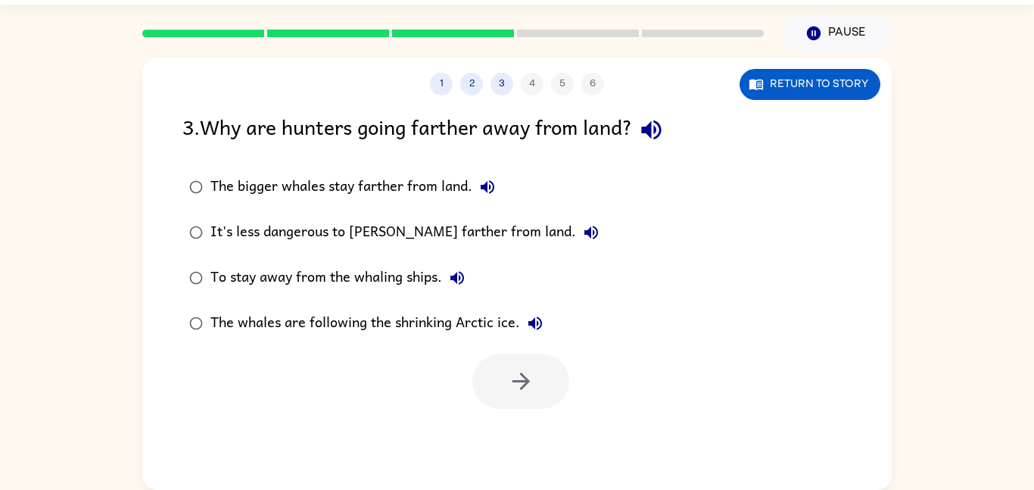
click at [402, 279] on div "To stay away from the whaling ships." at bounding box center [342, 278] width 262 height 30
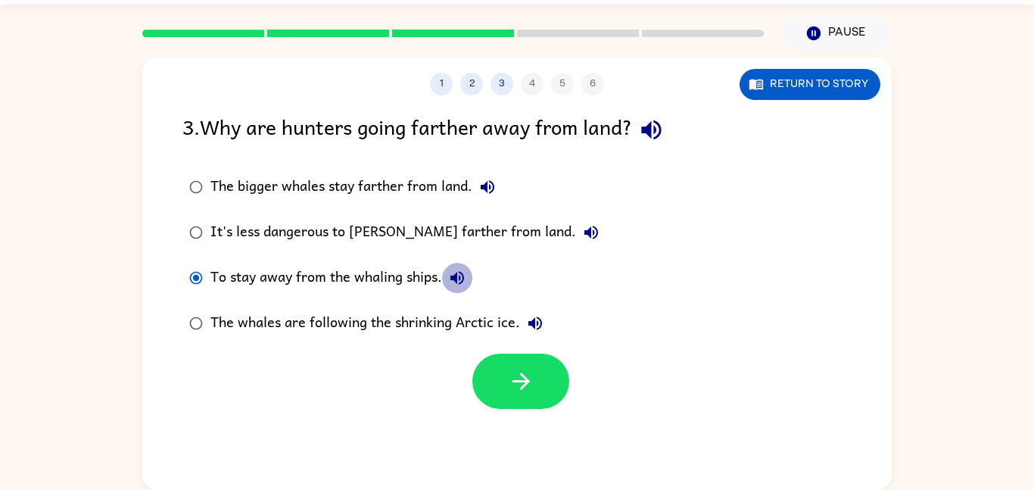
click at [459, 271] on icon "button" at bounding box center [457, 278] width 18 height 18
click at [485, 232] on div "It's less dangerous to hunt farther from land." at bounding box center [409, 232] width 396 height 30
click at [582, 226] on icon "button" at bounding box center [591, 232] width 18 height 18
click at [582, 230] on icon "button" at bounding box center [591, 232] width 18 height 18
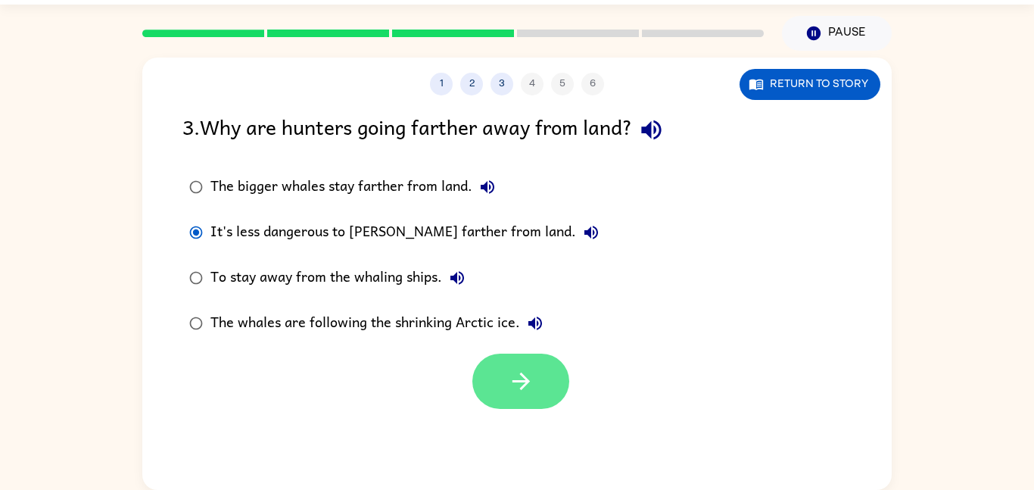
click at [513, 368] on icon "button" at bounding box center [521, 381] width 27 height 27
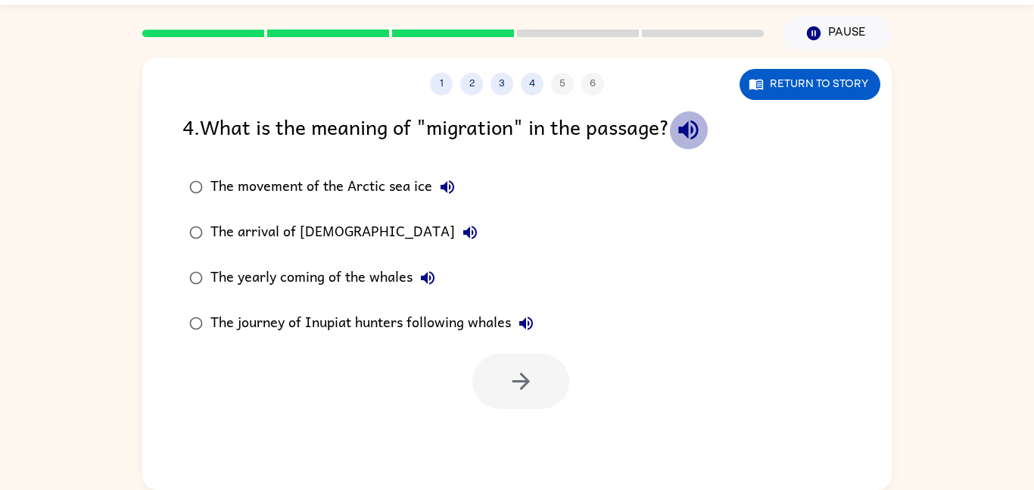
click at [687, 139] on icon "button" at bounding box center [688, 130] width 27 height 27
click at [449, 184] on icon "button" at bounding box center [447, 187] width 18 height 18
click at [463, 229] on icon "button" at bounding box center [470, 233] width 14 height 14
click at [432, 273] on icon "button" at bounding box center [428, 278] width 14 height 14
click at [528, 317] on icon "button" at bounding box center [526, 323] width 18 height 18
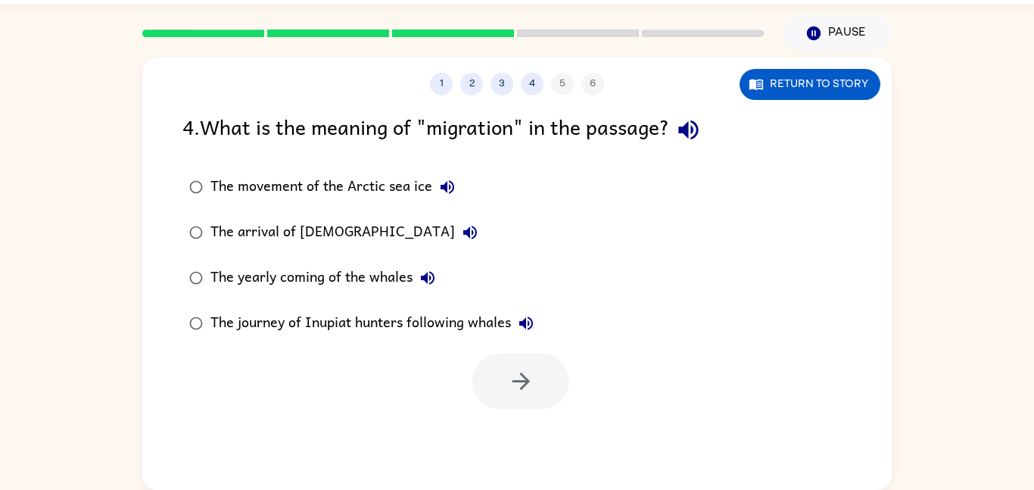
click at [420, 273] on icon "button" at bounding box center [428, 278] width 18 height 18
click at [463, 233] on icon "button" at bounding box center [470, 233] width 14 height 14
click at [392, 270] on div "The yearly coming of the whales" at bounding box center [327, 278] width 232 height 30
click at [552, 404] on button "button" at bounding box center [521, 381] width 97 height 55
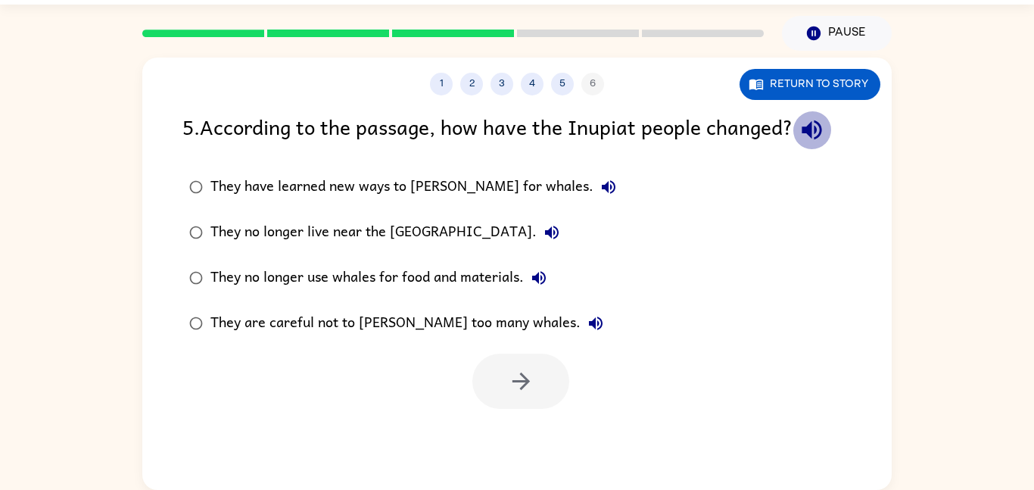
click at [817, 124] on icon "button" at bounding box center [812, 130] width 27 height 27
click at [602, 184] on icon "button" at bounding box center [609, 187] width 14 height 14
click at [543, 223] on icon "button" at bounding box center [552, 232] width 18 height 18
click at [540, 276] on icon "button" at bounding box center [539, 278] width 18 height 18
click at [589, 321] on icon "button" at bounding box center [596, 324] width 14 height 14
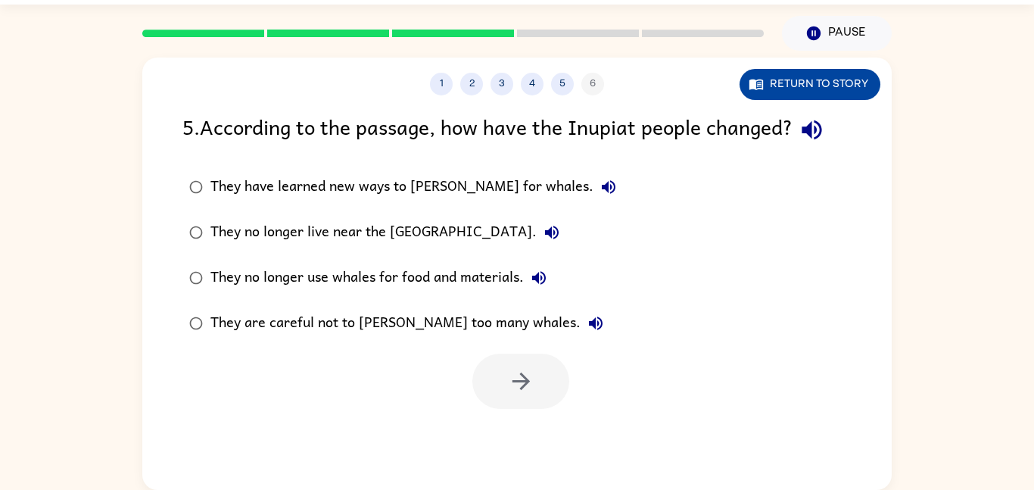
click at [755, 80] on icon "button" at bounding box center [757, 85] width 14 height 11
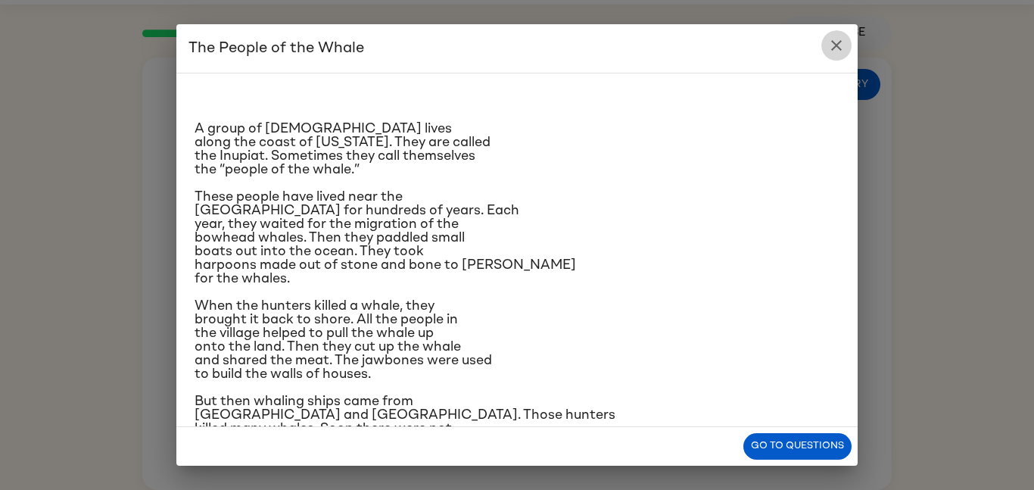
click at [841, 42] on icon "close" at bounding box center [836, 45] width 11 height 11
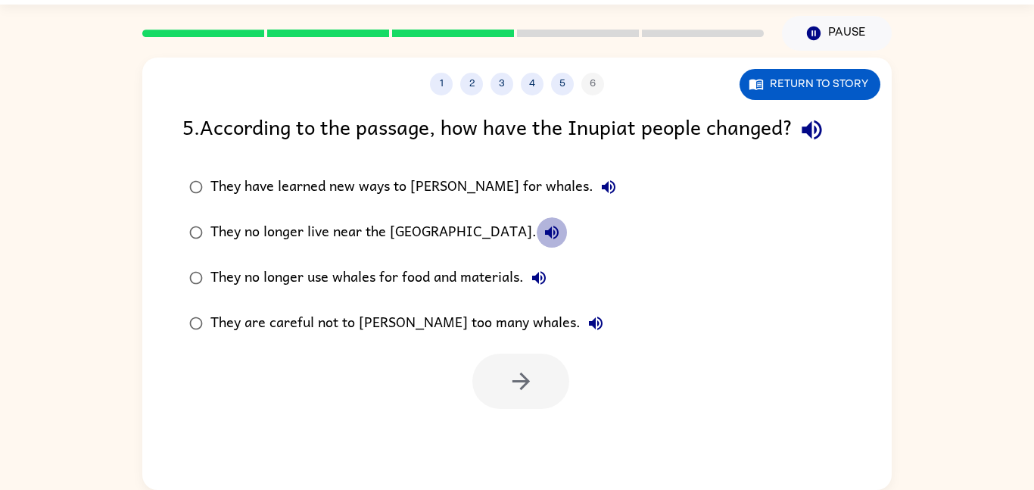
click at [545, 233] on icon "button" at bounding box center [552, 233] width 14 height 14
click at [456, 231] on div "They no longer live near the Arctic Ocean." at bounding box center [389, 232] width 357 height 30
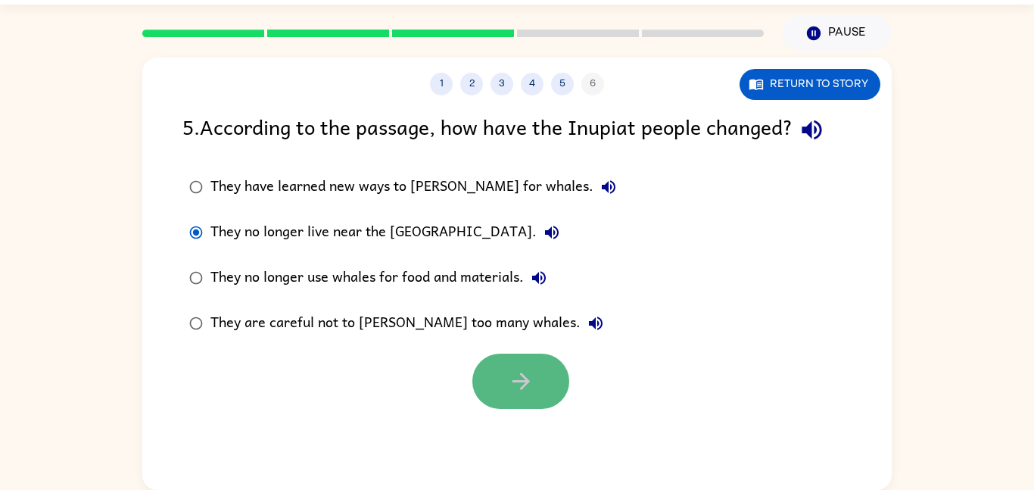
click at [508, 390] on icon "button" at bounding box center [521, 381] width 27 height 27
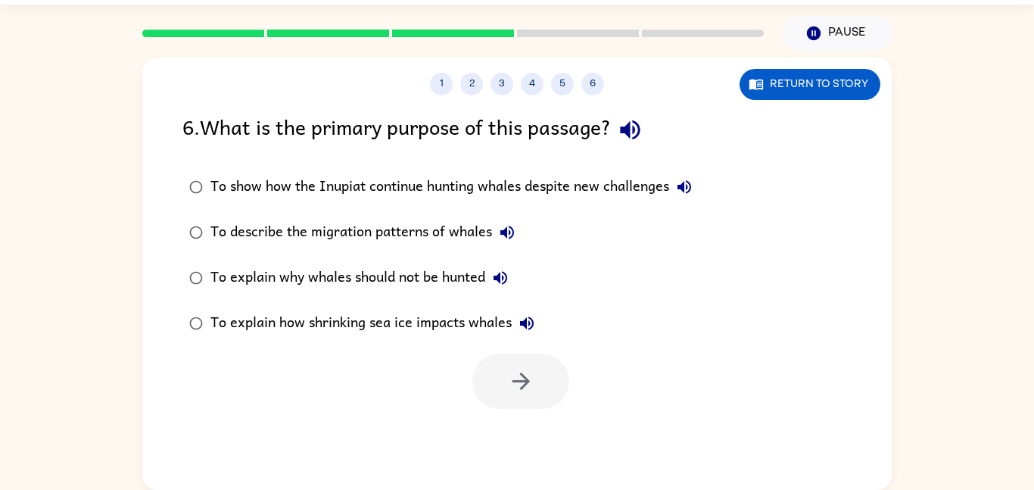
click at [429, 235] on div "To describe the migration patterns of whales" at bounding box center [367, 232] width 312 height 30
click at [507, 367] on button "button" at bounding box center [521, 381] width 97 height 55
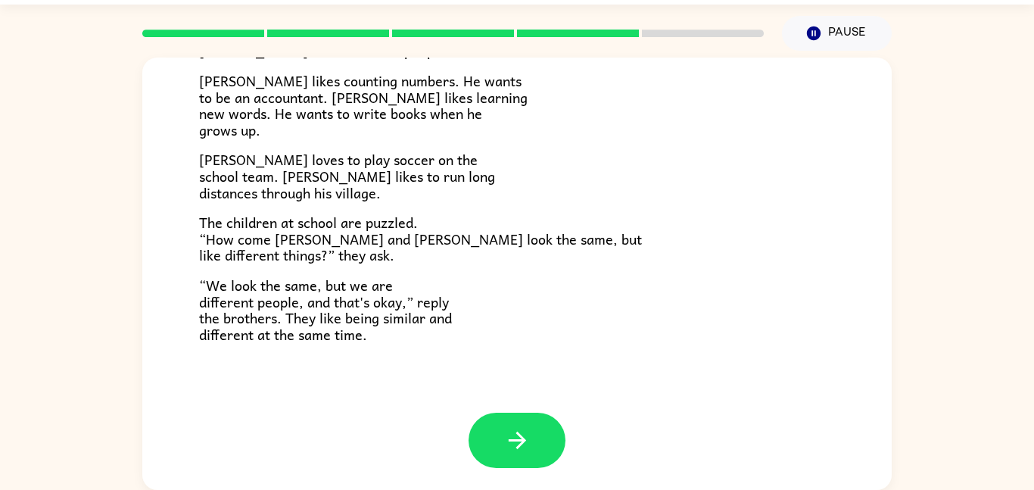
scroll to position [328, 0]
click at [504, 433] on icon "button" at bounding box center [517, 439] width 27 height 27
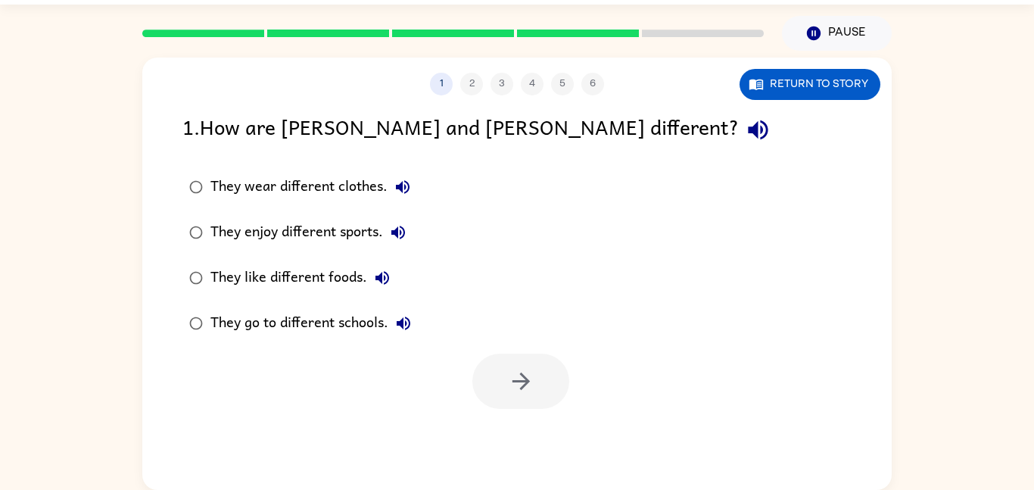
scroll to position [0, 0]
click at [748, 130] on icon "button" at bounding box center [758, 130] width 20 height 20
click at [748, 129] on icon "button" at bounding box center [758, 130] width 20 height 20
click at [745, 139] on icon "button" at bounding box center [758, 130] width 27 height 27
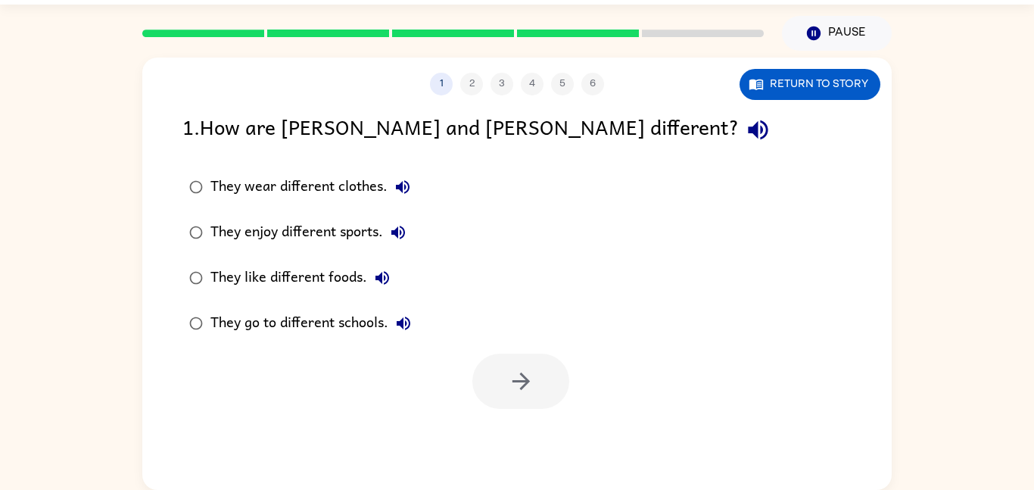
click at [745, 134] on icon "button" at bounding box center [758, 130] width 27 height 27
click at [745, 136] on icon "button" at bounding box center [758, 130] width 27 height 27
click at [400, 185] on icon "button" at bounding box center [403, 187] width 14 height 14
click at [396, 231] on icon "button" at bounding box center [399, 233] width 14 height 14
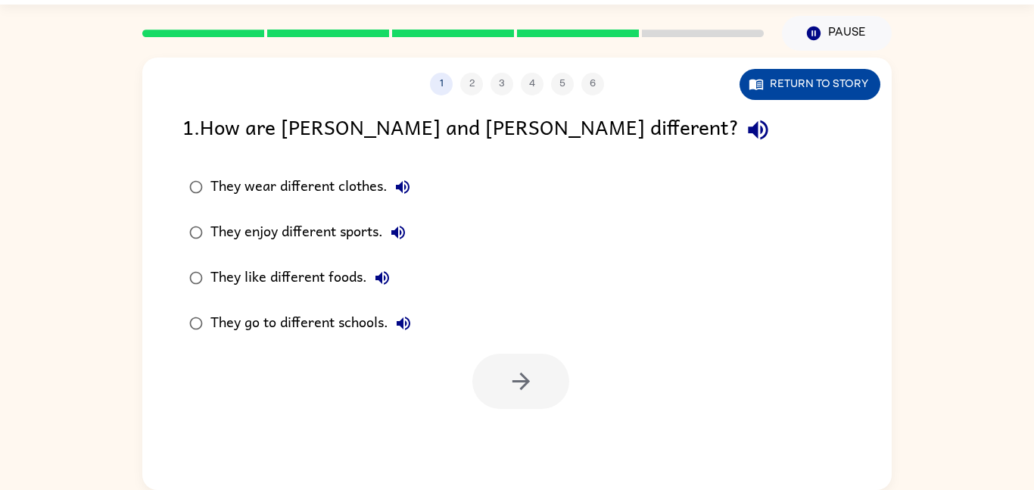
click at [810, 94] on button "Return to story" at bounding box center [810, 84] width 141 height 31
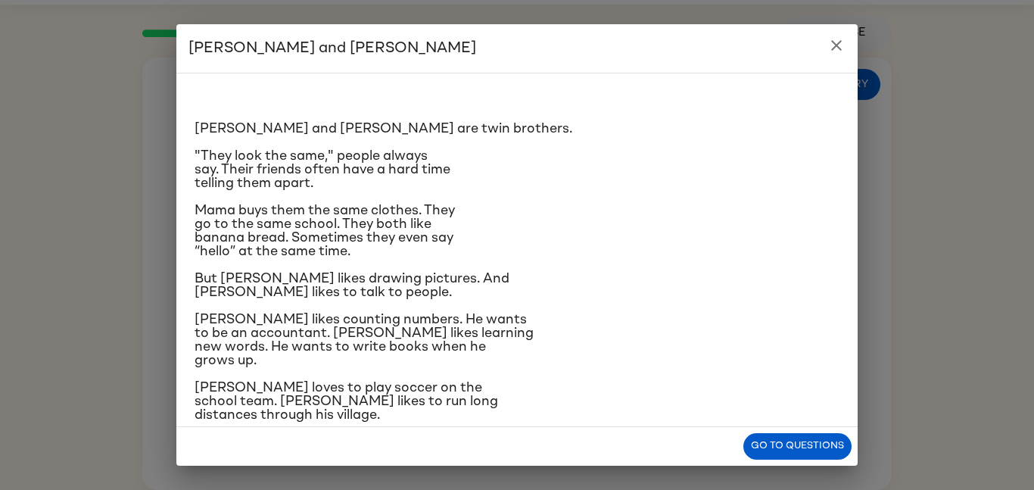
click at [839, 41] on icon "close" at bounding box center [837, 45] width 18 height 18
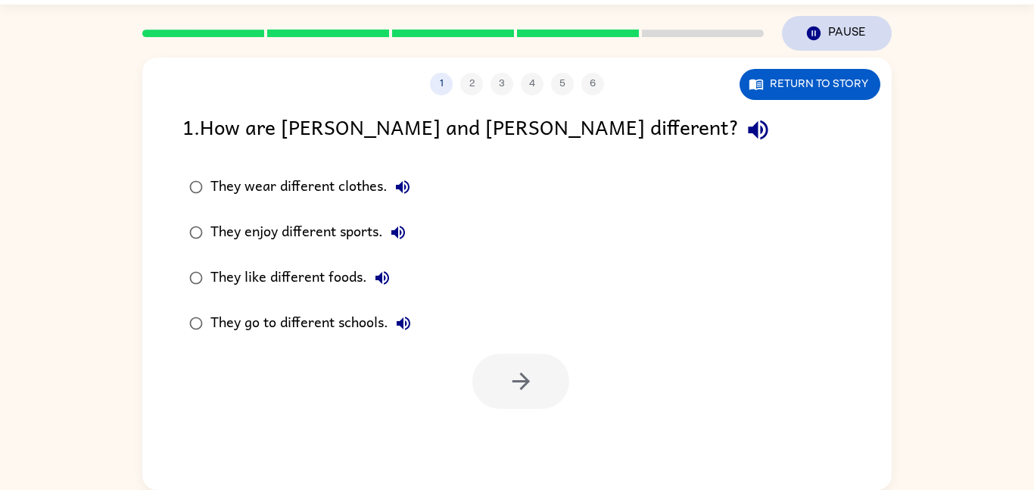
click at [825, 32] on button "Pause Pause" at bounding box center [837, 33] width 110 height 35
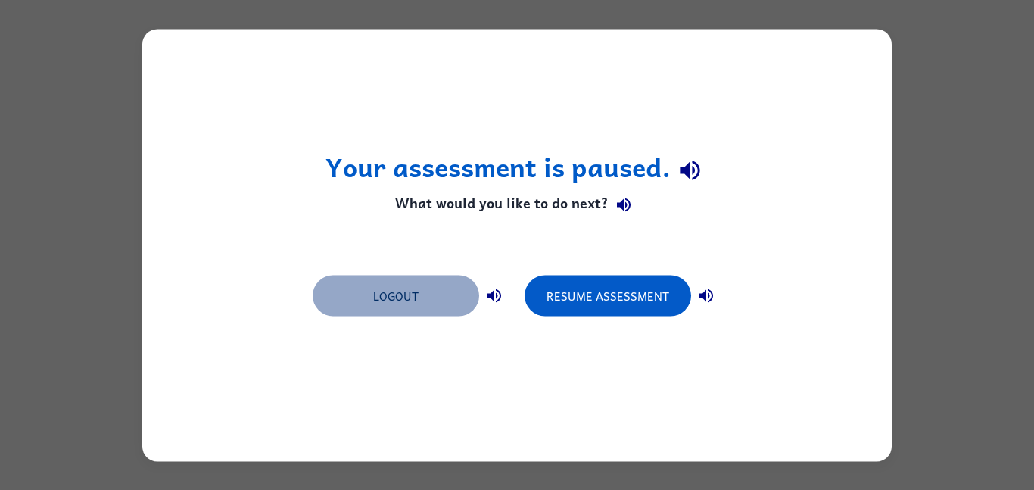
click at [417, 310] on button "Logout" at bounding box center [396, 295] width 167 height 41
